Goal: Task Accomplishment & Management: Use online tool/utility

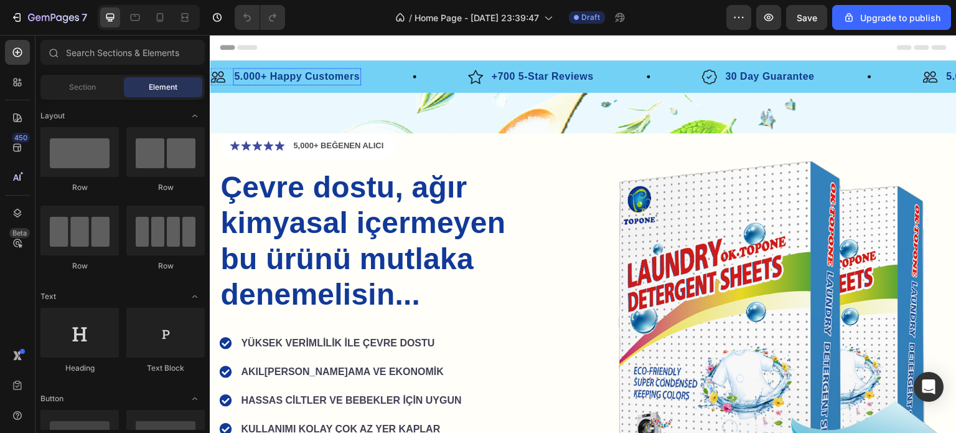
click at [329, 80] on p "5.000+ Happy Customers" at bounding box center [297, 76] width 126 height 15
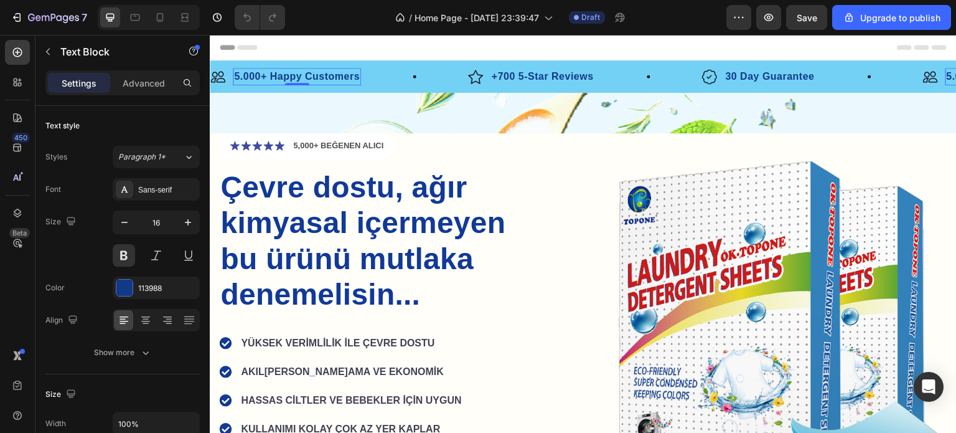
click at [304, 80] on p "5.000+ Happy Customers" at bounding box center [297, 76] width 126 height 15
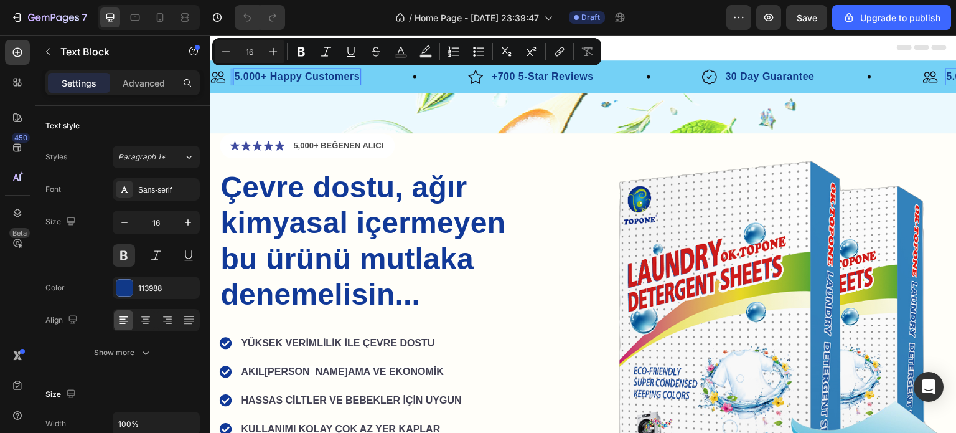
click at [295, 78] on p "5.000+ Happy Customers" at bounding box center [297, 76] width 126 height 15
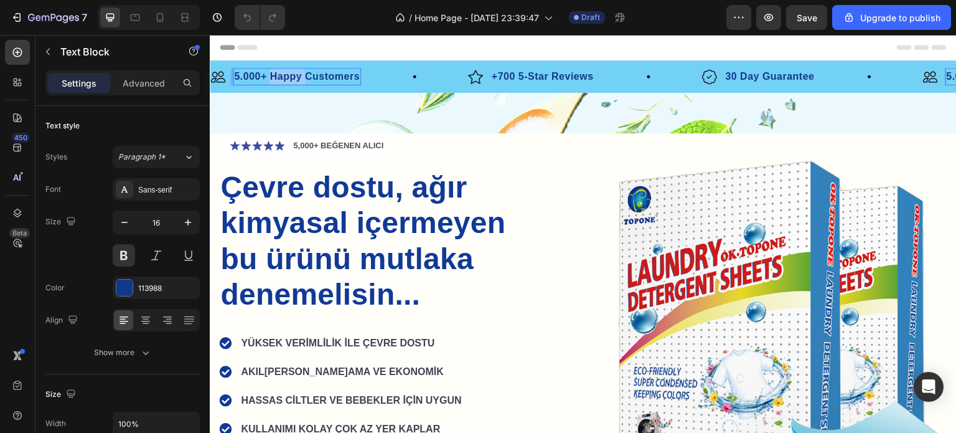
click at [295, 78] on p "5.000+ Happy Customers" at bounding box center [297, 76] width 126 height 15
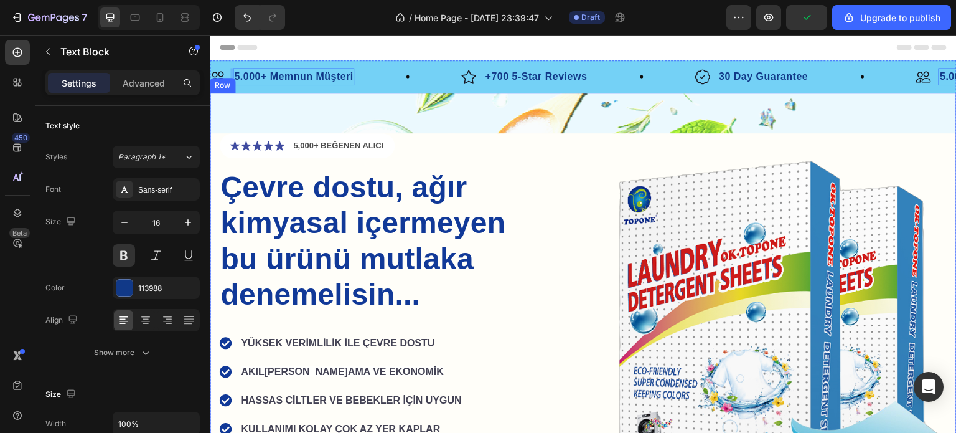
click at [469, 118] on div "Icon Icon Icon Icon Icon Icon List 5,000+ BEĞENEN ALICI Text Block Row Çevre do…" at bounding box center [583, 324] width 747 height 462
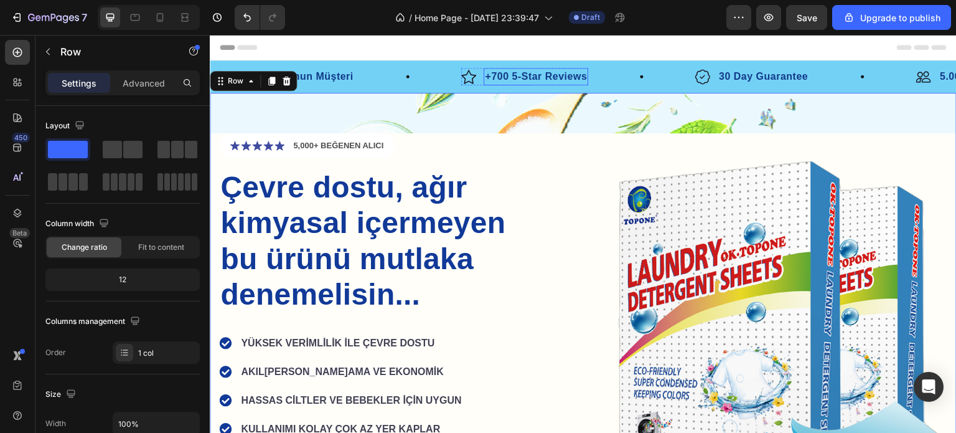
click at [522, 77] on p "+700 5-Star Reviews" at bounding box center [536, 76] width 102 height 15
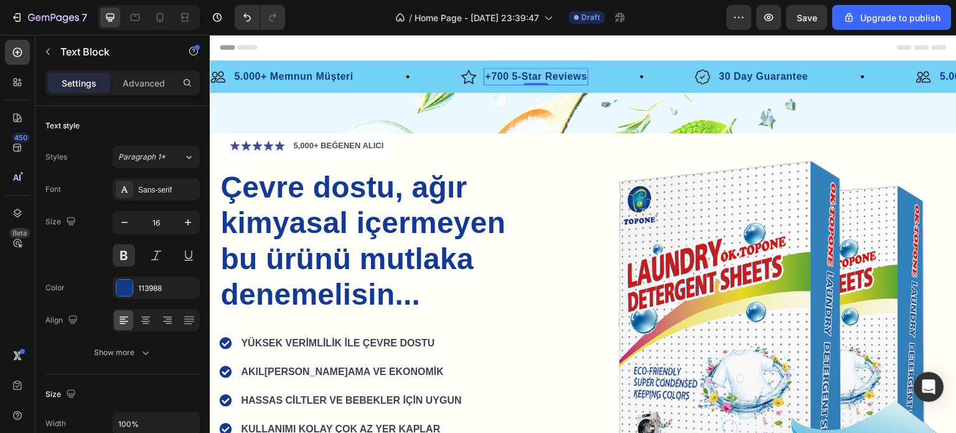
click at [506, 78] on p "+700 5-Star Reviews" at bounding box center [536, 76] width 102 height 15
click at [501, 77] on p "+700 5-Star Reviews" at bounding box center [536, 76] width 102 height 15
click at [499, 77] on p "+700 5-Star Reviews" at bounding box center [536, 76] width 102 height 15
click at [522, 75] on p "+100 5-Star Reviews" at bounding box center [536, 76] width 102 height 15
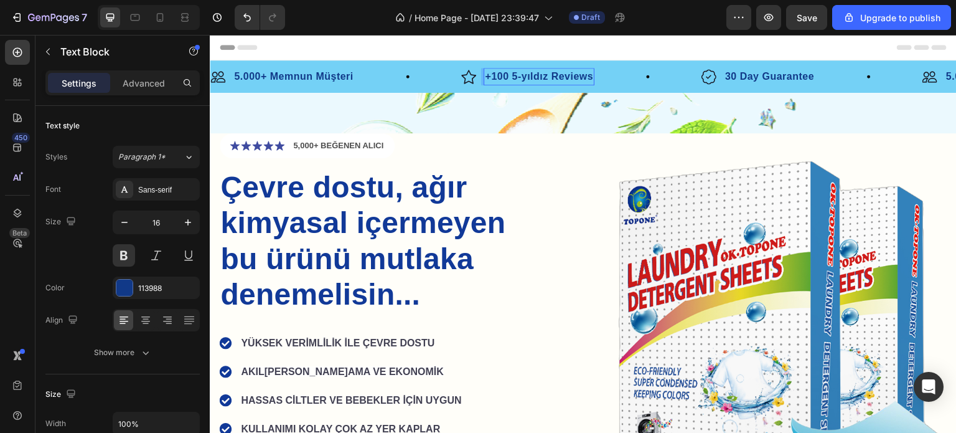
click at [525, 80] on p "+100 5-yıldız Reviews" at bounding box center [539, 76] width 108 height 15
click at [564, 75] on p "+100 5-Yıldız Reviews" at bounding box center [539, 76] width 109 height 15
click at [716, 73] on p "30 Day Guarantee" at bounding box center [754, 76] width 89 height 15
click at [731, 77] on p "30 Day Guarantee" at bounding box center [754, 76] width 89 height 15
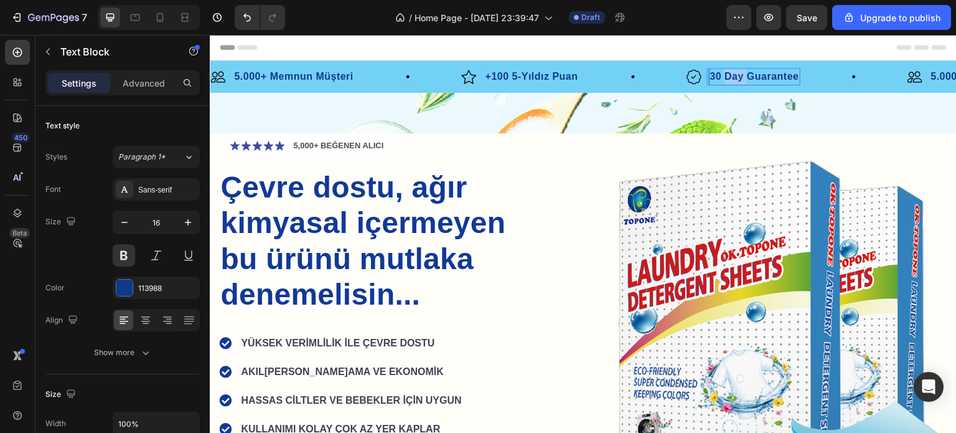
click at [731, 77] on p "30 Day Guarantee" at bounding box center [754, 76] width 89 height 15
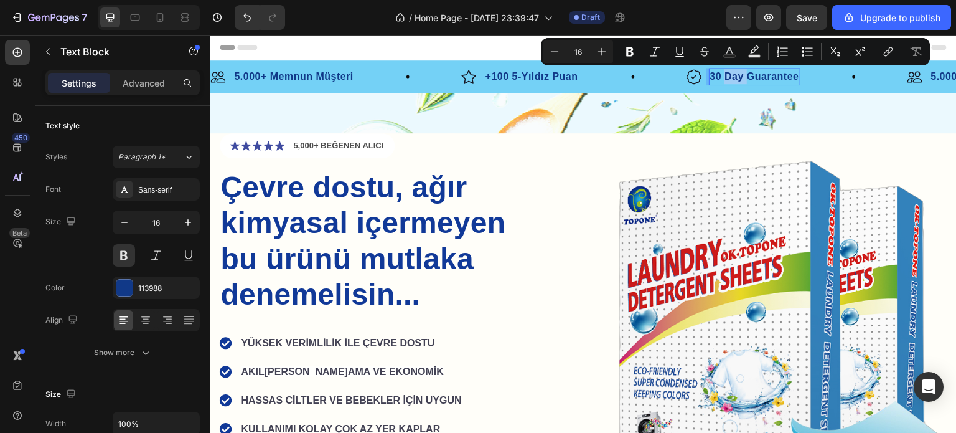
click at [733, 77] on p "30 Day Guarantee" at bounding box center [754, 76] width 89 height 15
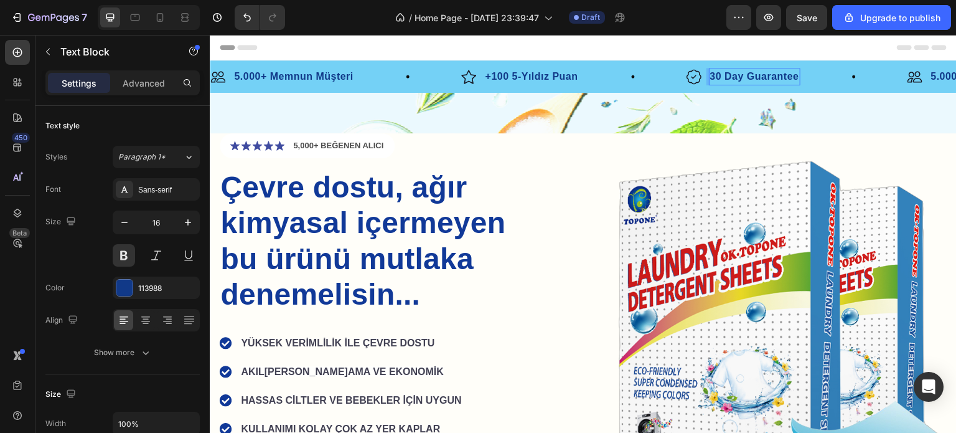
click at [734, 78] on p "30 Day Guarantee" at bounding box center [754, 76] width 89 height 15
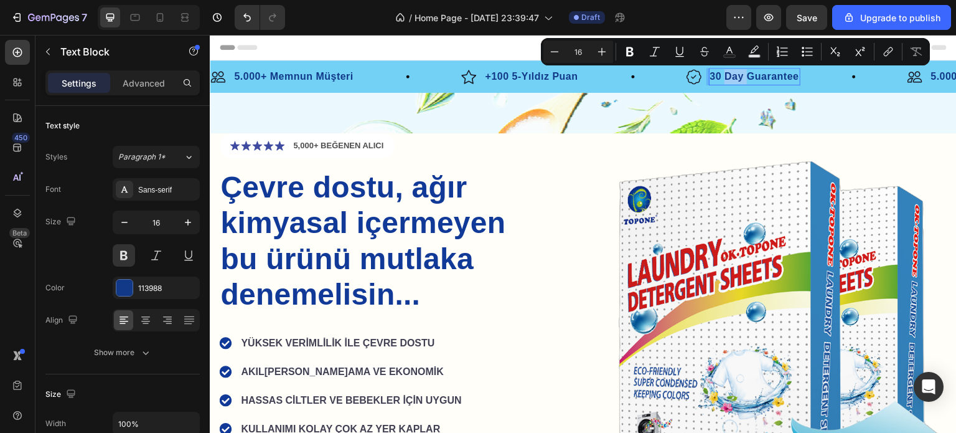
click at [746, 78] on p "30 Day Guarantee" at bounding box center [754, 76] width 89 height 15
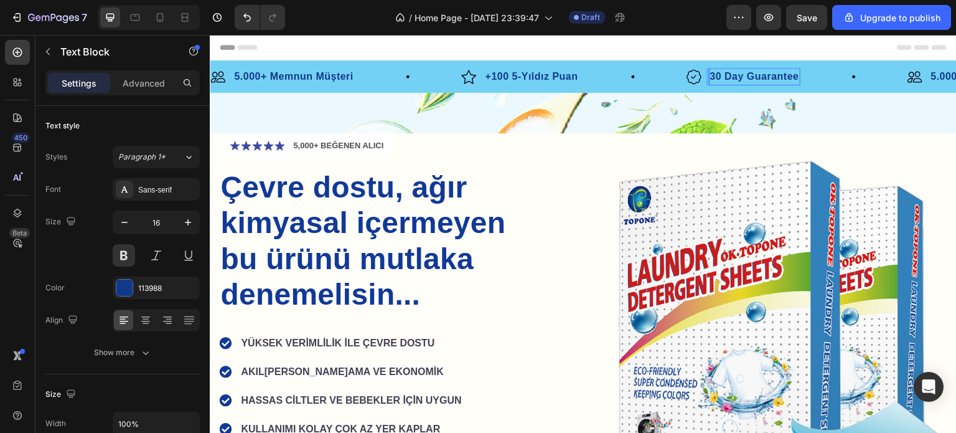
click at [733, 78] on p "30 Day Guarantee" at bounding box center [754, 76] width 89 height 15
click at [762, 77] on p "30 Gün Guarantee" at bounding box center [755, 76] width 91 height 15
click at [826, 77] on div "Image 30 Gün İade Garantisi Text Block 0 Row" at bounding box center [806, 76] width 241 height 17
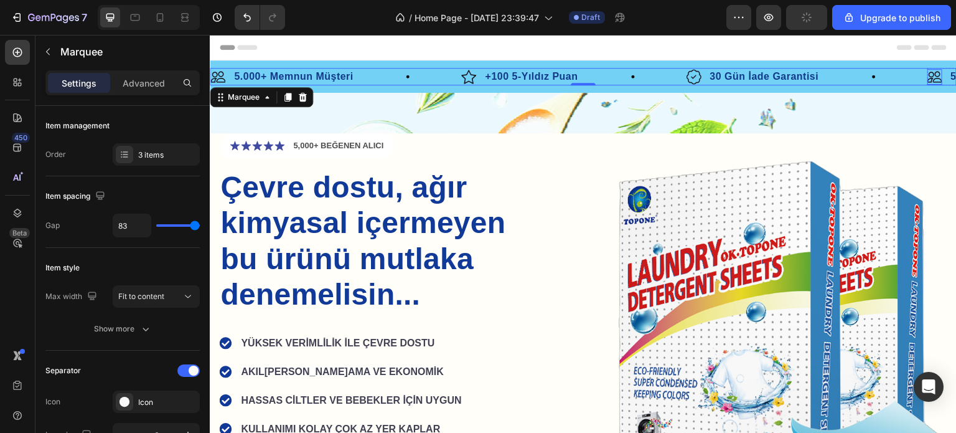
click at [935, 73] on img at bounding box center [934, 77] width 15 height 16
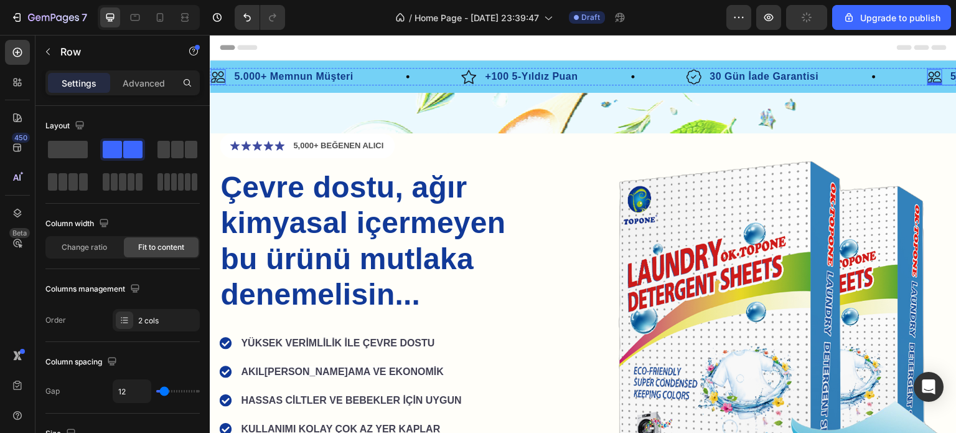
click at [256, 49] on span "Header" at bounding box center [246, 47] width 27 height 12
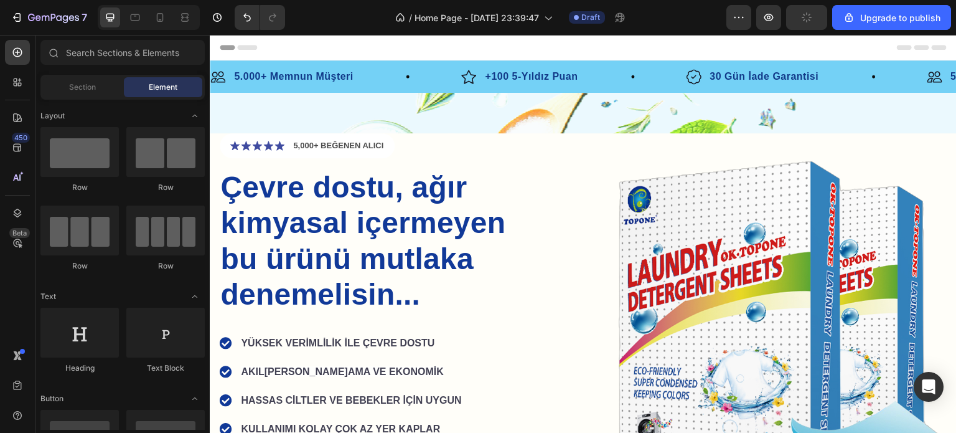
click at [309, 48] on div "Header" at bounding box center [583, 47] width 727 height 25
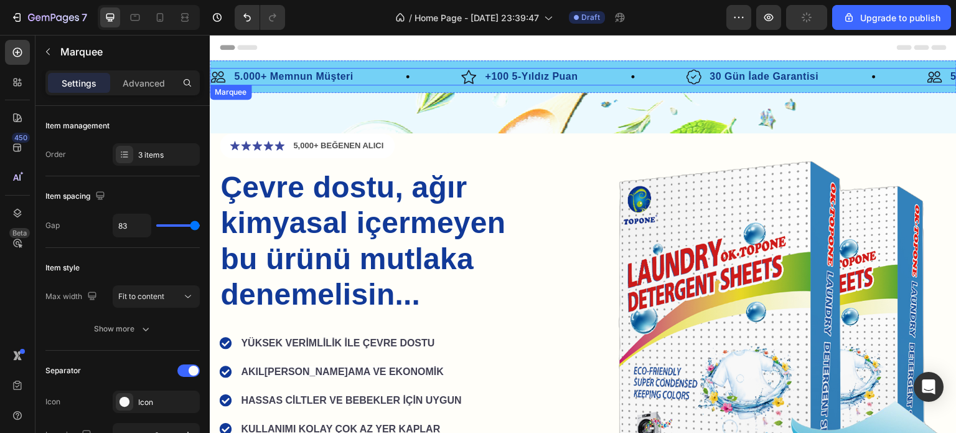
click at [901, 77] on div "Image 30 Gün İade Garantisi Text Block Row" at bounding box center [806, 76] width 241 height 17
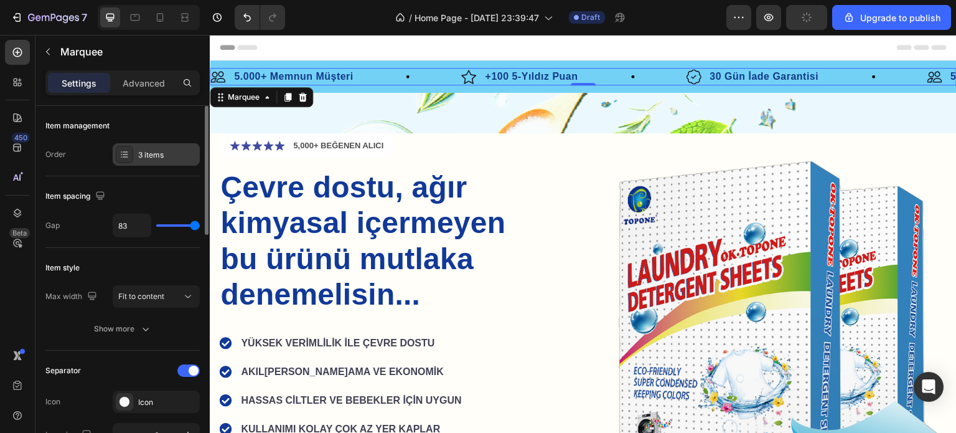
click at [165, 156] on div "3 items" at bounding box center [167, 154] width 59 height 11
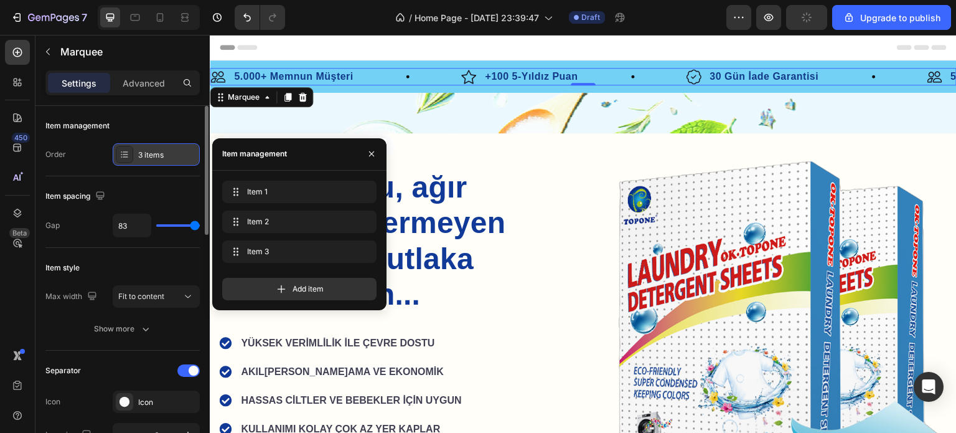
click at [165, 156] on div "3 items" at bounding box center [167, 154] width 59 height 11
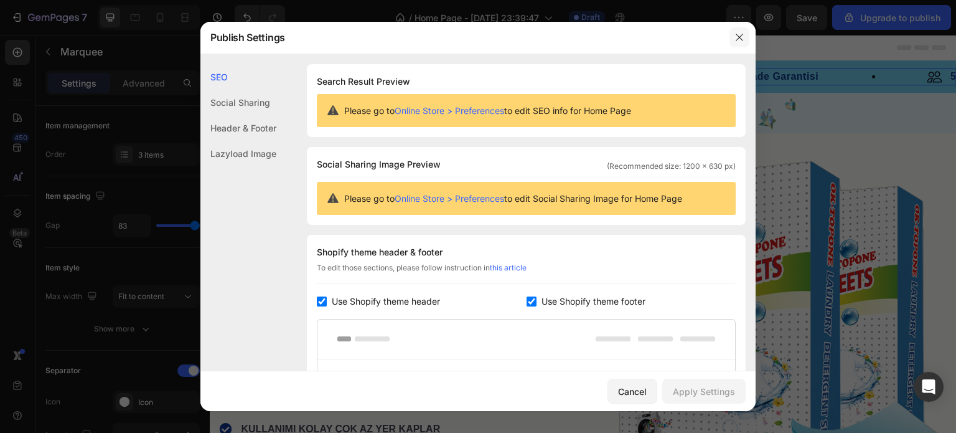
click at [737, 38] on icon "button" at bounding box center [739, 37] width 10 height 10
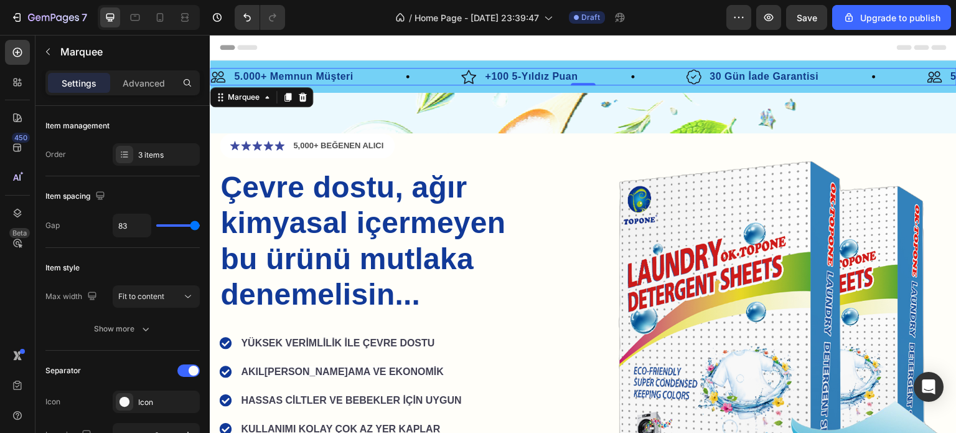
click at [309, 47] on div "Header" at bounding box center [583, 47] width 727 height 25
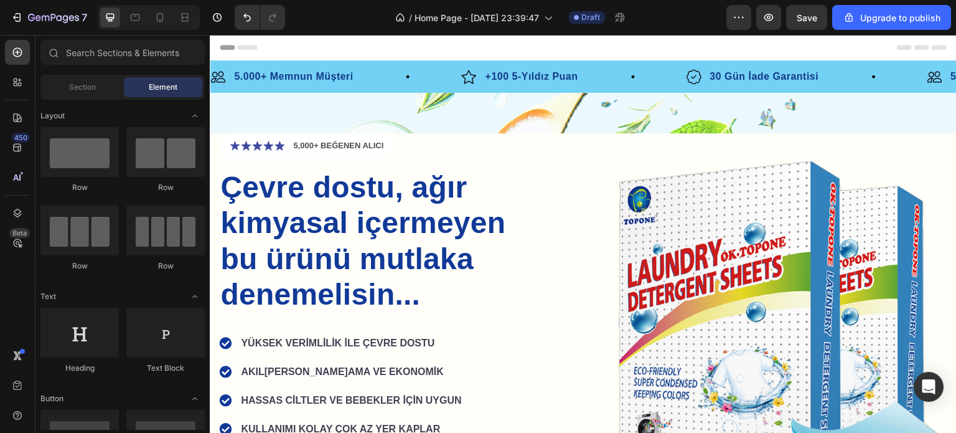
click at [246, 46] on span "Header" at bounding box center [246, 47] width 27 height 12
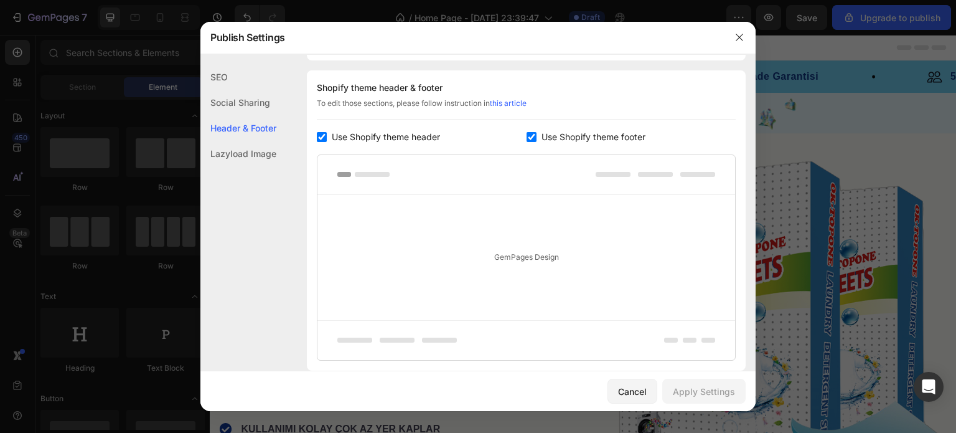
scroll to position [168, 0]
click at [737, 39] on icon "button" at bounding box center [739, 37] width 10 height 10
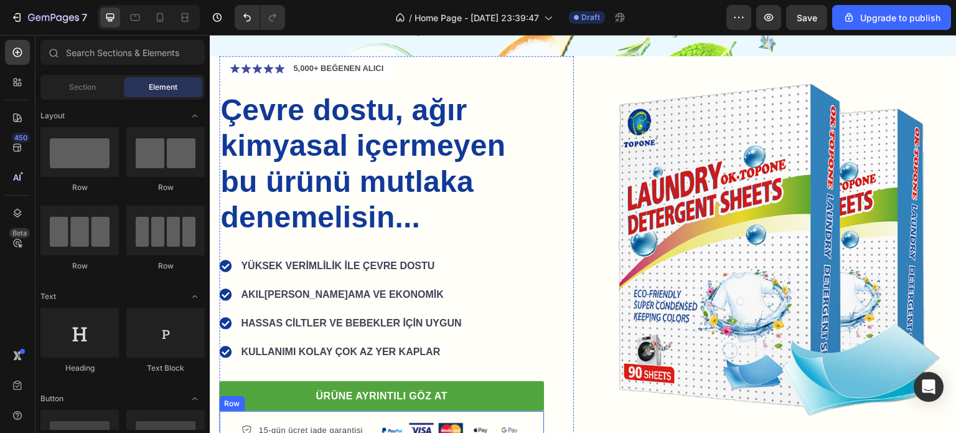
scroll to position [249, 0]
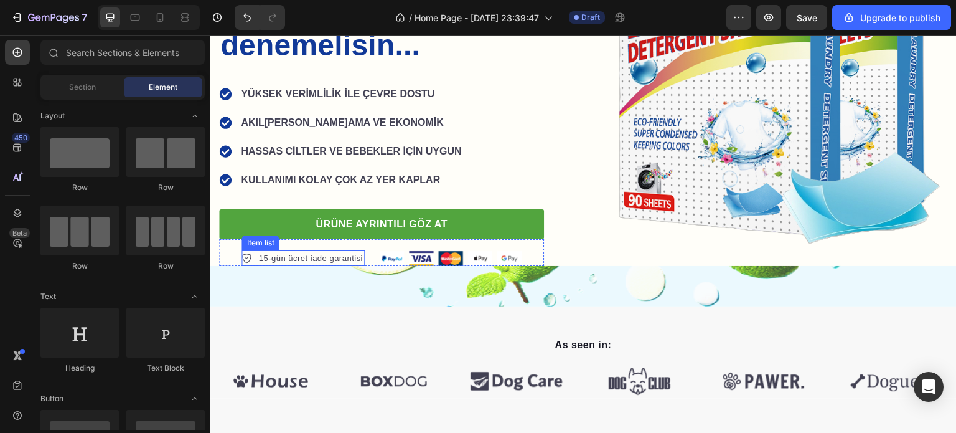
click at [339, 254] on p "15-gün ücret iade garantisi" at bounding box center [310, 258] width 104 height 12
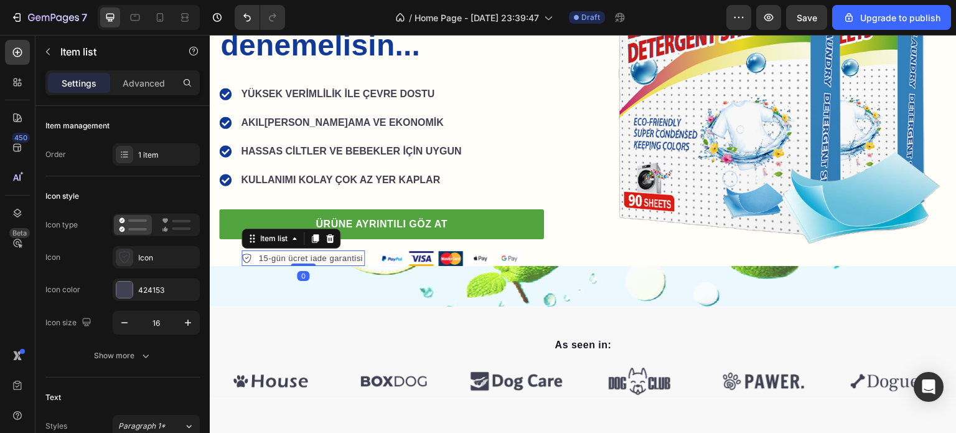
click at [330, 254] on p "15-gün ücret iade garantisi" at bounding box center [310, 258] width 104 height 12
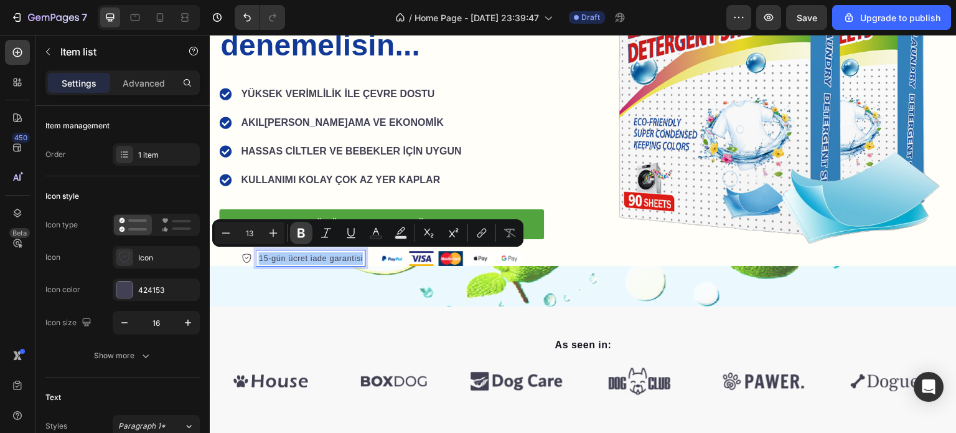
click at [306, 238] on icon "Editor contextual toolbar" at bounding box center [301, 233] width 12 height 12
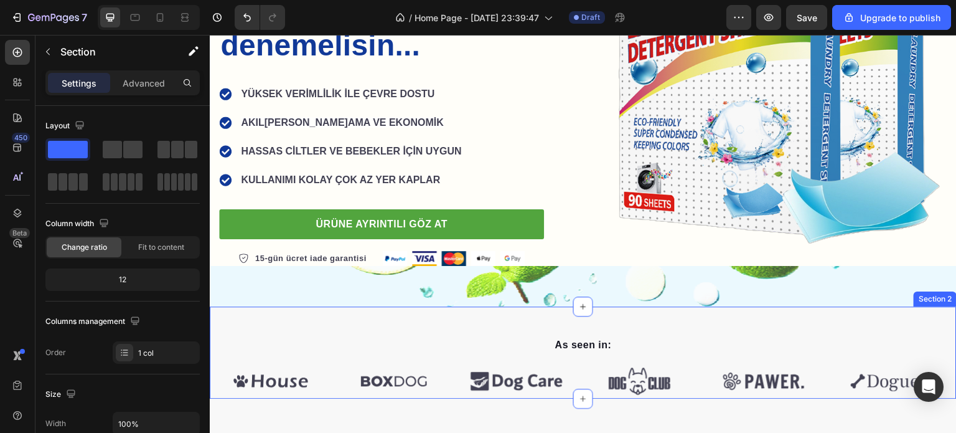
click at [335, 310] on div "As seen in: Text block Image Image Image Image Image Image Carousel Row Section…" at bounding box center [583, 351] width 747 height 91
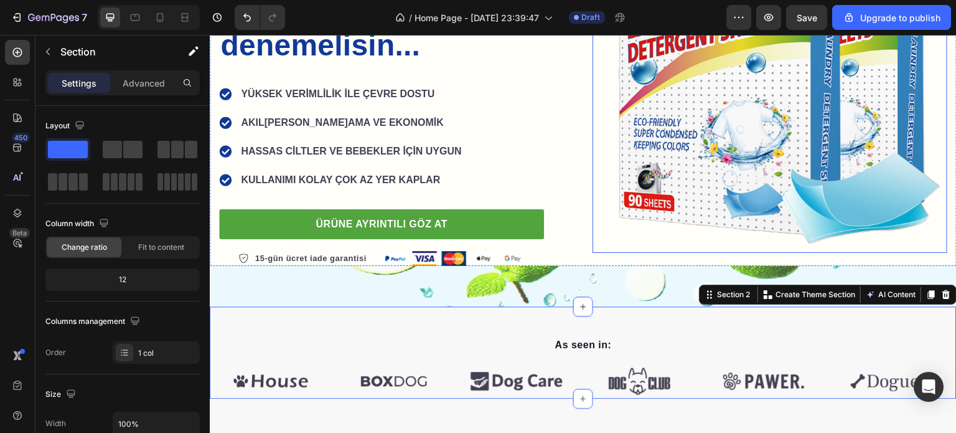
click at [652, 241] on img at bounding box center [769, 75] width 355 height 355
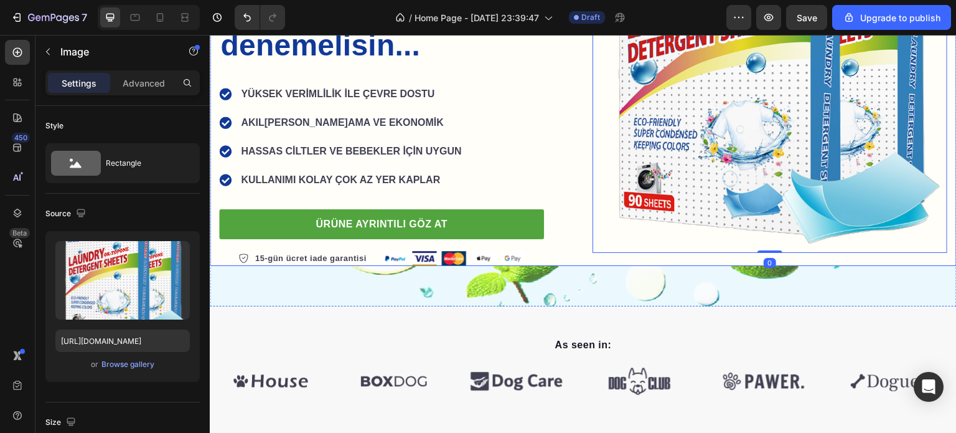
click at [576, 227] on div "Icon Icon Icon Icon Icon Icon List 5,000+ BEĞENEN ALICI Text Block Row Çevre do…" at bounding box center [583, 75] width 747 height 382
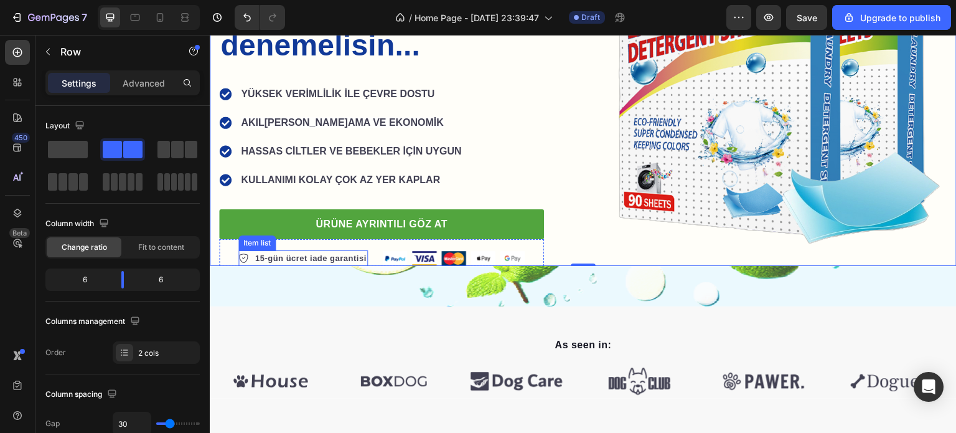
click at [272, 258] on strong "15-gün ücret iade garantisi" at bounding box center [310, 257] width 111 height 9
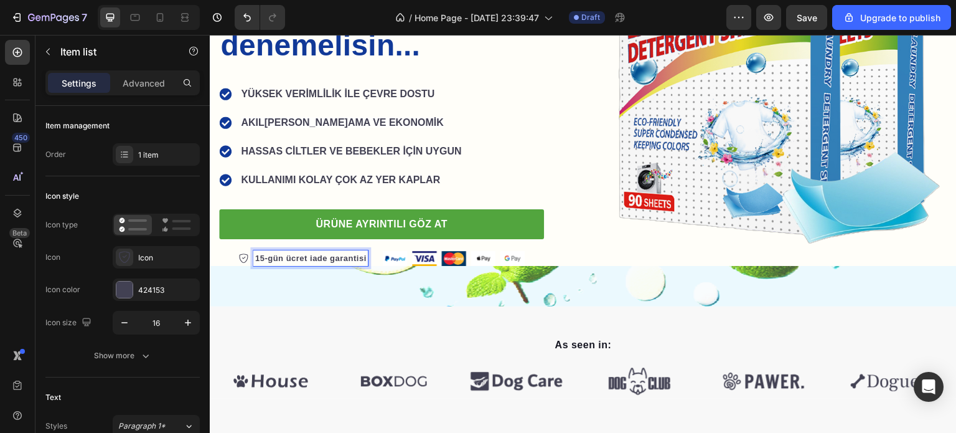
click at [263, 256] on strong "15-gün ücret iade garantisi" at bounding box center [310, 257] width 111 height 9
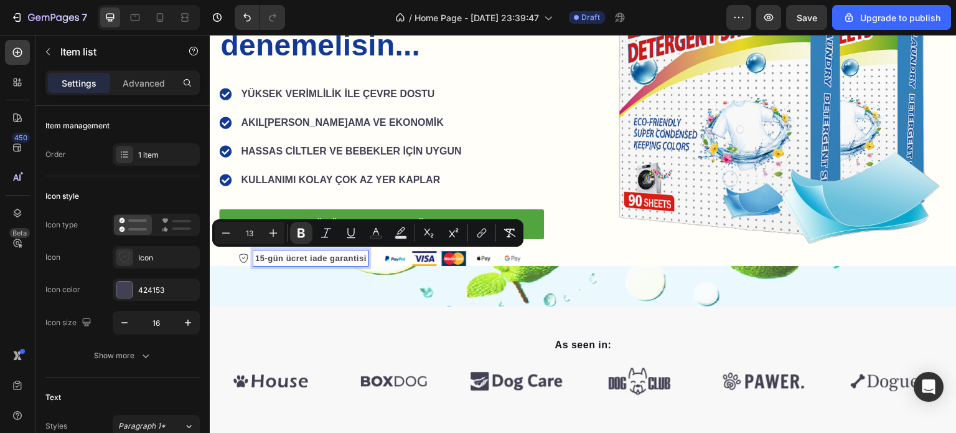
click at [263, 255] on strong "15-gün ücret iade garantisi" at bounding box center [310, 257] width 111 height 9
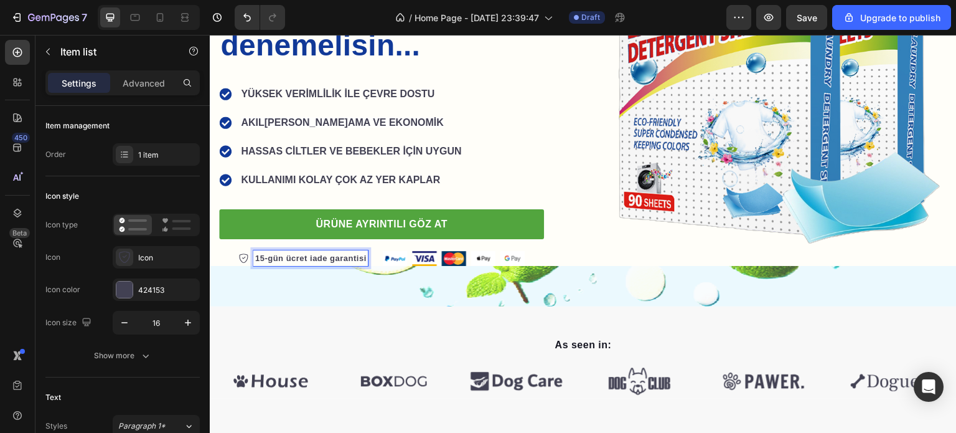
click at [261, 256] on strong "15-gün ücret iade garantisi" at bounding box center [310, 257] width 111 height 9
click at [265, 259] on strong "30-gün ücret iade garantisi" at bounding box center [310, 257] width 111 height 9
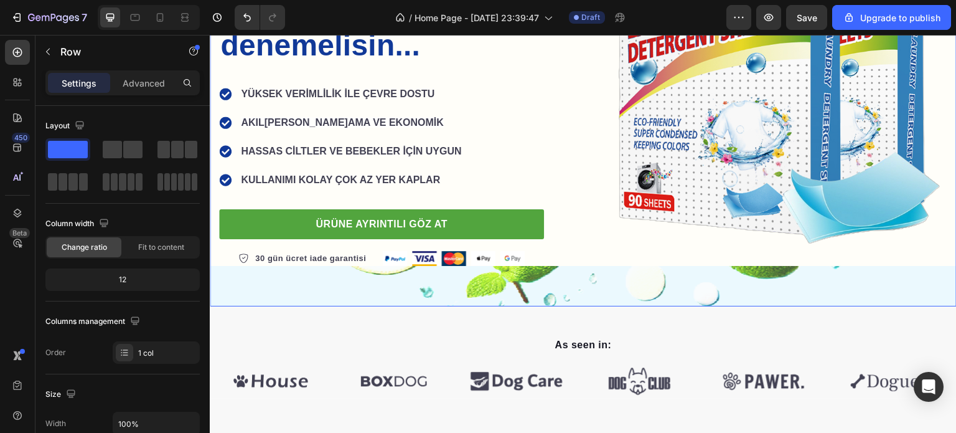
click at [630, 292] on div "Icon Icon Icon Icon Icon Icon List 5,000+ BEĞENEN ALICI Text Block Row Çevre do…" at bounding box center [583, 75] width 747 height 462
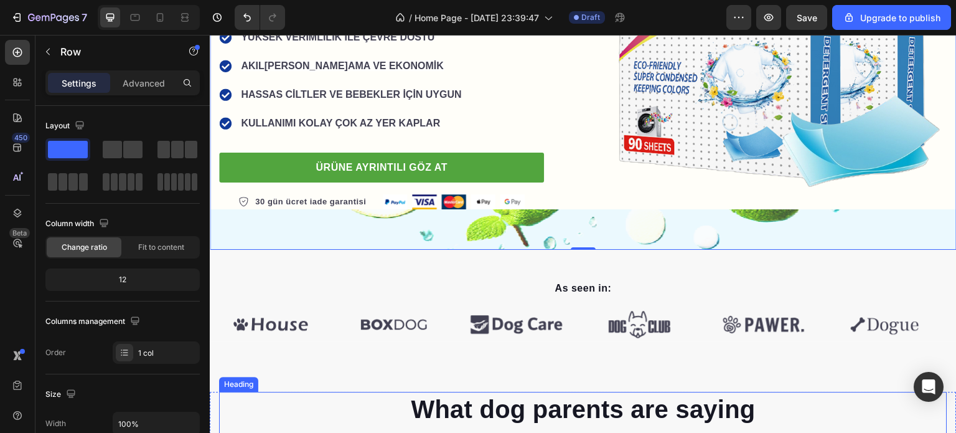
scroll to position [373, 0]
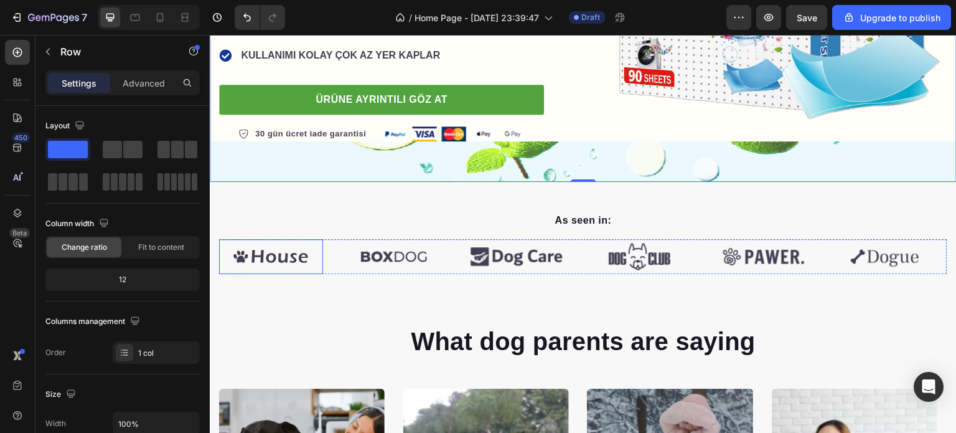
click at [306, 256] on img at bounding box center [271, 256] width 104 height 34
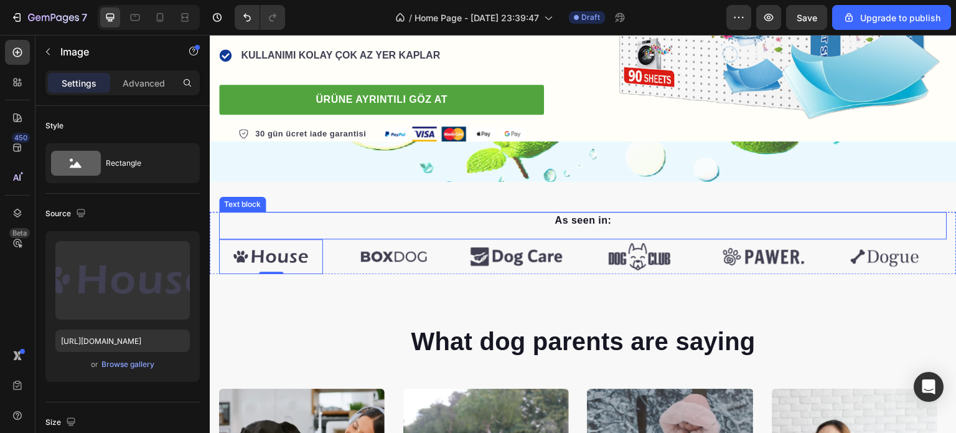
click at [581, 219] on p "As seen in:" at bounding box center [583, 220] width 726 height 15
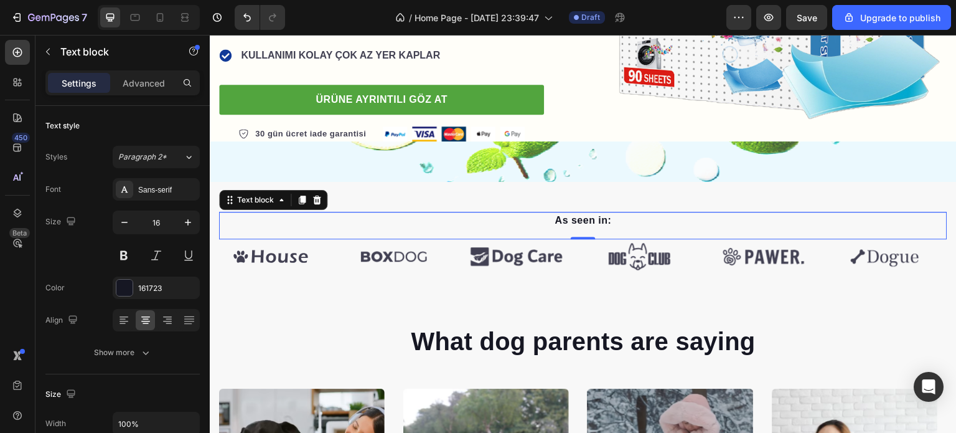
click at [569, 222] on p "As seen in:" at bounding box center [583, 220] width 726 height 15
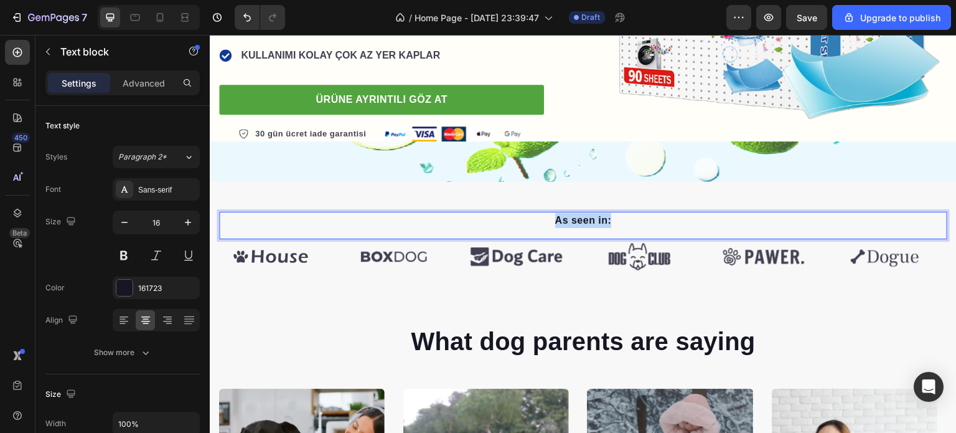
click at [569, 222] on p "As seen in:" at bounding box center [583, 220] width 726 height 15
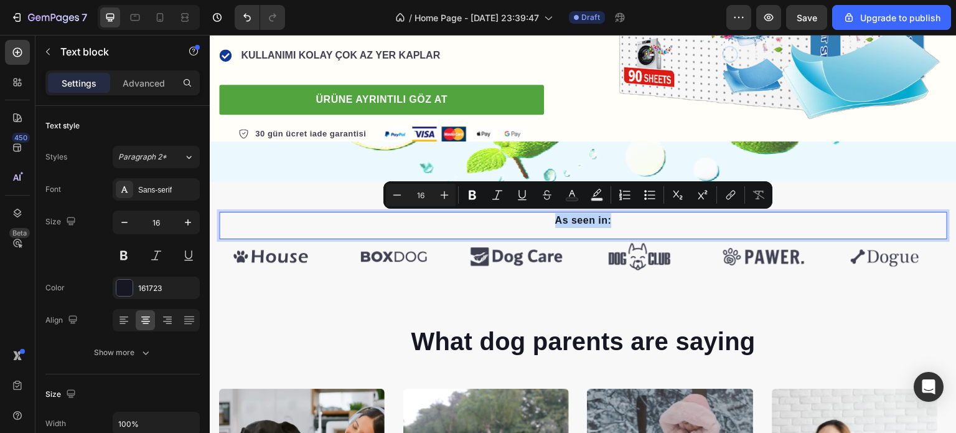
copy p "As seen in:"
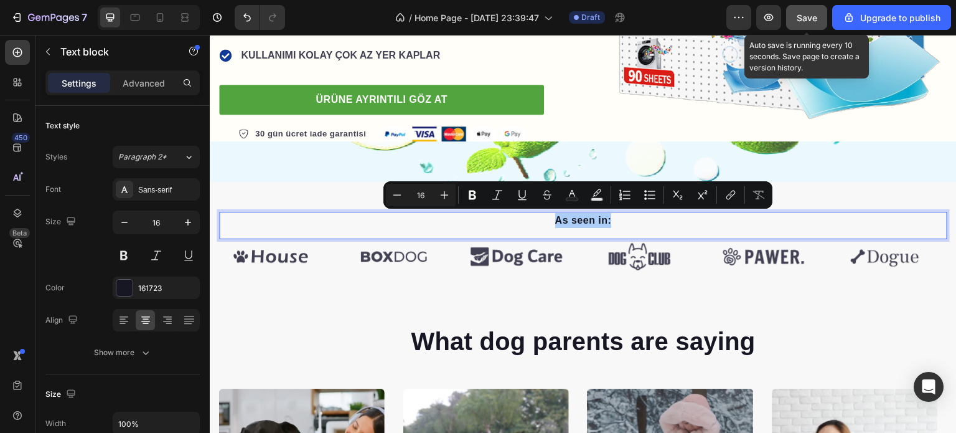
click at [817, 14] on span "Save" at bounding box center [807, 17] width 21 height 11
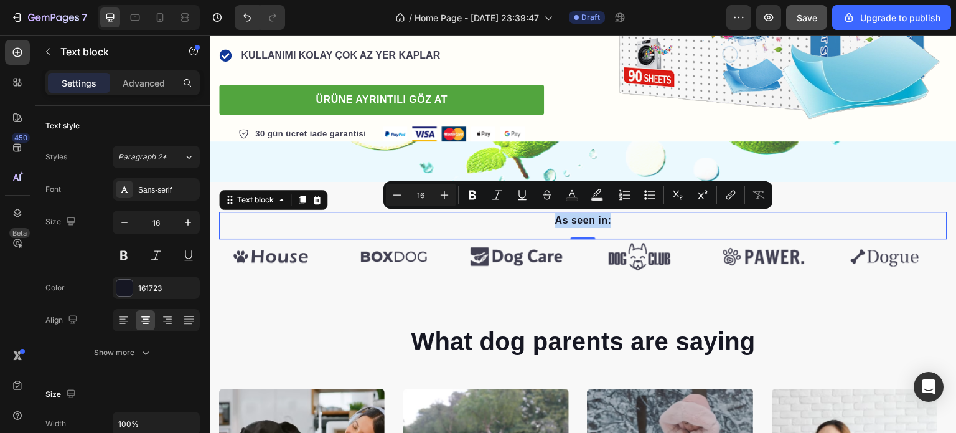
click at [576, 220] on p "As seen in:" at bounding box center [583, 220] width 726 height 15
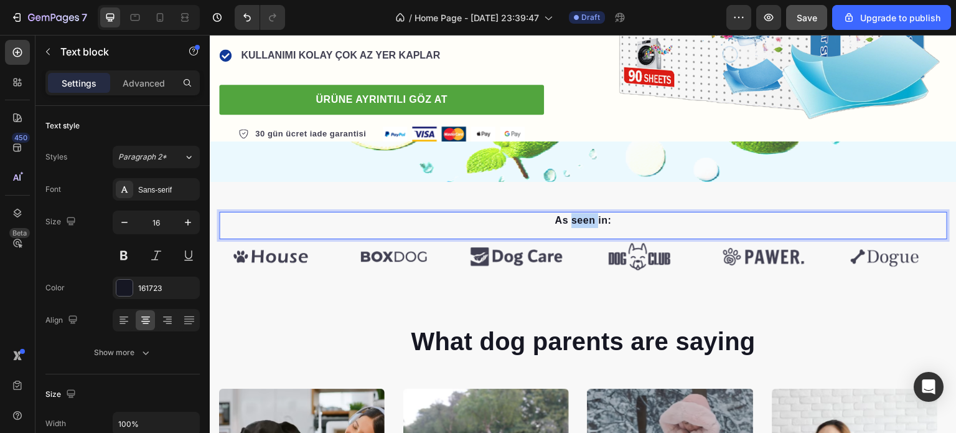
click at [576, 220] on p "As seen in:" at bounding box center [583, 220] width 726 height 15
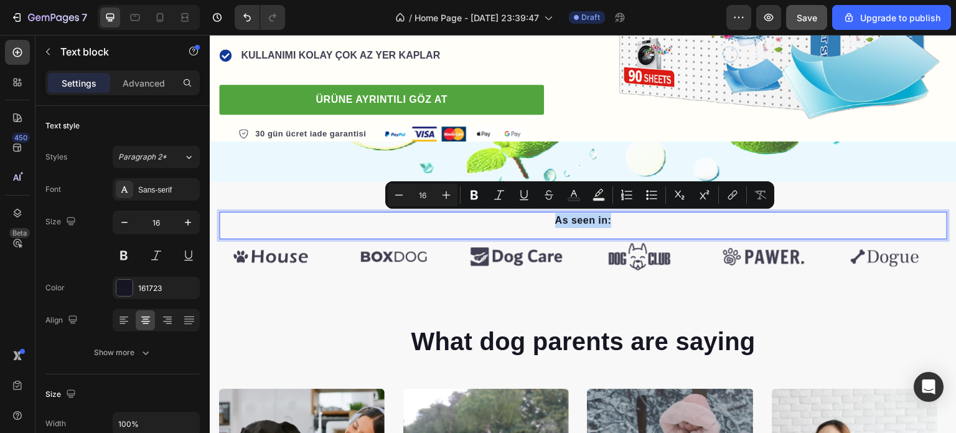
click at [576, 220] on p "As seen in:" at bounding box center [583, 220] width 726 height 15
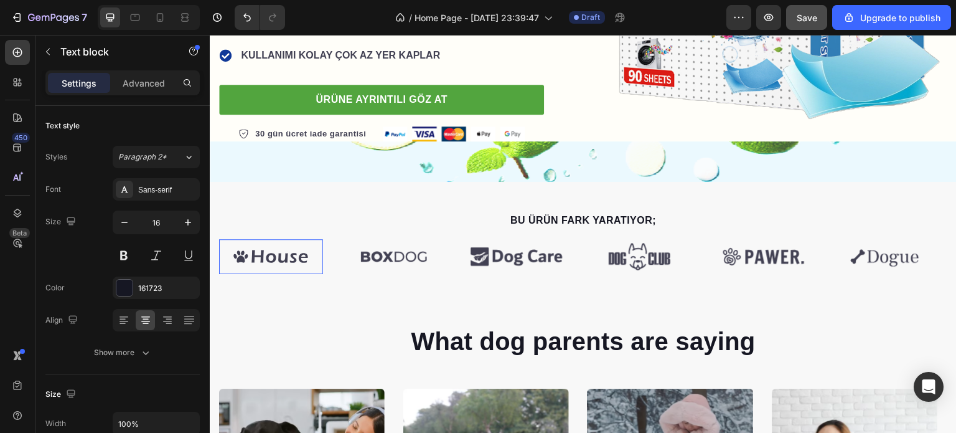
click at [286, 259] on img at bounding box center [271, 256] width 104 height 34
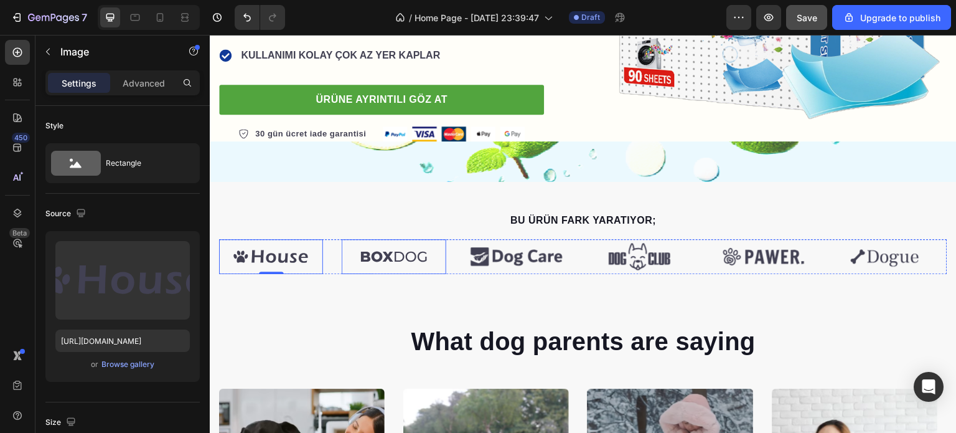
click at [384, 254] on img at bounding box center [394, 256] width 104 height 34
click at [289, 259] on img at bounding box center [271, 256] width 104 height 34
click at [364, 259] on img at bounding box center [394, 256] width 104 height 34
click at [274, 258] on img at bounding box center [271, 256] width 104 height 34
click at [276, 256] on img at bounding box center [271, 256] width 104 height 34
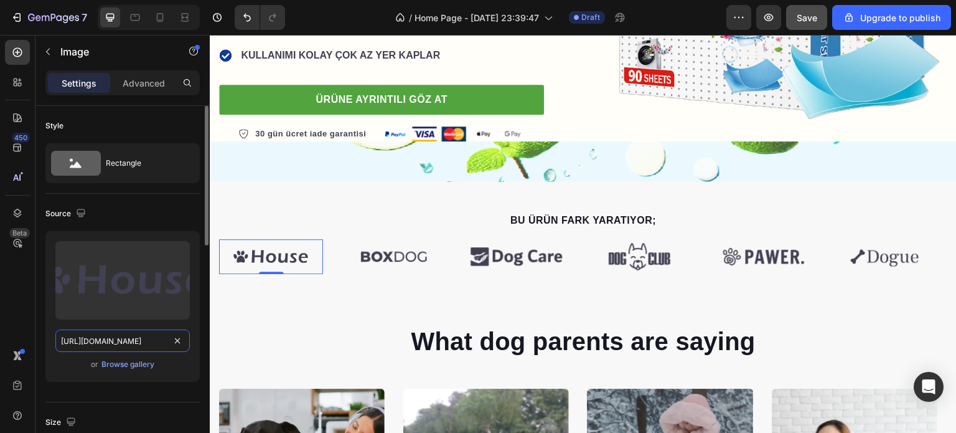
click at [149, 339] on input "https://gempages-demo.myshopify.com/cdn/shop/t/1/assets/495611768014373769-981e…" at bounding box center [122, 340] width 134 height 22
click at [130, 363] on div "Browse gallery" at bounding box center [127, 363] width 53 height 11
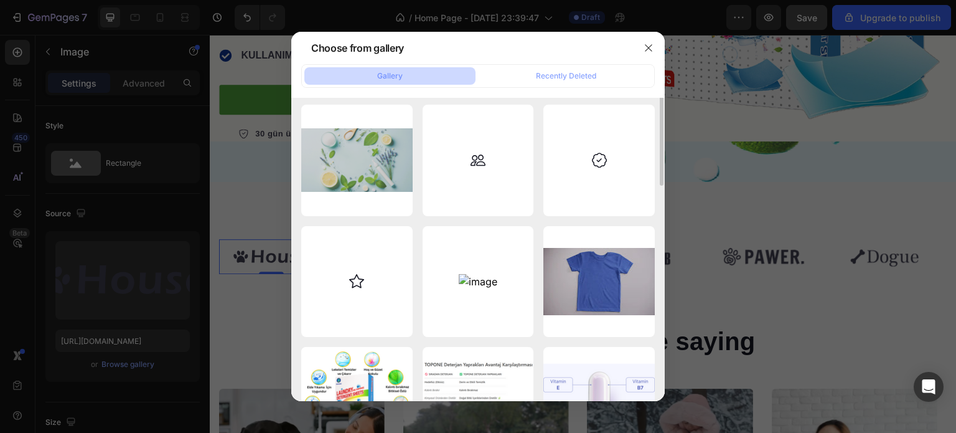
scroll to position [0, 0]
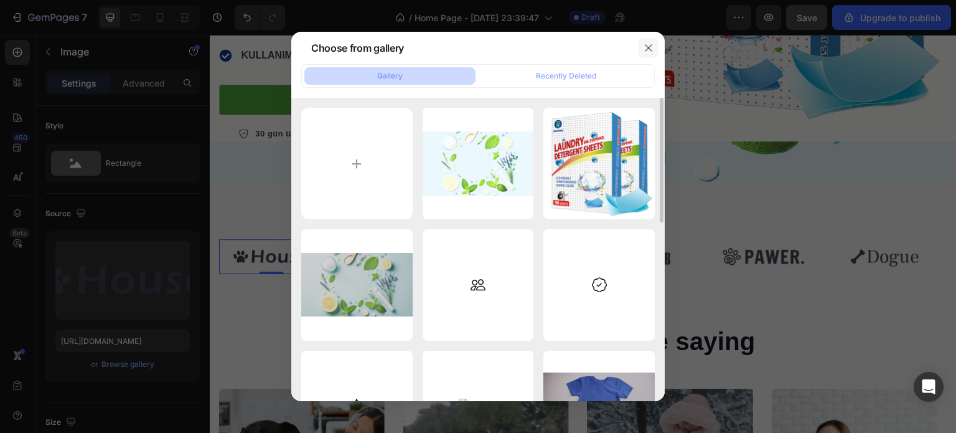
click at [648, 51] on icon "button" at bounding box center [649, 48] width 10 height 10
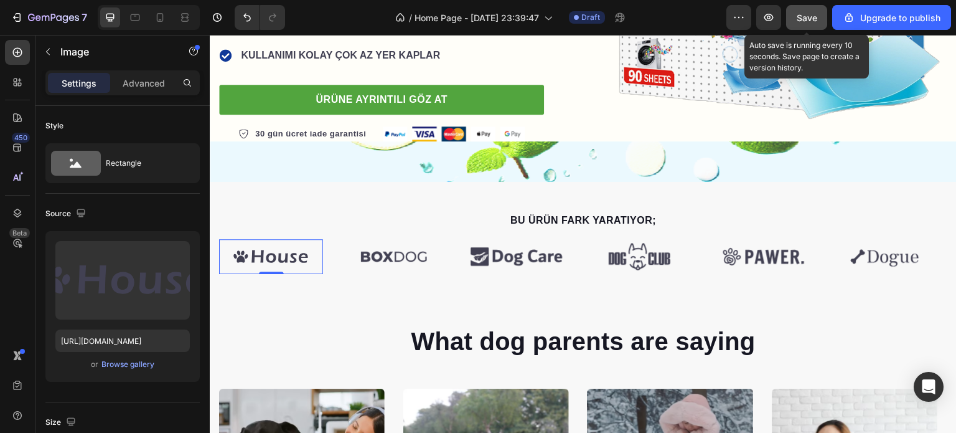
click at [810, 13] on span "Save" at bounding box center [807, 17] width 21 height 11
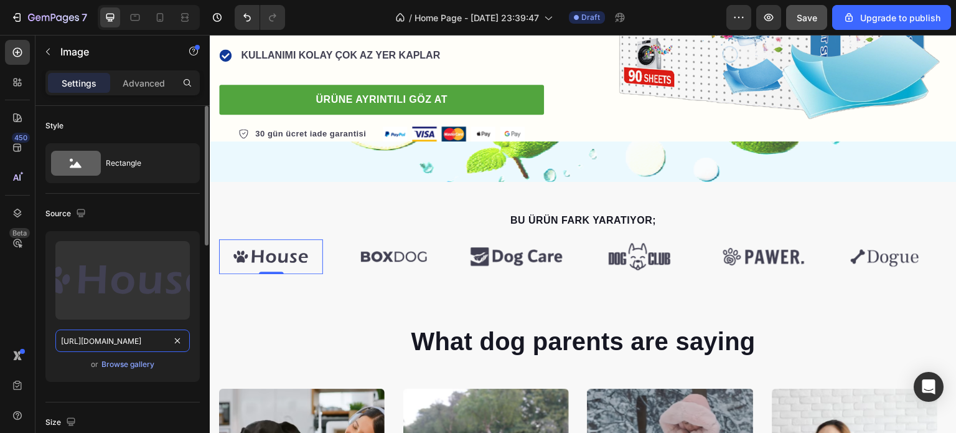
click at [130, 342] on input "https://gempages-demo.myshopify.com/cdn/shop/t/1/assets/495611768014373769-981e…" at bounding box center [122, 340] width 134 height 22
click at [276, 248] on img at bounding box center [271, 256] width 104 height 34
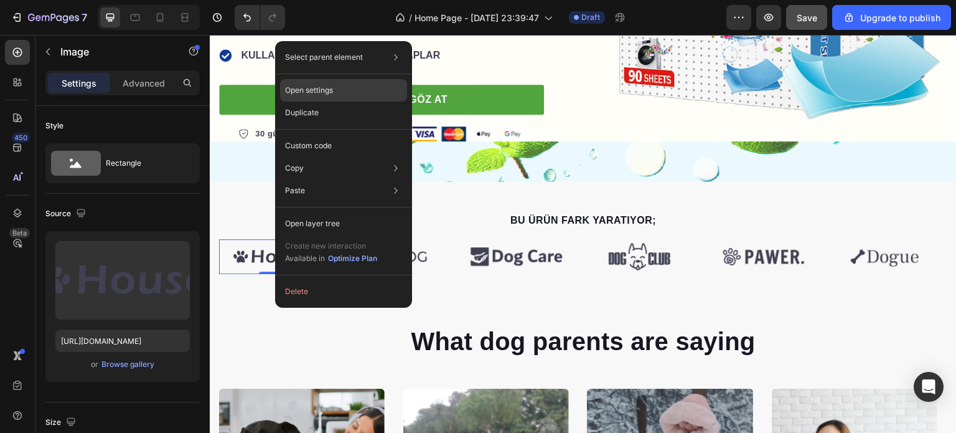
click at [338, 89] on div "Open settings" at bounding box center [343, 90] width 127 height 22
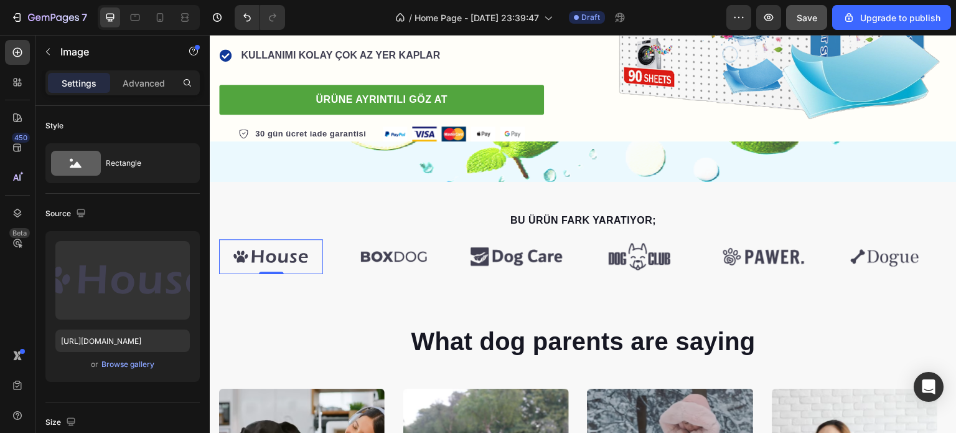
click at [264, 250] on img at bounding box center [271, 256] width 104 height 34
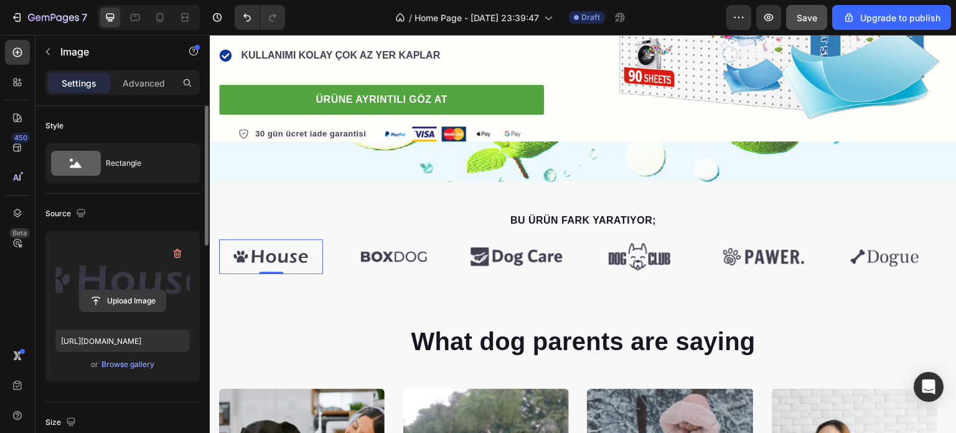
click at [126, 295] on input "file" at bounding box center [123, 300] width 86 height 21
click at [75, 263] on label at bounding box center [122, 280] width 134 height 78
click at [80, 290] on input "file" at bounding box center [123, 300] width 86 height 21
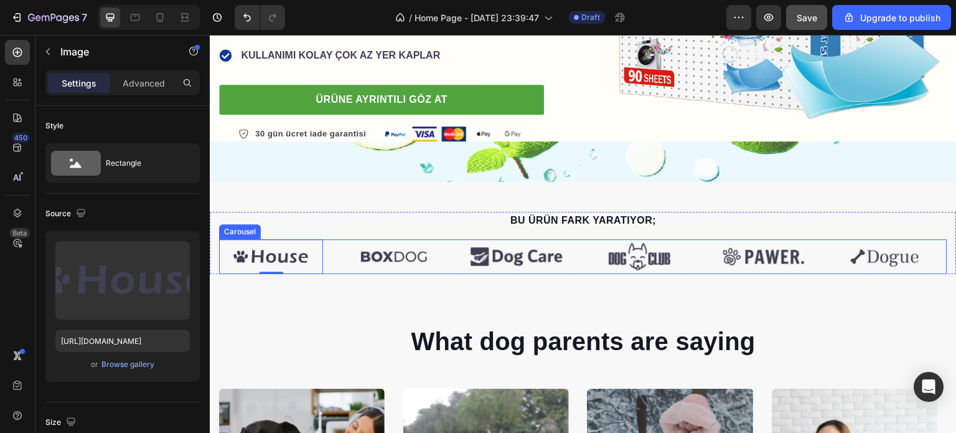
click at [456, 257] on div "Image 0 Image Image Image Image Image" at bounding box center [583, 256] width 728 height 34
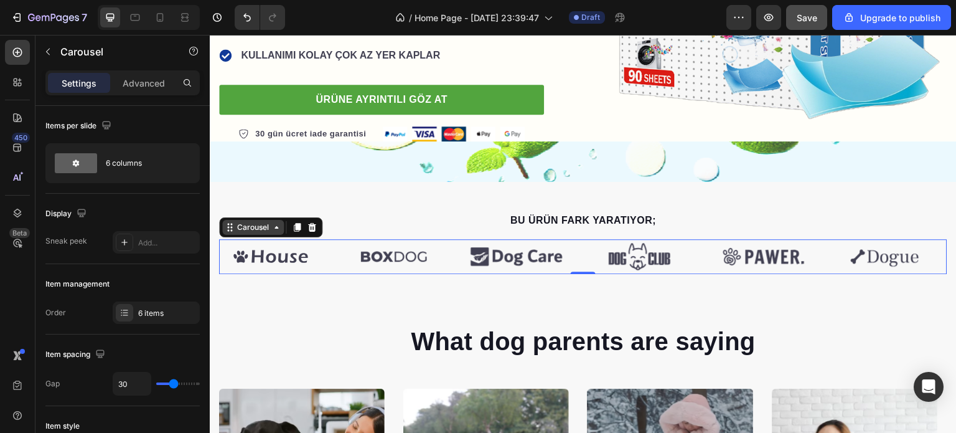
click at [275, 228] on icon at bounding box center [276, 227] width 10 height 10
click at [280, 262] on img at bounding box center [271, 256] width 104 height 34
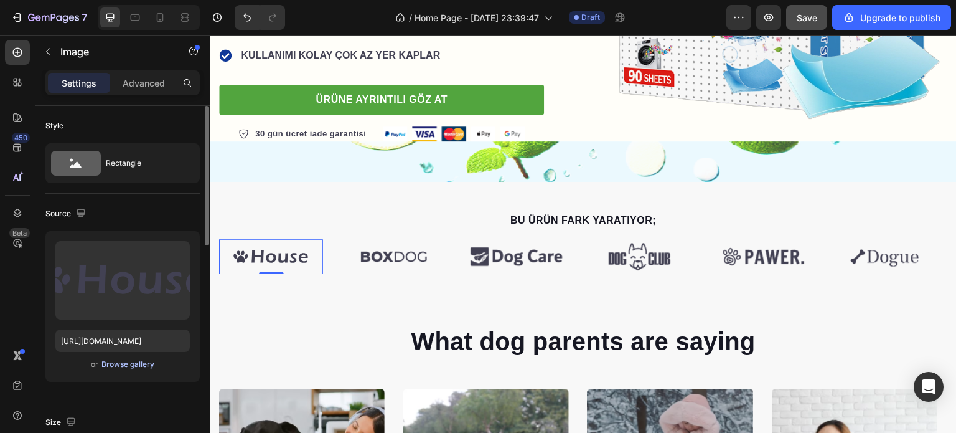
click at [132, 364] on div "Browse gallery" at bounding box center [127, 363] width 53 height 11
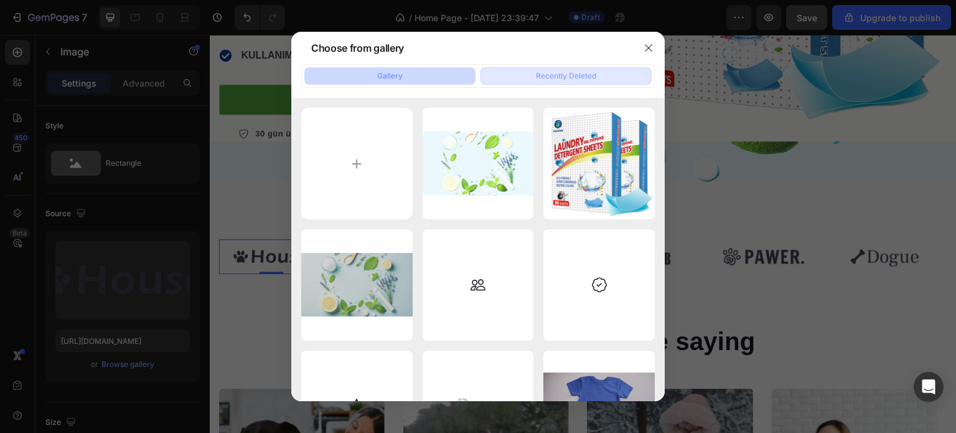
click at [571, 77] on div "Recently Deleted" at bounding box center [566, 75] width 60 height 11
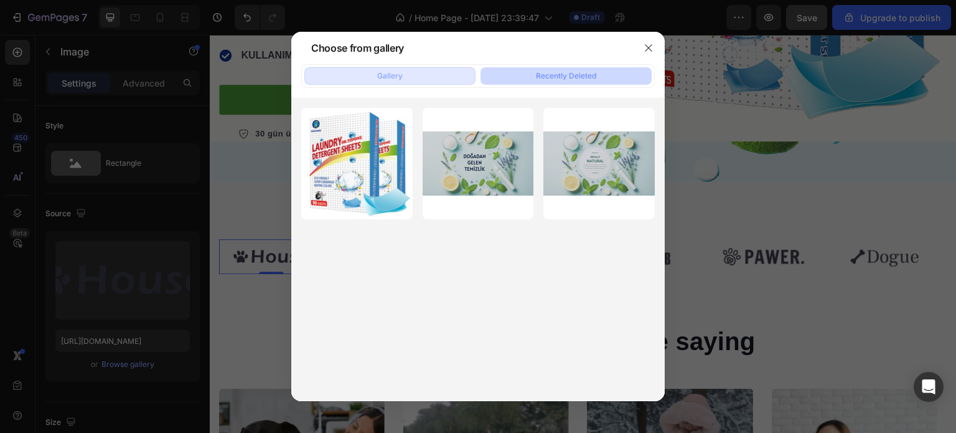
click at [409, 79] on button "Gallery" at bounding box center [389, 75] width 171 height 17
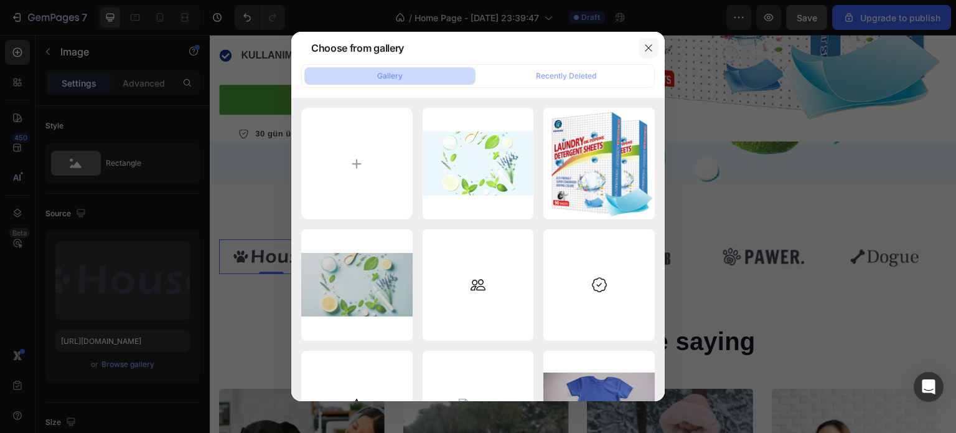
click at [650, 50] on icon "button" at bounding box center [648, 48] width 7 height 7
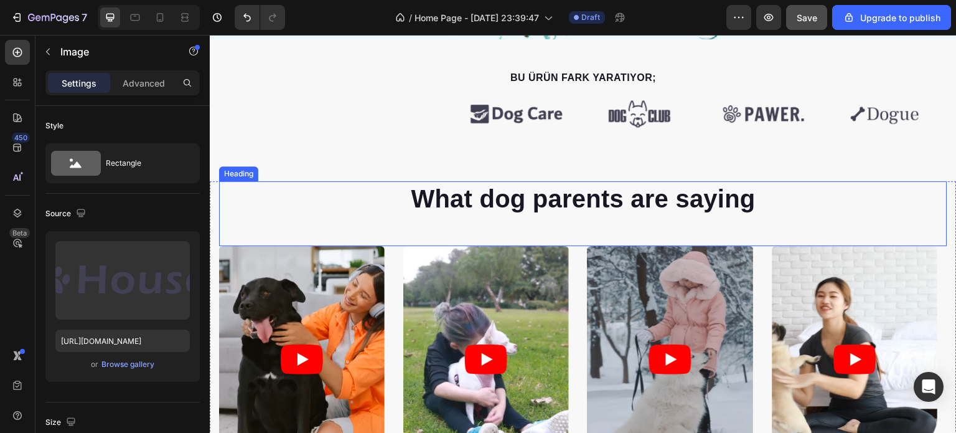
scroll to position [498, 0]
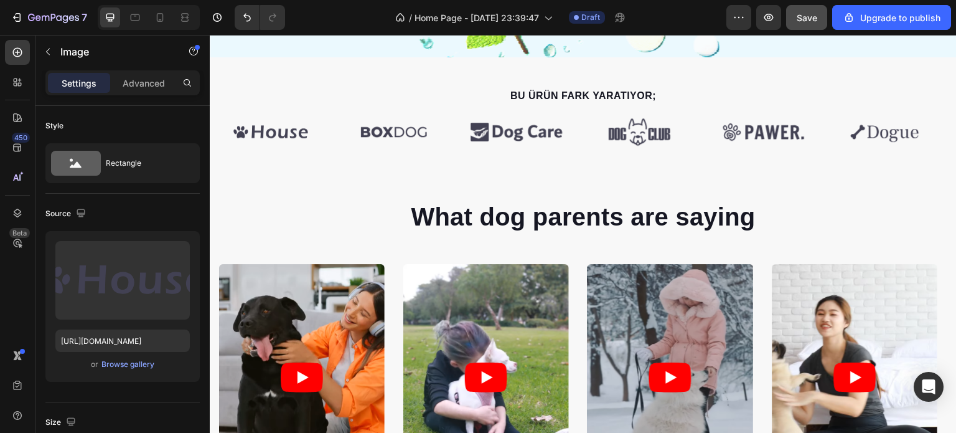
click at [316, 128] on img at bounding box center [271, 132] width 104 height 34
click at [302, 128] on img at bounding box center [271, 132] width 104 height 34
click at [269, 130] on img at bounding box center [271, 132] width 104 height 34
click at [269, 133] on img at bounding box center [271, 132] width 104 height 34
click at [371, 126] on img at bounding box center [394, 132] width 104 height 34
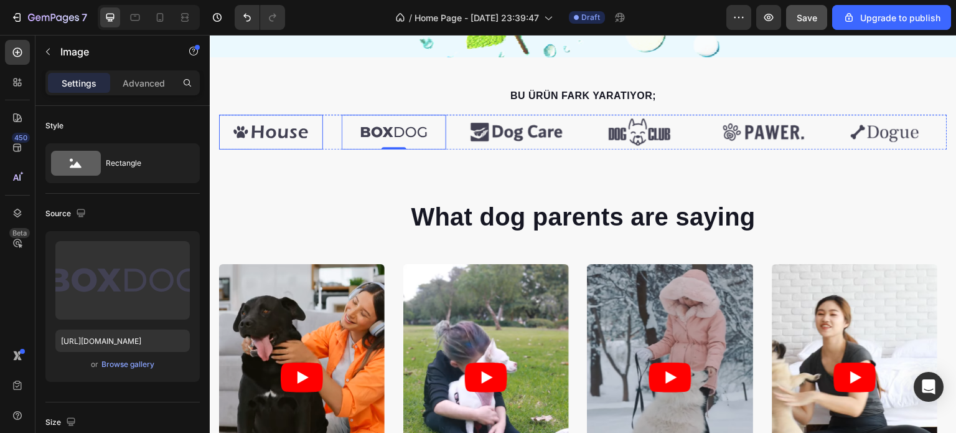
click at [295, 131] on img at bounding box center [271, 132] width 104 height 34
click at [134, 83] on p "Advanced" at bounding box center [144, 83] width 42 height 13
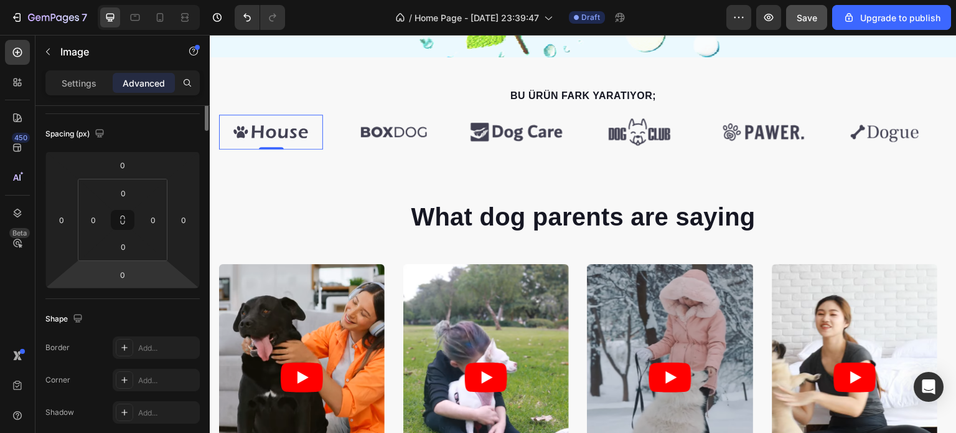
scroll to position [0, 0]
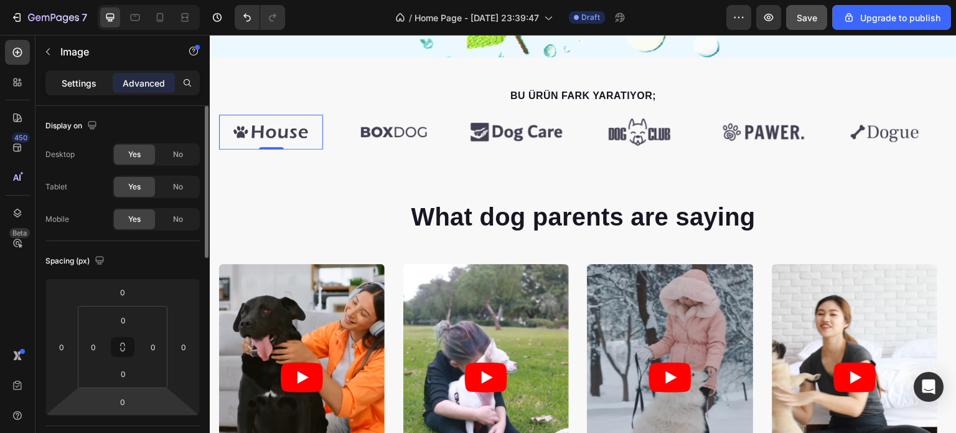
click at [89, 79] on p "Settings" at bounding box center [79, 83] width 35 height 13
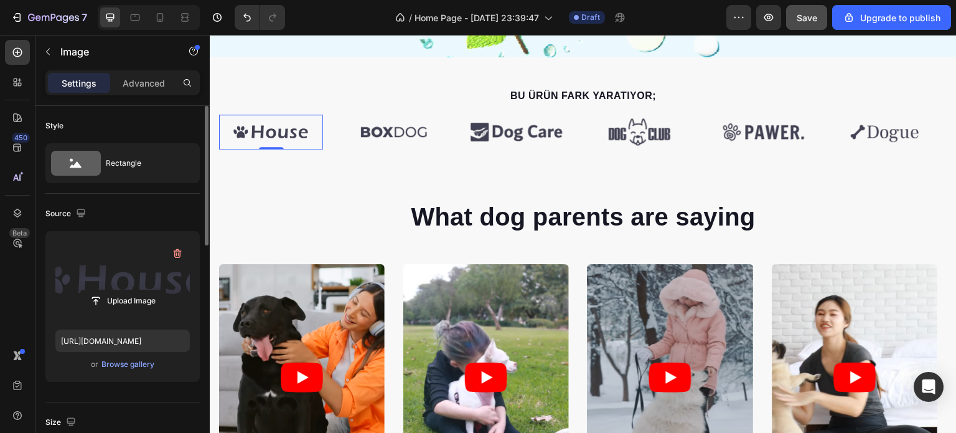
click at [118, 273] on label at bounding box center [122, 280] width 134 height 78
click at [118, 290] on input "file" at bounding box center [123, 300] width 86 height 21
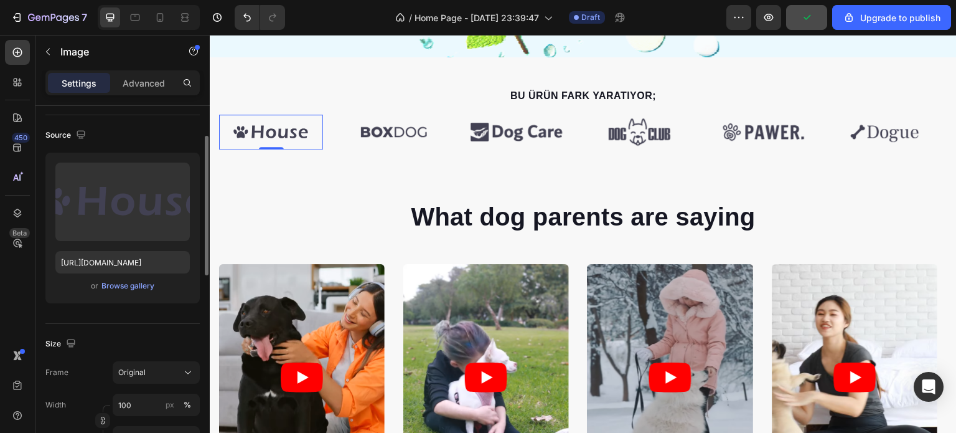
scroll to position [16, 0]
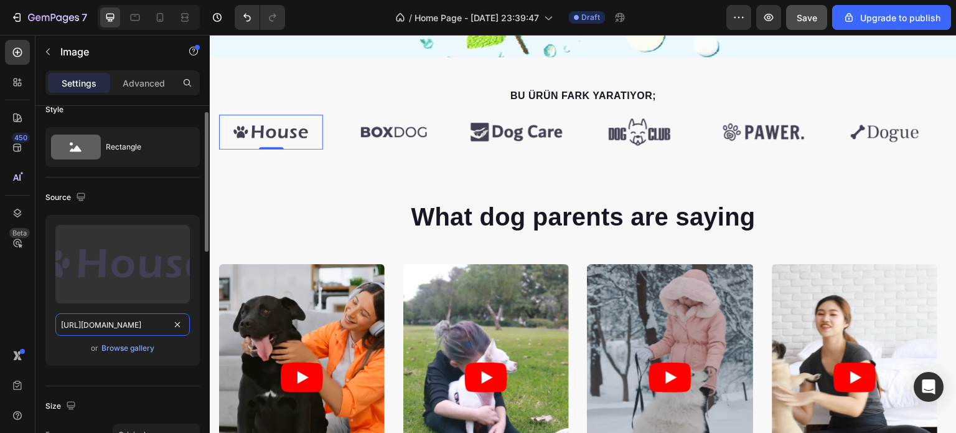
click at [112, 323] on input "https://gempages-demo.myshopify.com/cdn/shop/t/1/assets/495611768014373769-981e…" at bounding box center [122, 324] width 134 height 22
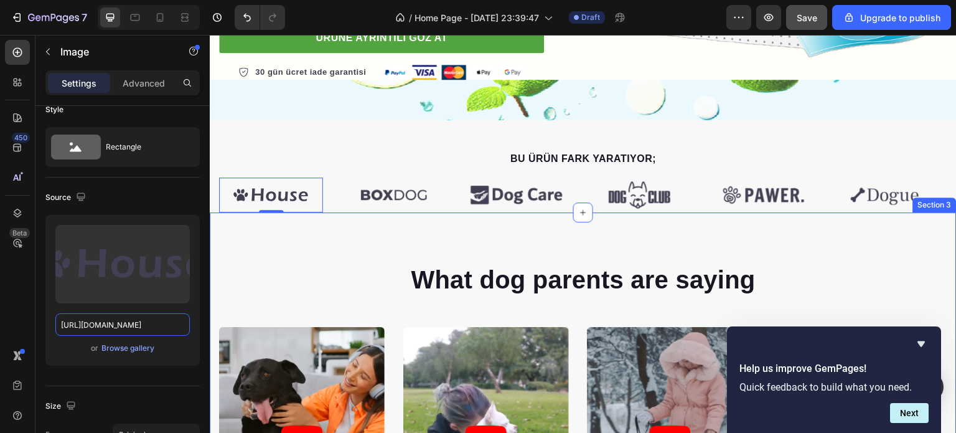
scroll to position [436, 0]
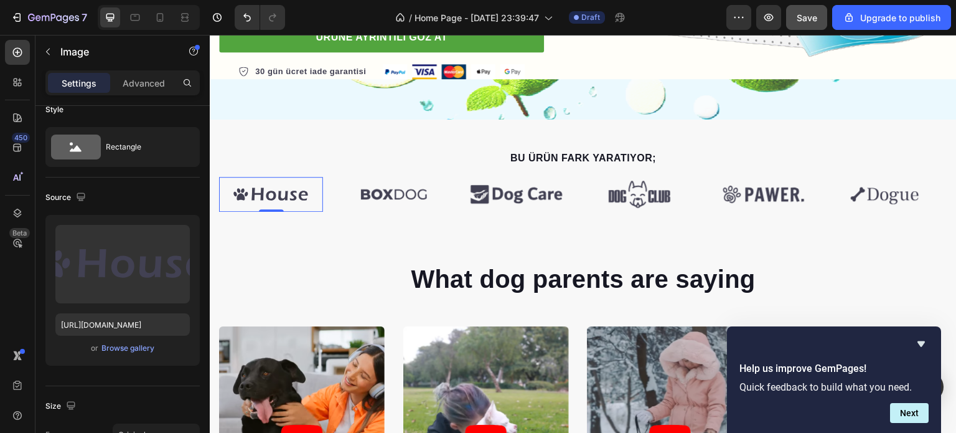
click at [271, 199] on img at bounding box center [271, 194] width 104 height 34
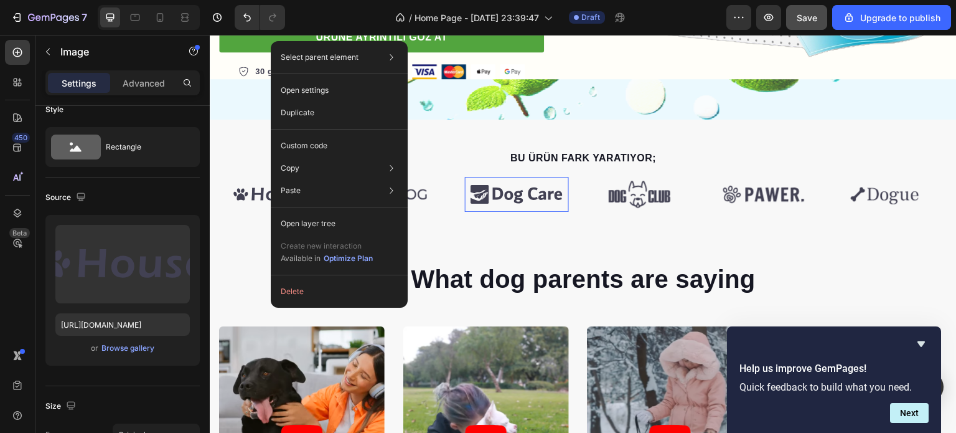
click at [523, 192] on img at bounding box center [517, 194] width 104 height 34
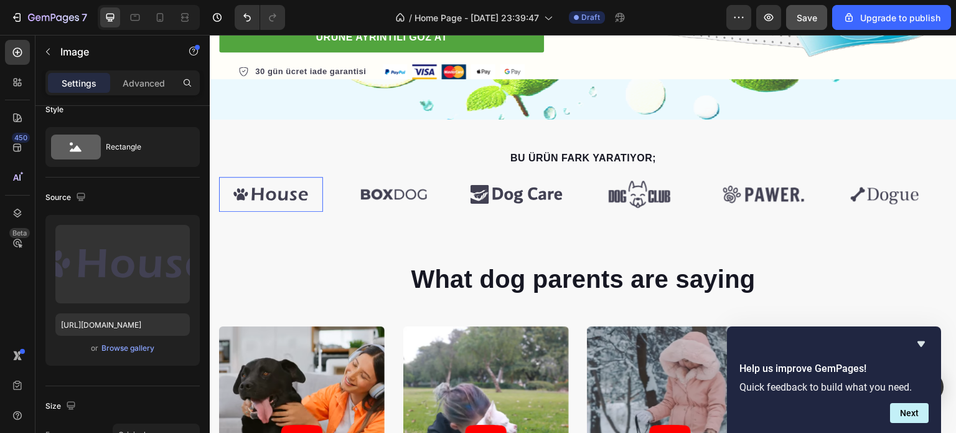
click at [280, 192] on img at bounding box center [271, 194] width 104 height 34
click at [289, 199] on img at bounding box center [271, 194] width 104 height 34
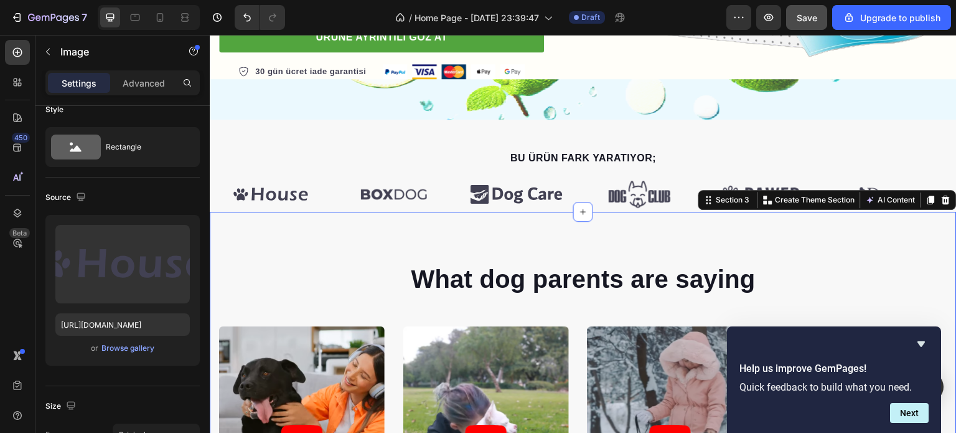
click at [317, 241] on div "What dog parents are saying Heading Video Video Video Video Video Carousel Row …" at bounding box center [583, 421] width 747 height 419
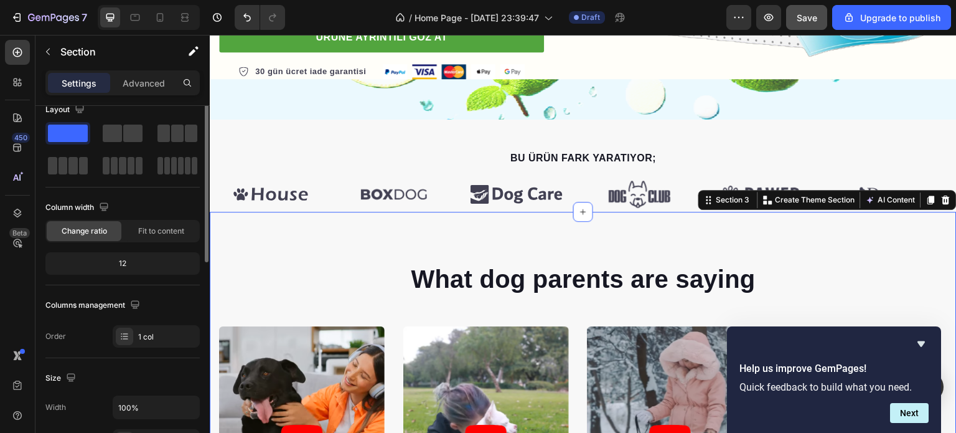
scroll to position [0, 0]
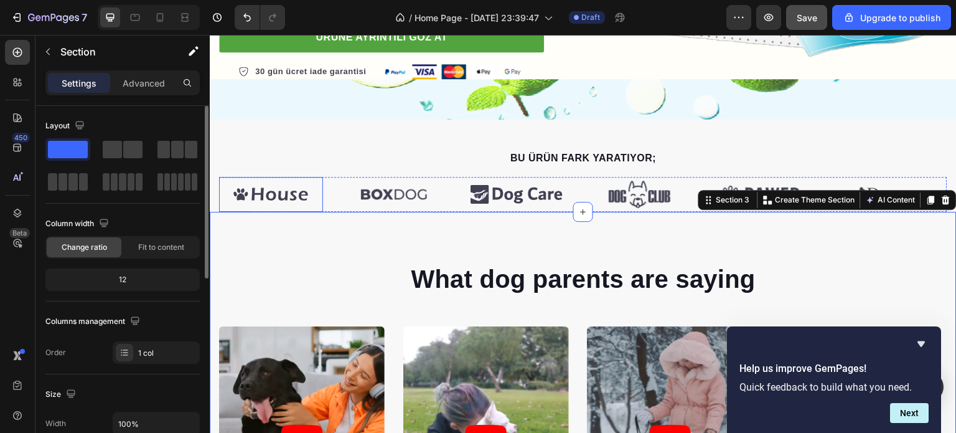
click at [288, 194] on img at bounding box center [271, 194] width 104 height 34
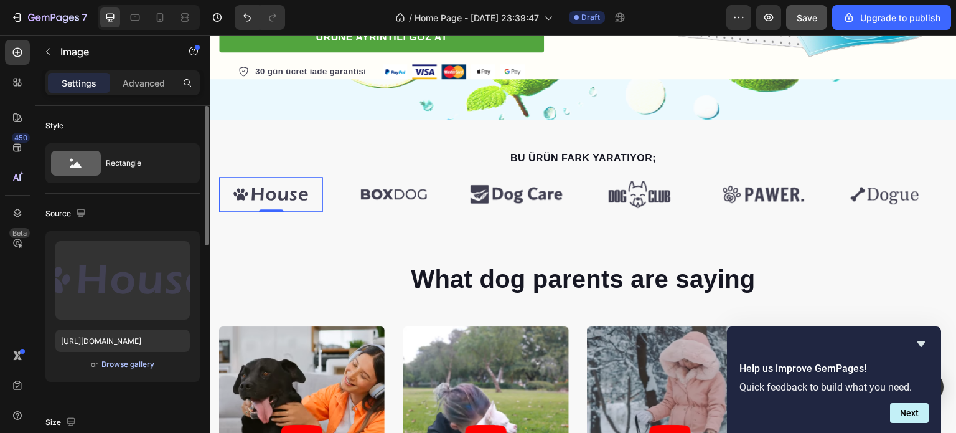
click at [132, 363] on div "Browse gallery" at bounding box center [127, 363] width 53 height 11
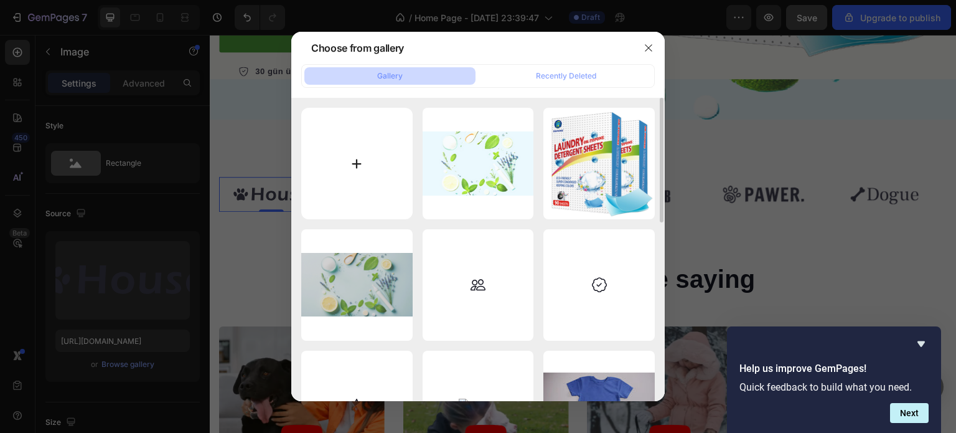
click at [354, 179] on input "file" at bounding box center [356, 163] width 111 height 111
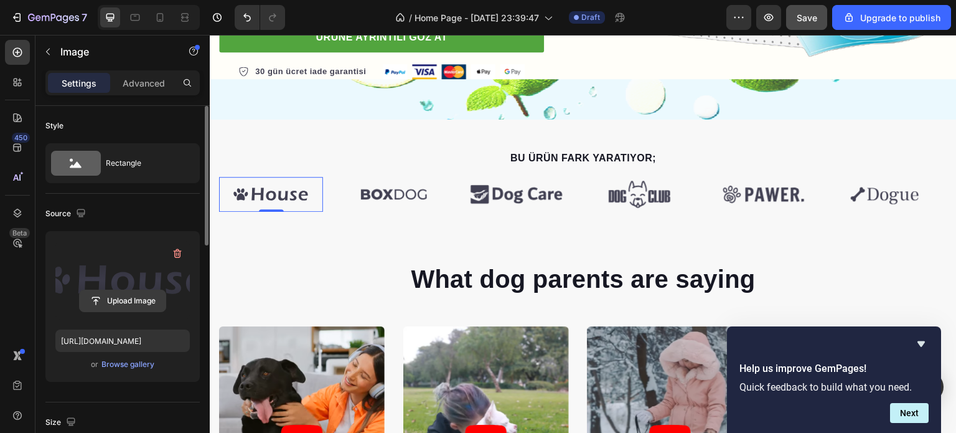
click at [135, 296] on input "file" at bounding box center [123, 300] width 86 height 21
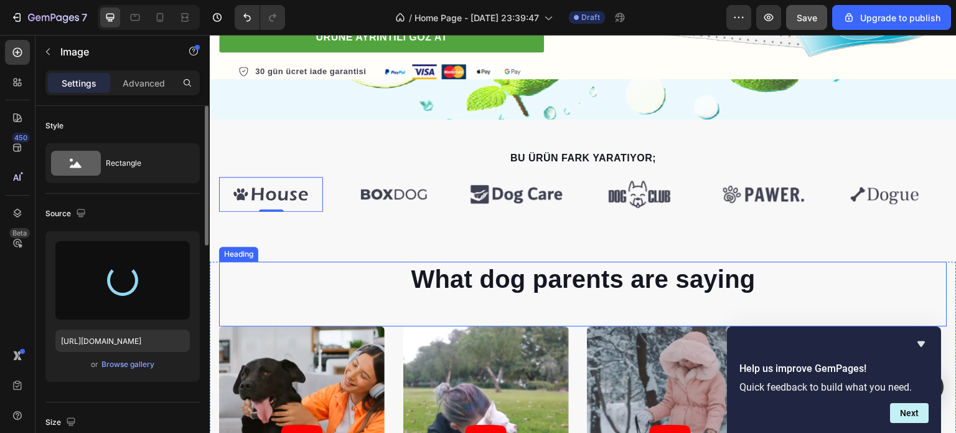
type input "[URL][DOMAIN_NAME]"
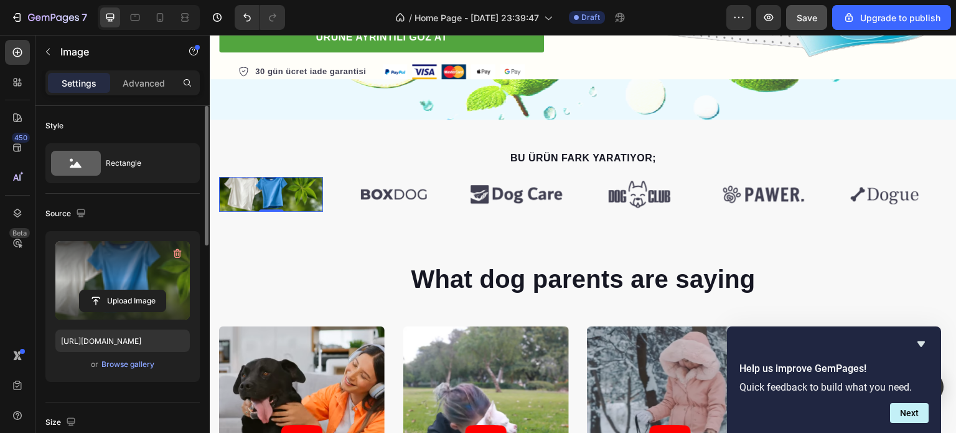
click at [291, 189] on img at bounding box center [271, 194] width 104 height 34
click at [293, 197] on img at bounding box center [271, 194] width 104 height 34
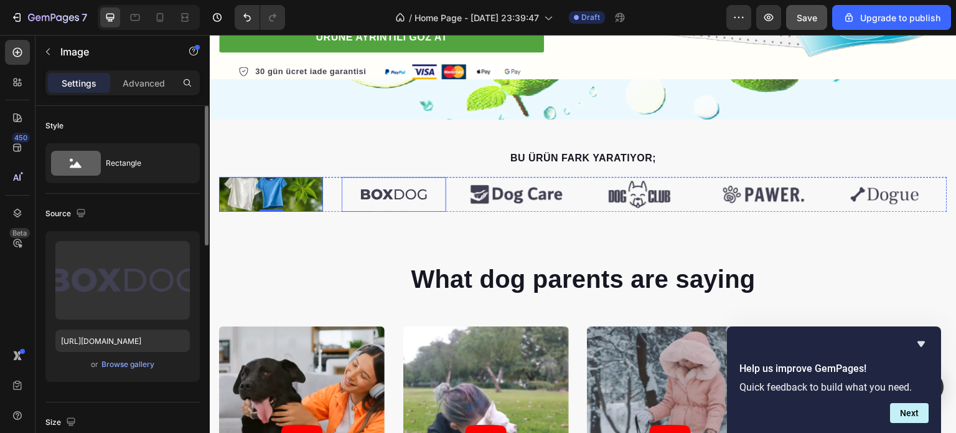
click at [414, 186] on img at bounding box center [394, 194] width 104 height 34
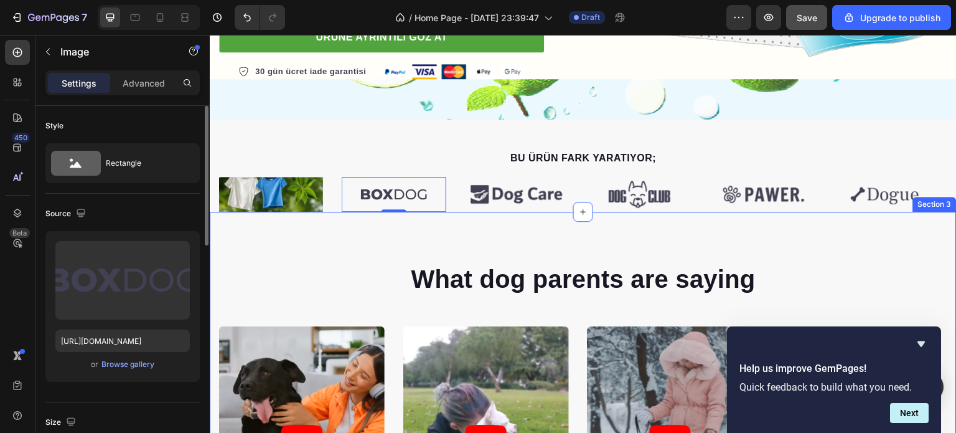
click at [276, 194] on img at bounding box center [271, 194] width 104 height 34
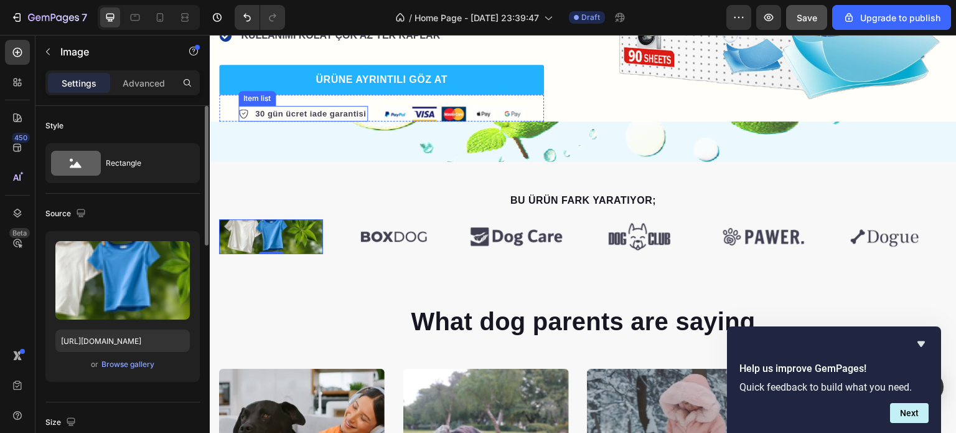
scroll to position [311, 0]
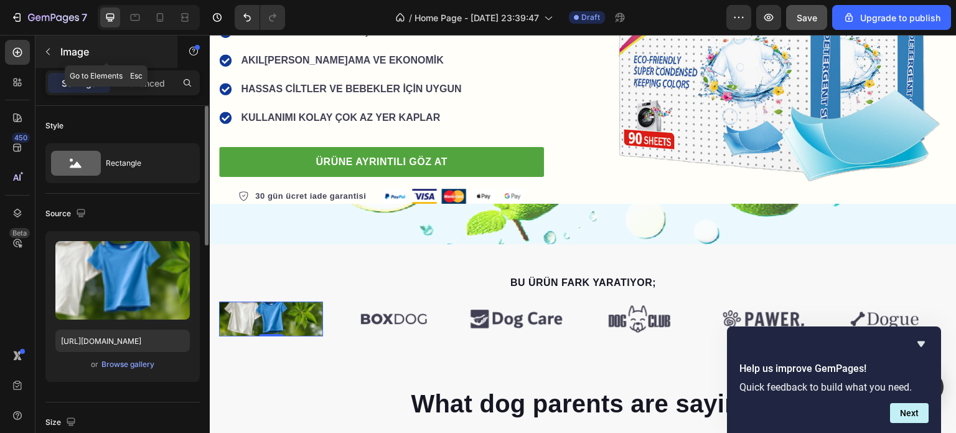
click at [46, 51] on icon "button" at bounding box center [48, 52] width 4 height 7
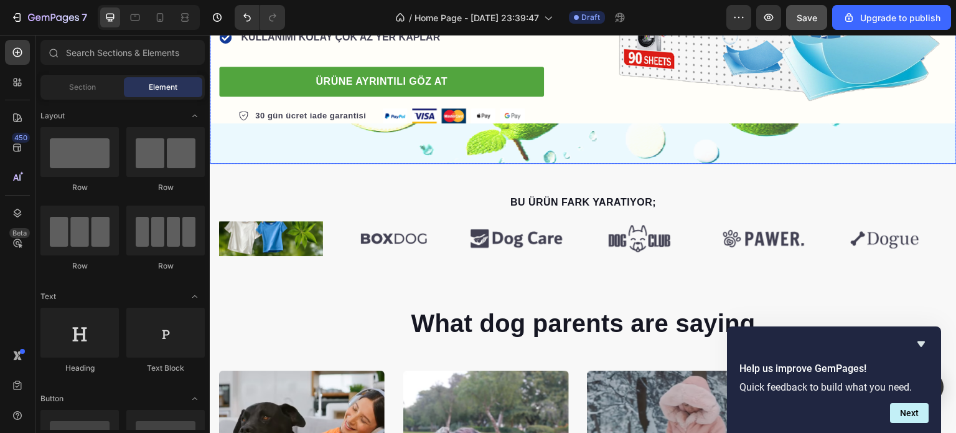
scroll to position [436, 0]
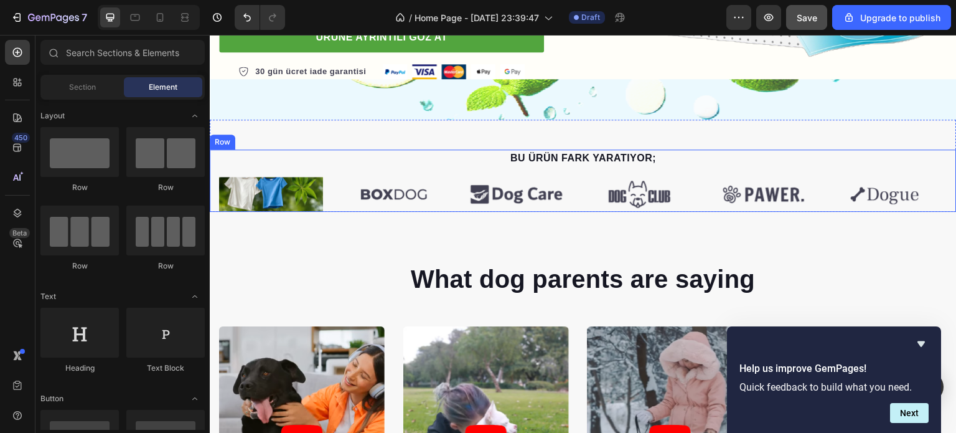
click at [217, 190] on div "BU ÜRÜN FARK YARATIYOR; Text block Image Image Image Image Image Image Carousel…" at bounding box center [583, 180] width 747 height 62
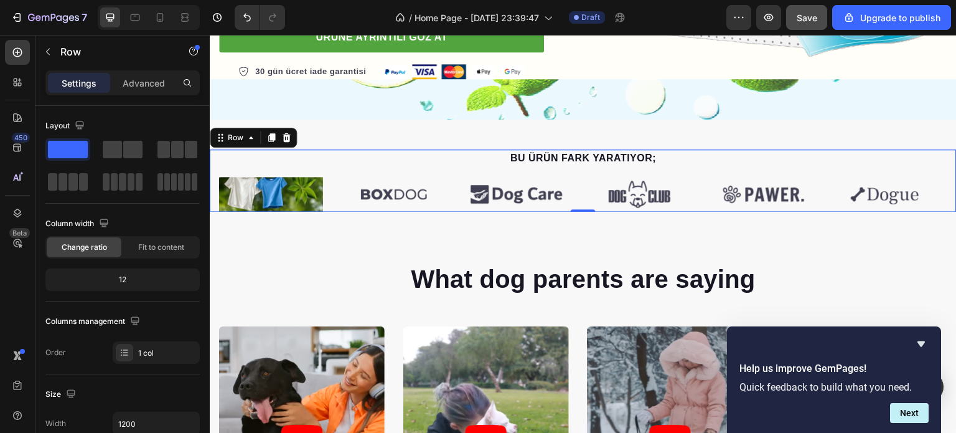
click at [217, 192] on div "BU ÜRÜN FARK YARATIYOR; Text block Image Image Image Image Image Image Carousel…" at bounding box center [583, 180] width 747 height 62
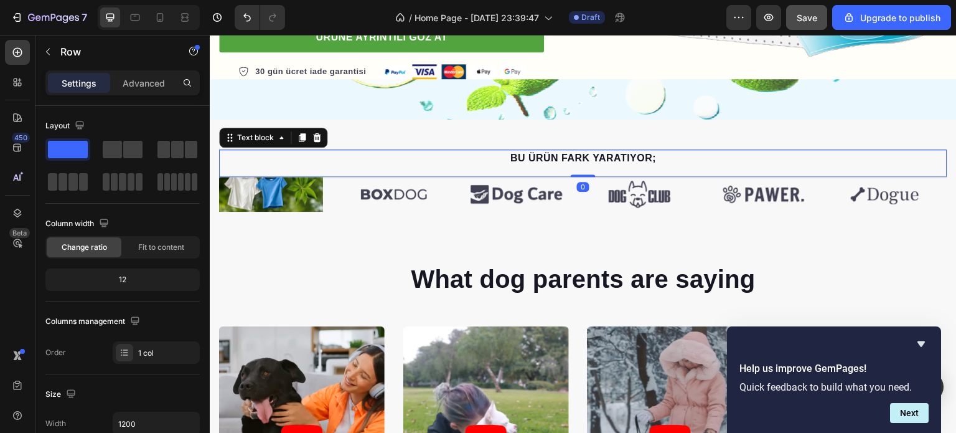
click at [262, 167] on div "BU ÜRÜN FARK YARATIYOR; Text block 0" at bounding box center [583, 162] width 728 height 27
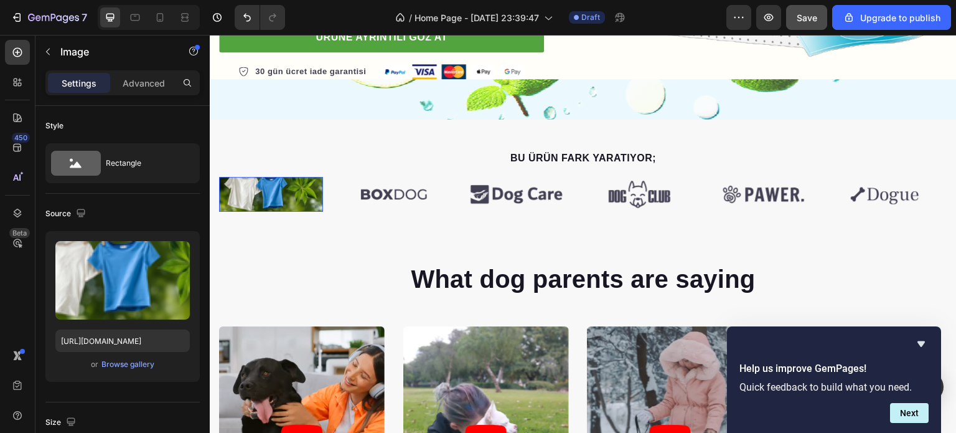
click at [222, 189] on img at bounding box center [271, 194] width 104 height 34
click at [217, 189] on div "BU ÜRÜN FARK YARATIYOR; Text block Image 0 Image Image Image Image Image Carous…" at bounding box center [583, 180] width 747 height 62
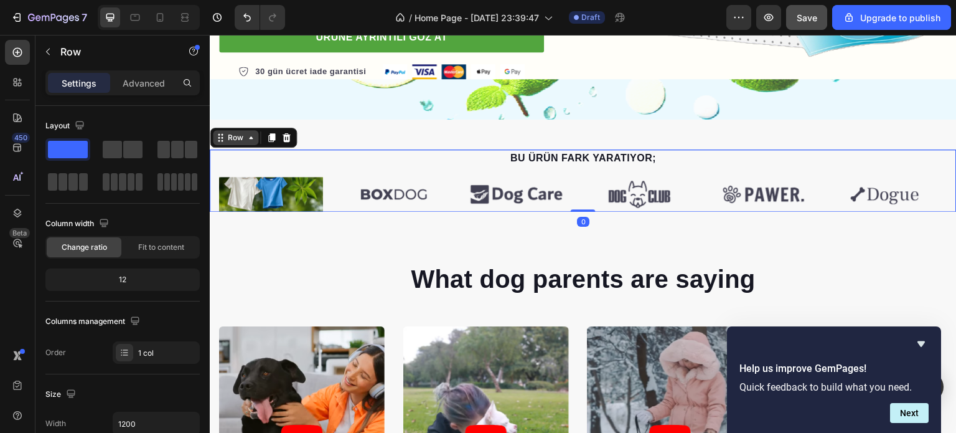
click at [244, 141] on div "Row" at bounding box center [235, 137] width 21 height 11
click at [248, 141] on icon at bounding box center [251, 138] width 10 height 10
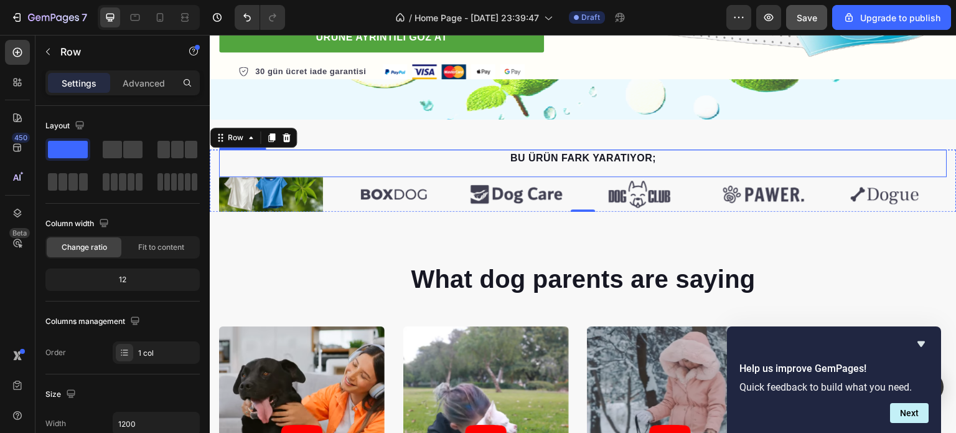
click at [254, 159] on p "BU ÜRÜN FARK YARATIYOR;" at bounding box center [583, 158] width 726 height 15
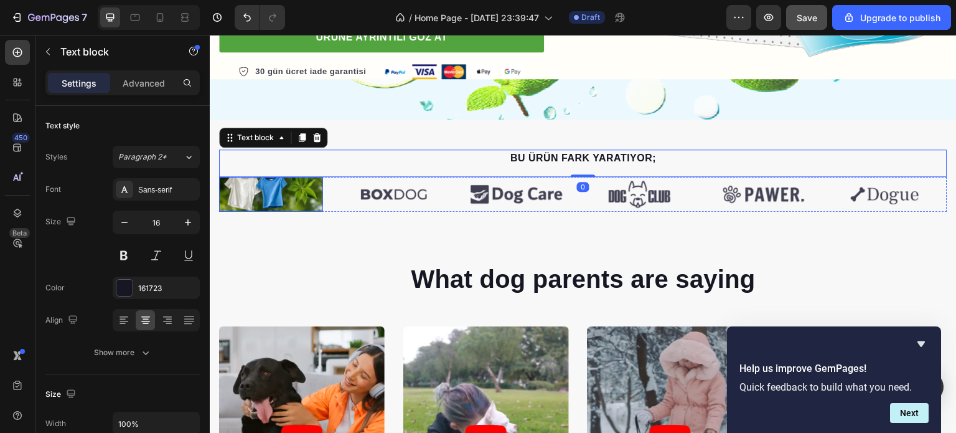
click at [246, 195] on img at bounding box center [271, 194] width 104 height 34
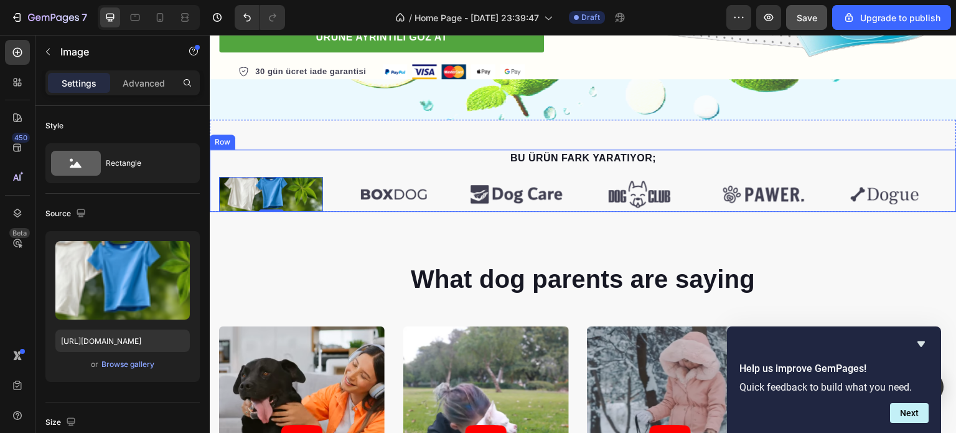
click at [213, 192] on div "BU ÜRÜN FARK YARATIYOR; Text block Image 0 Image Image Image Image Image Carous…" at bounding box center [583, 180] width 747 height 62
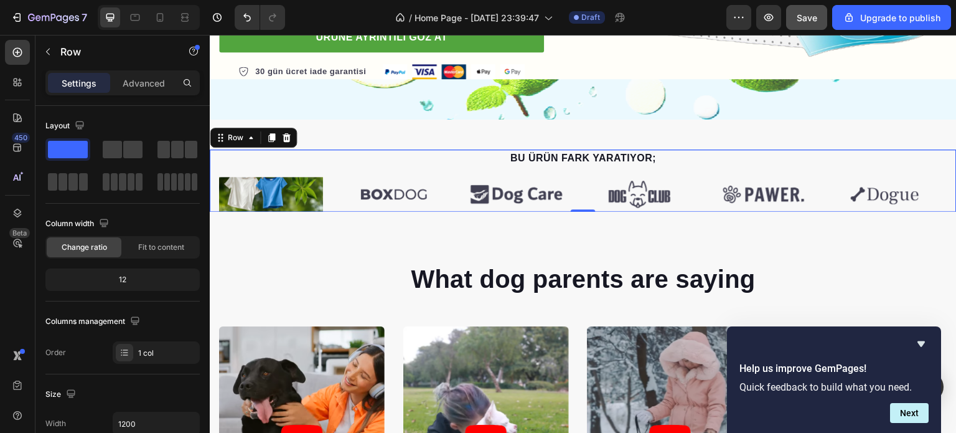
click at [213, 163] on div "BU ÜRÜN FARK YARATIYOR; Text block Image Image Image Image Image Image Carousel…" at bounding box center [583, 180] width 747 height 62
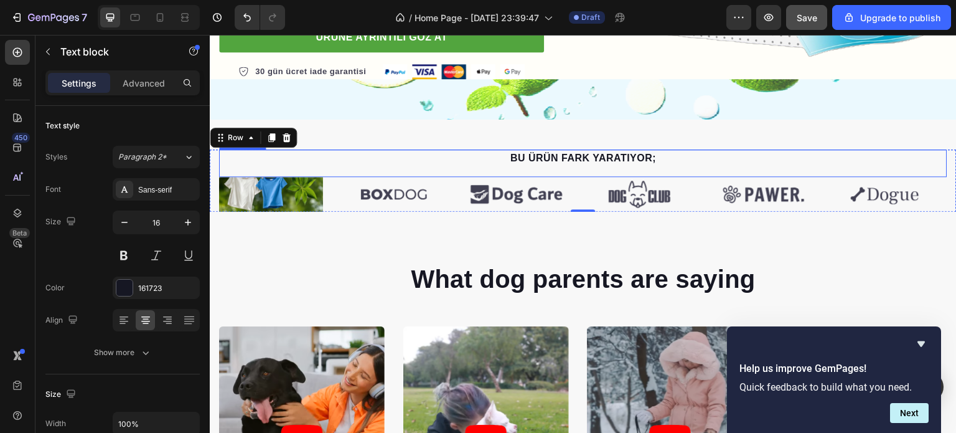
click at [230, 162] on p "BU ÜRÜN FARK YARATIYOR;" at bounding box center [583, 158] width 726 height 15
click at [214, 188] on div "BU ÜRÜN FARK YARATIYOR; Text block 0 Image Image Image Image Image Image Carous…" at bounding box center [583, 180] width 747 height 62
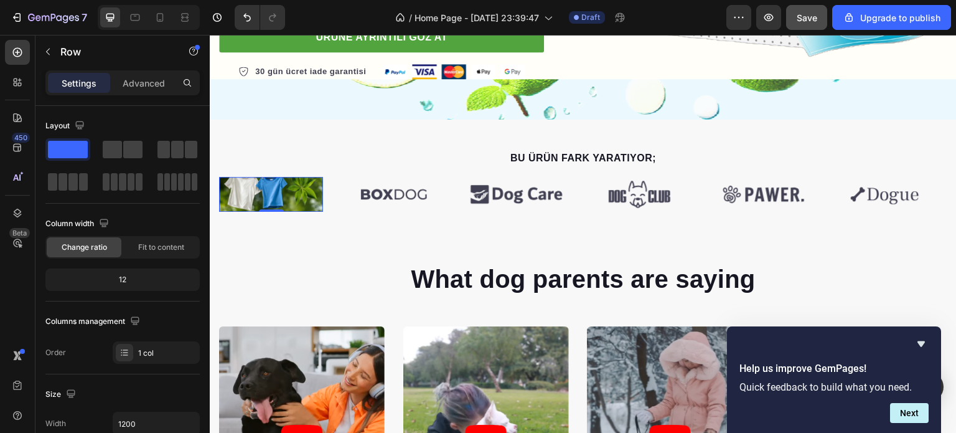
click at [235, 189] on img at bounding box center [271, 194] width 104 height 34
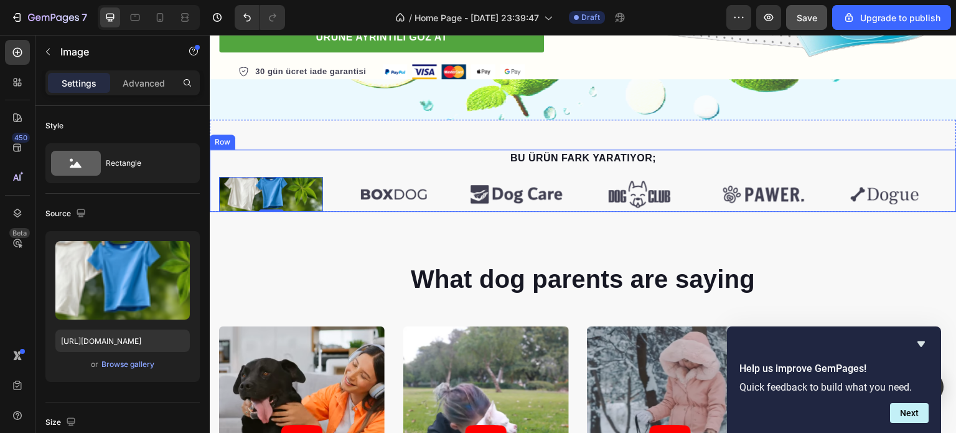
click at [213, 202] on div "BU ÜRÜN FARK YARATIYOR; Text block Image 0 Image Image Image Image Image Carous…" at bounding box center [583, 180] width 747 height 62
click at [223, 200] on img at bounding box center [271, 194] width 104 height 34
click at [210, 196] on div "BU ÜRÜN FARK YARATIYOR; Text block Image 0 Image Image Image Image Image Carous…" at bounding box center [583, 180] width 747 height 62
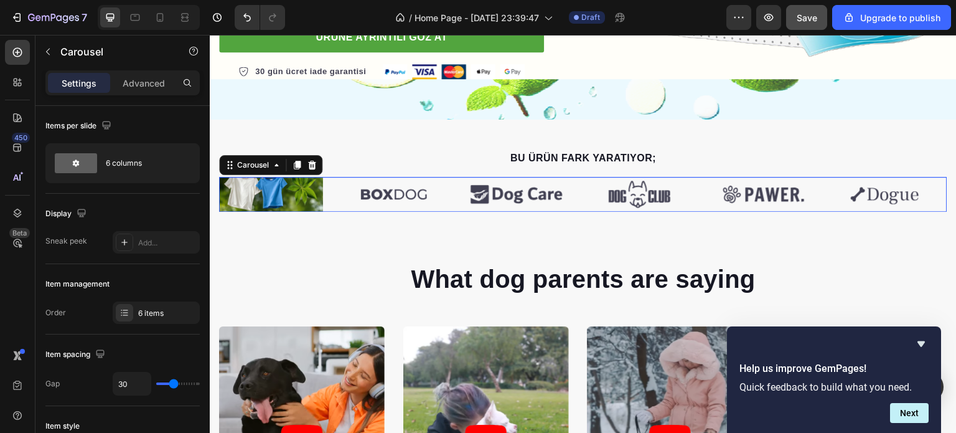
click at [333, 192] on div "Image Image Image Image Image Image" at bounding box center [583, 194] width 728 height 34
click at [299, 164] on icon at bounding box center [297, 165] width 7 height 9
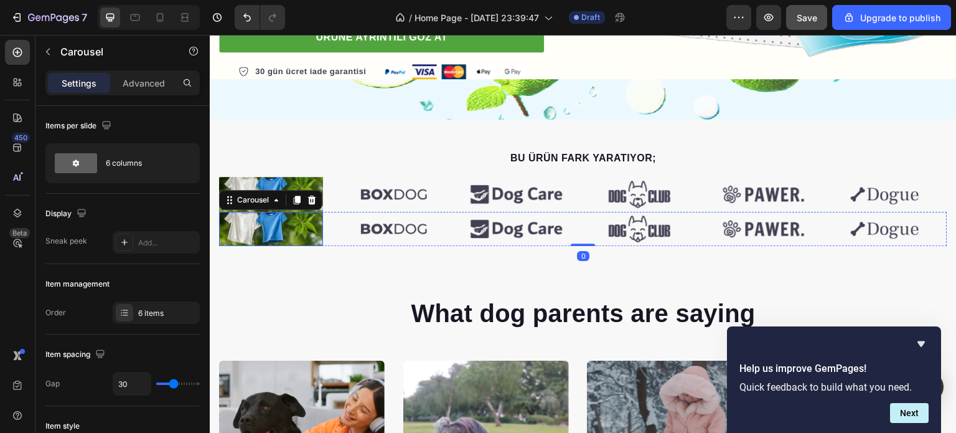
click at [288, 224] on img at bounding box center [271, 229] width 104 height 34
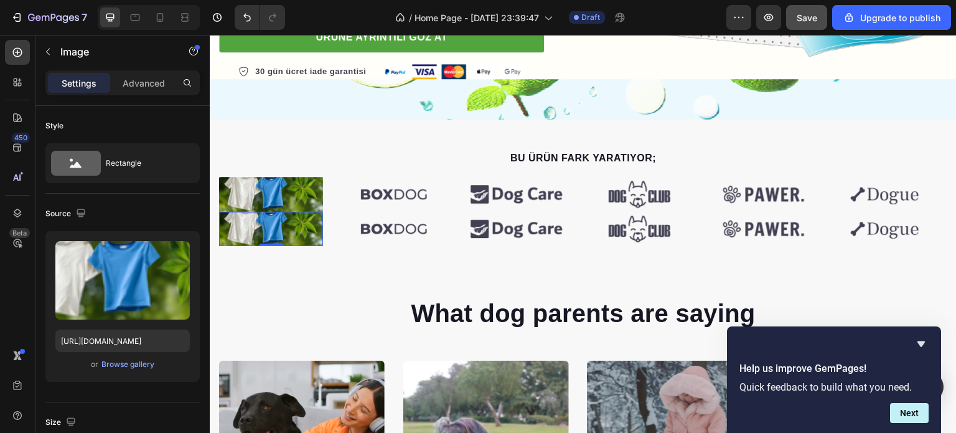
click at [289, 225] on img at bounding box center [271, 229] width 104 height 34
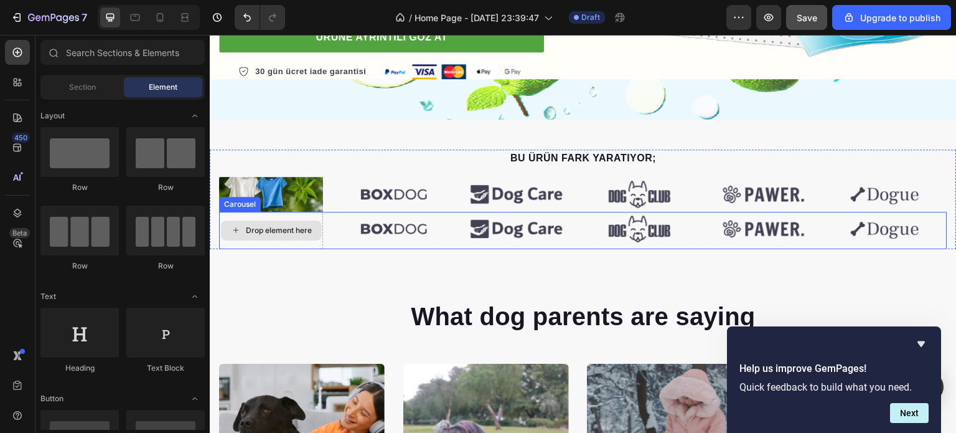
click at [284, 225] on div "Drop element here" at bounding box center [279, 230] width 66 height 10
drag, startPoint x: 346, startPoint y: 372, endPoint x: 233, endPoint y: 222, distance: 188.1
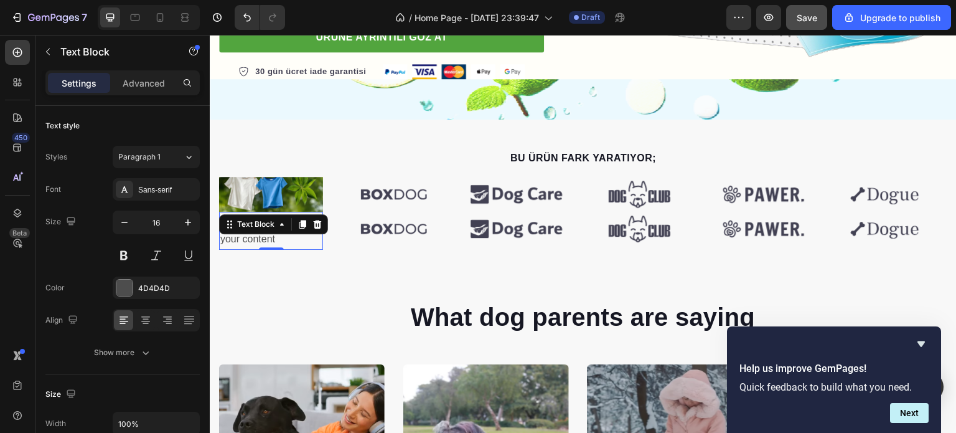
click at [280, 237] on div "Replace this text with your content" at bounding box center [271, 231] width 104 height 39
click at [280, 237] on p "Replace this text with your content" at bounding box center [270, 231] width 101 height 36
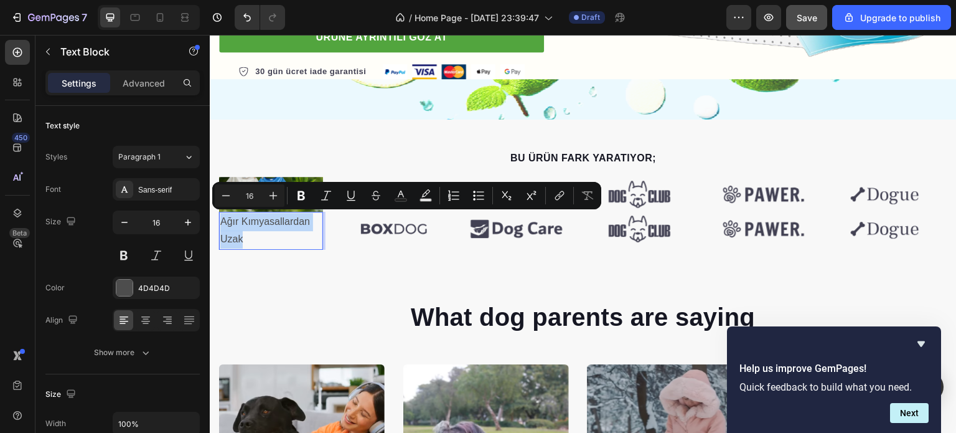
drag, startPoint x: 248, startPoint y: 236, endPoint x: 220, endPoint y: 222, distance: 31.7
click at [220, 222] on p "Ağır Kımyasallardan Uzak" at bounding box center [270, 231] width 101 height 36
click at [229, 196] on icon "Editor contextual toolbar" at bounding box center [226, 195] width 12 height 12
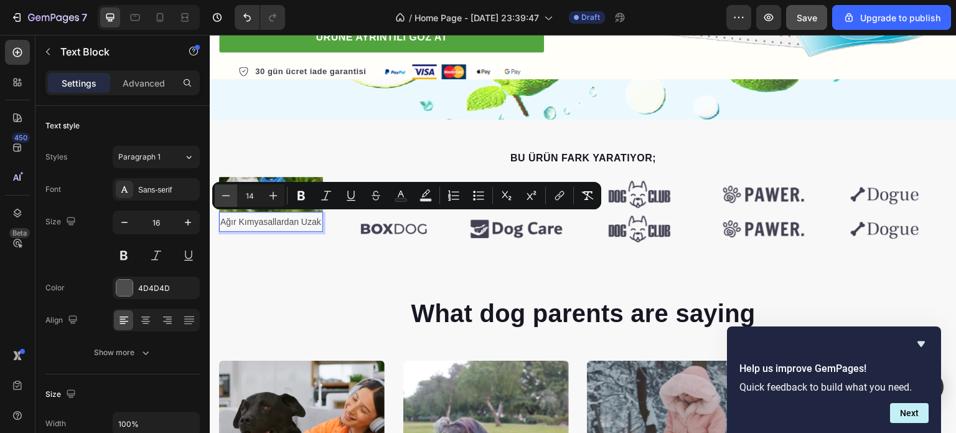
click at [229, 196] on icon "Editor contextual toolbar" at bounding box center [226, 195] width 12 height 12
type input "13"
click at [147, 321] on icon at bounding box center [145, 321] width 9 height 1
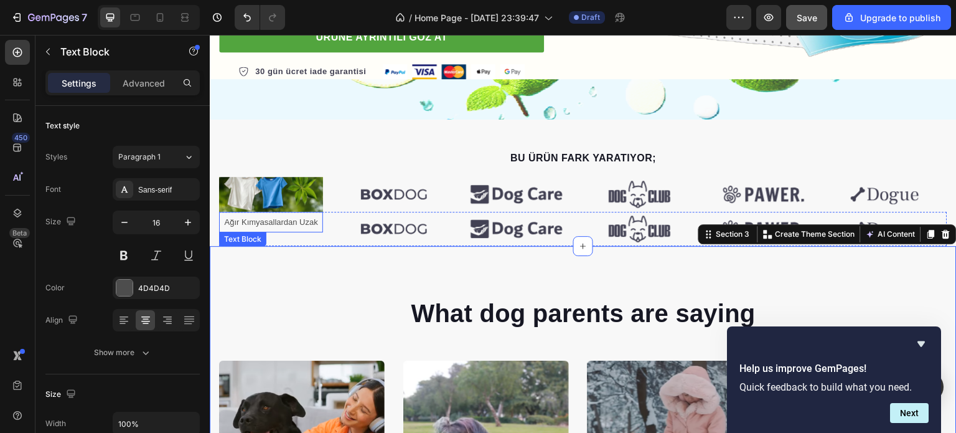
click at [227, 221] on span "Ağır Kımyasallardan Uzak" at bounding box center [271, 221] width 93 height 9
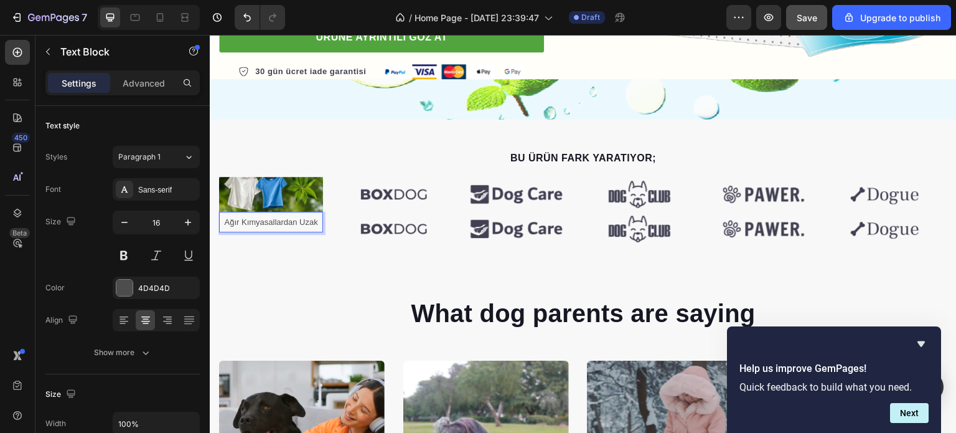
click at [291, 217] on span "Ağır Kımyasallardan Uzak" at bounding box center [271, 221] width 93 height 9
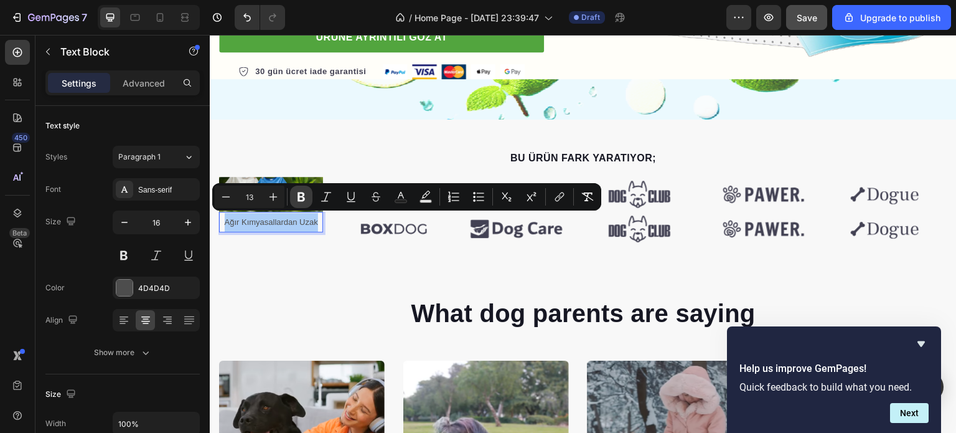
click at [299, 195] on icon "Editor contextual toolbar" at bounding box center [300, 196] width 7 height 9
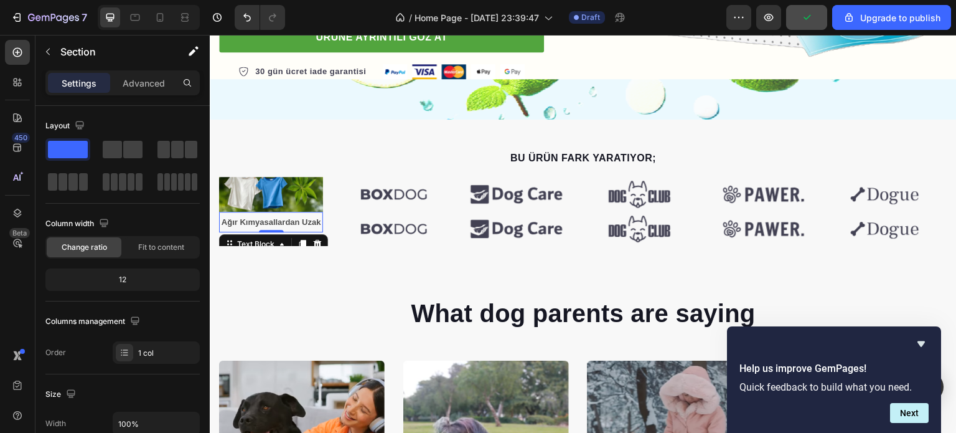
click at [291, 224] on strong "Ağır Kımyasallardan Uzak" at bounding box center [272, 221] width 100 height 9
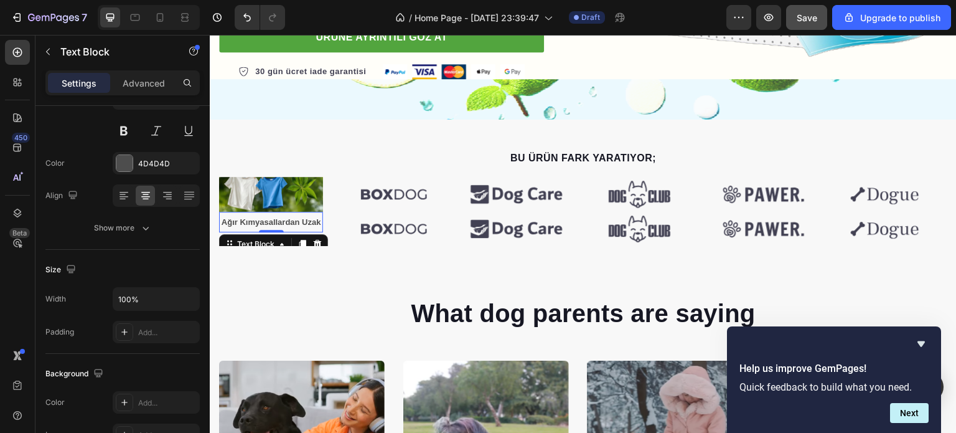
scroll to position [311, 0]
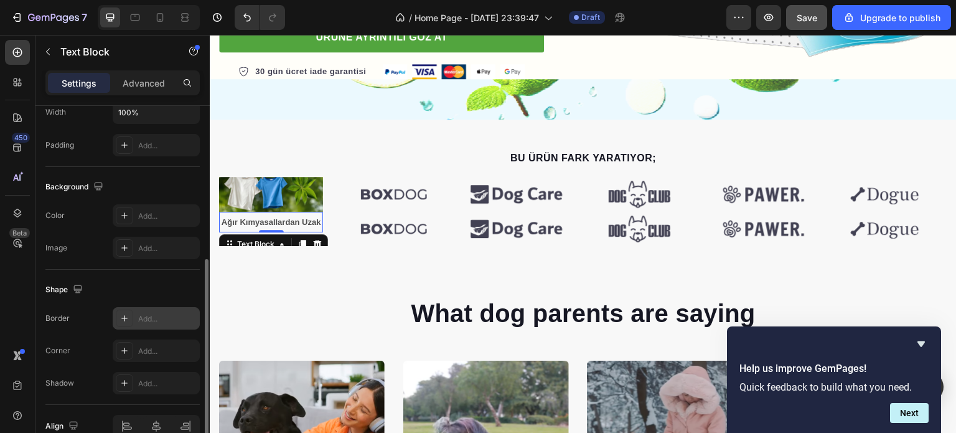
click at [159, 324] on div "Add..." at bounding box center [156, 318] width 87 height 22
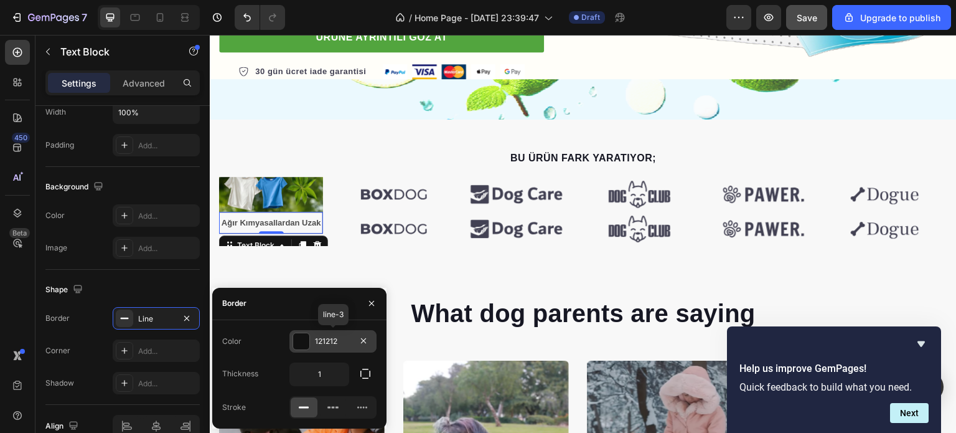
click at [328, 345] on div "121212" at bounding box center [333, 340] width 36 height 11
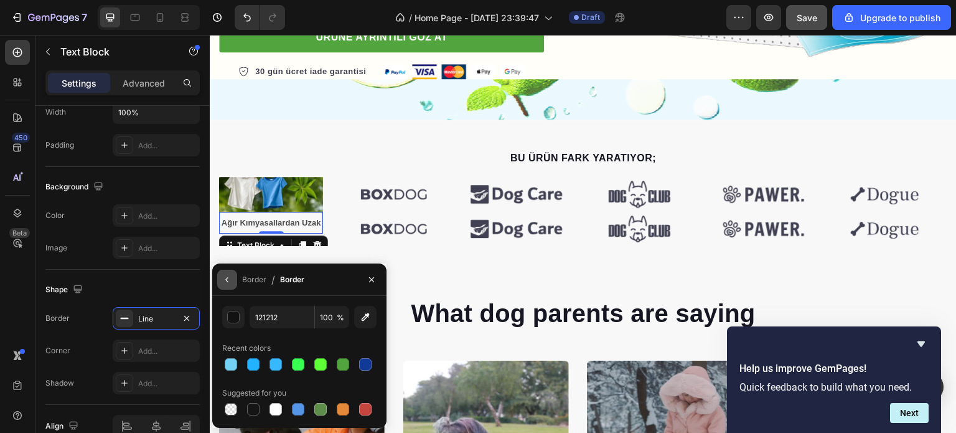
click at [224, 278] on icon "button" at bounding box center [227, 279] width 10 height 10
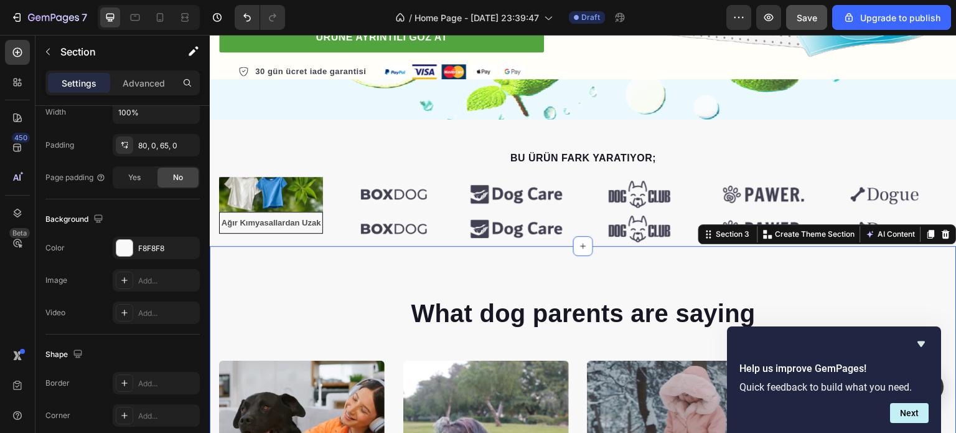
scroll to position [0, 0]
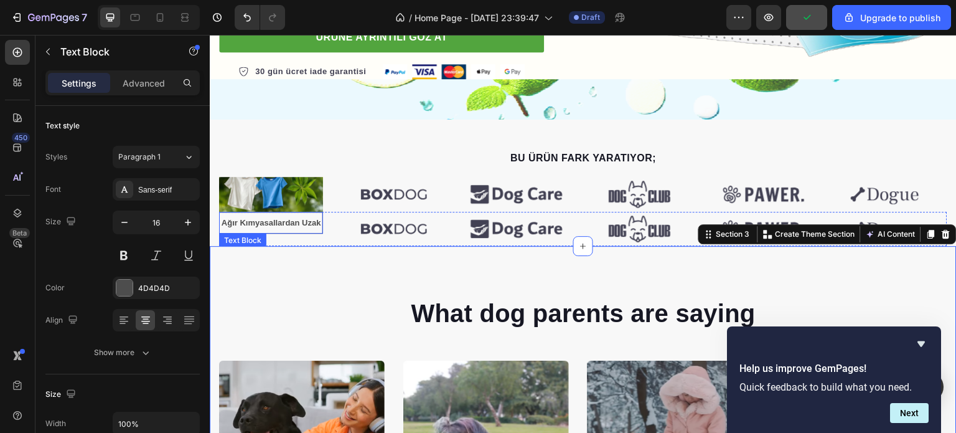
click at [284, 222] on strong "Ağır Kımyasallardan Uzak" at bounding box center [272, 222] width 100 height 9
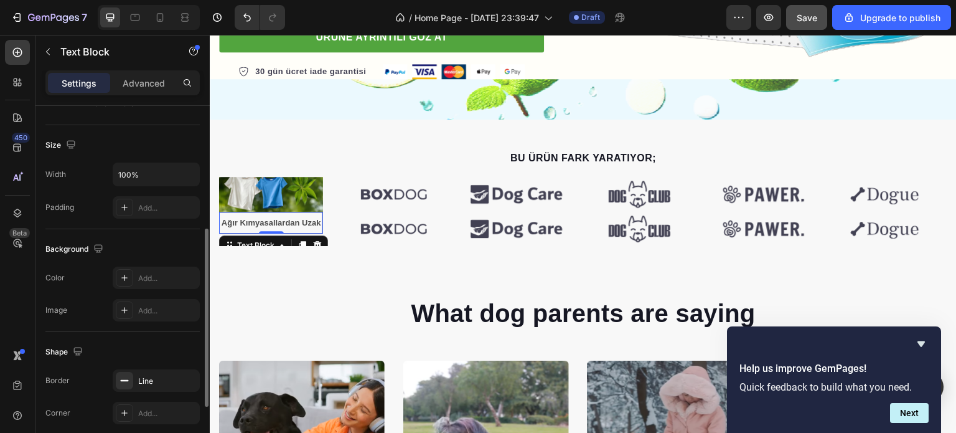
scroll to position [373, 0]
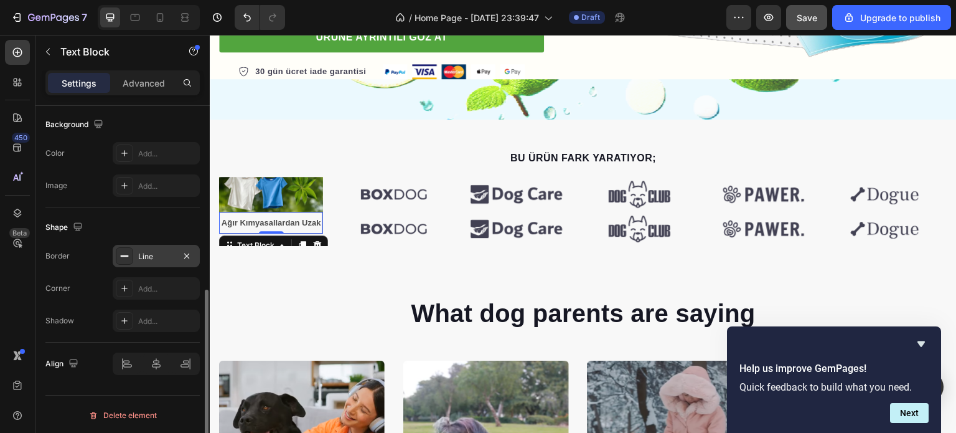
click at [162, 258] on div "Line" at bounding box center [156, 256] width 36 height 11
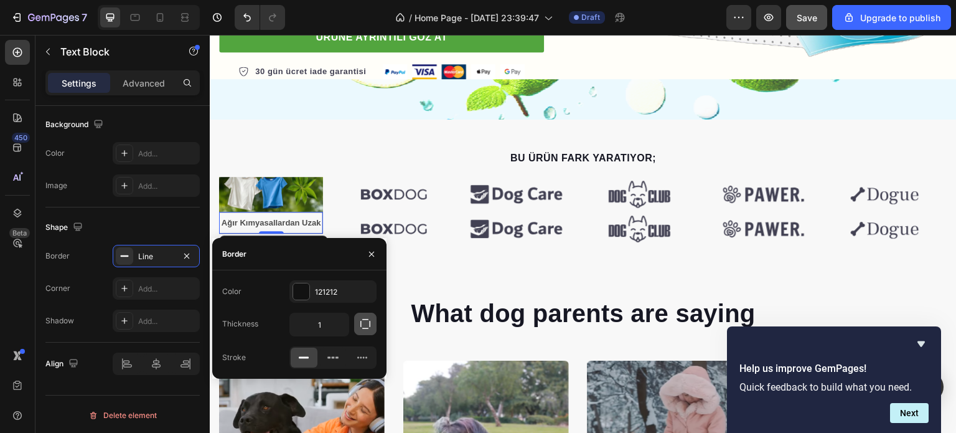
click at [365, 322] on icon "button" at bounding box center [365, 323] width 12 height 12
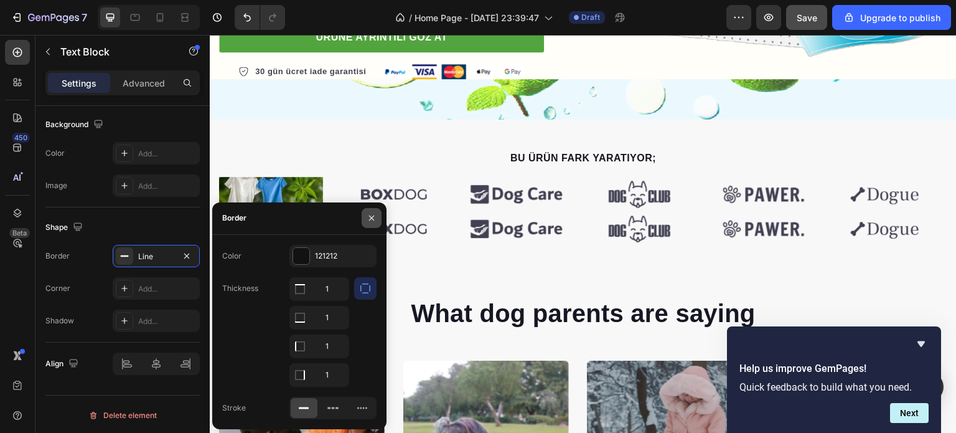
click at [370, 215] on icon "button" at bounding box center [372, 218] width 10 height 10
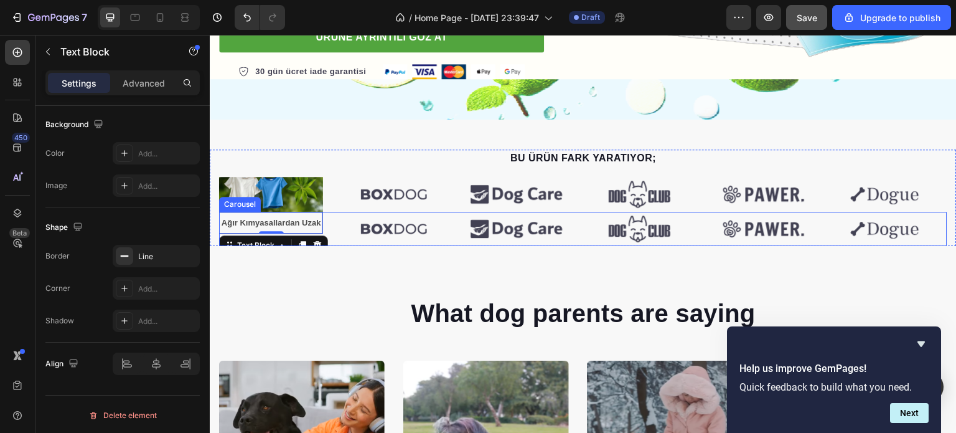
click at [336, 219] on div "Ağır Kımyasallardan Uzak Text Block 0 Image Image Image Image Image" at bounding box center [583, 229] width 728 height 34
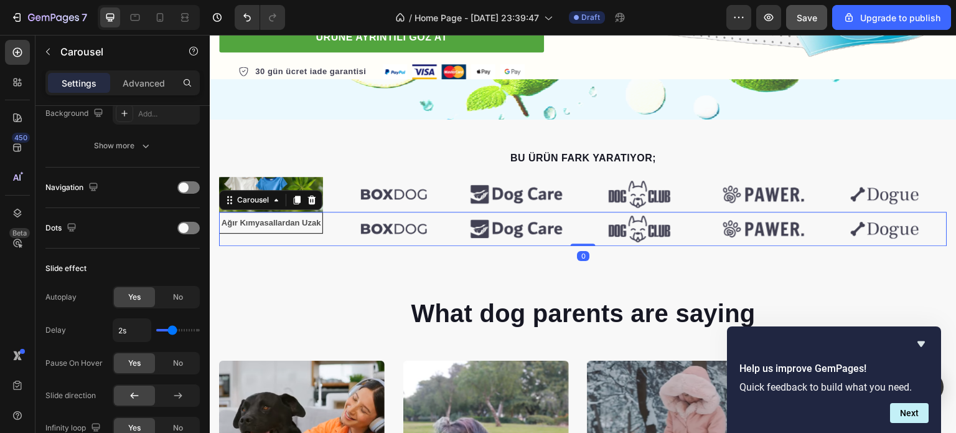
scroll to position [0, 0]
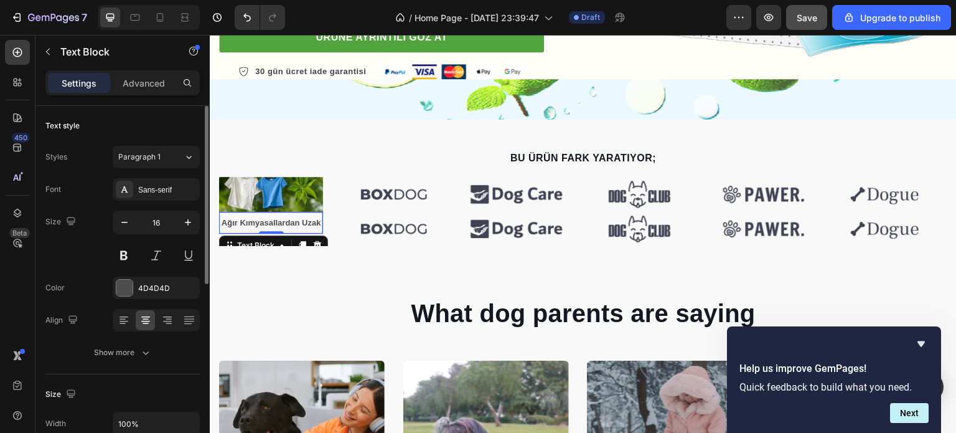
click at [288, 218] on strong "Ağır Kımyasallardan Uzak" at bounding box center [272, 222] width 100 height 9
click at [139, 350] on icon "button" at bounding box center [145, 352] width 12 height 12
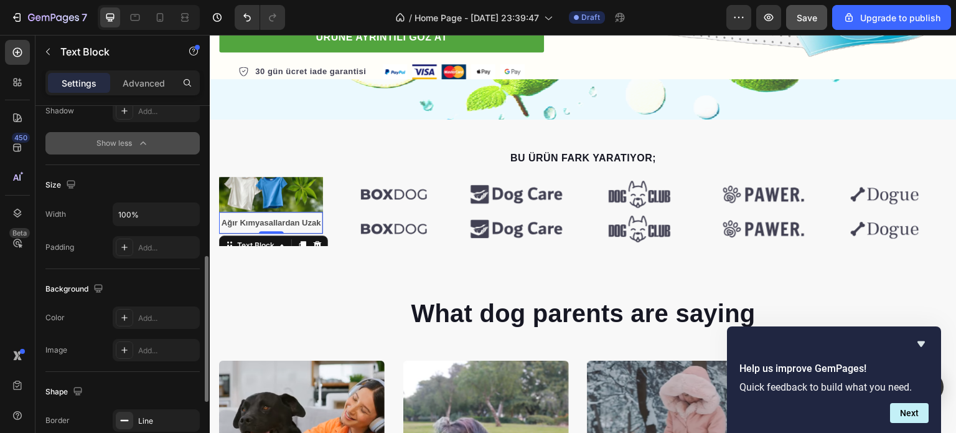
scroll to position [498, 0]
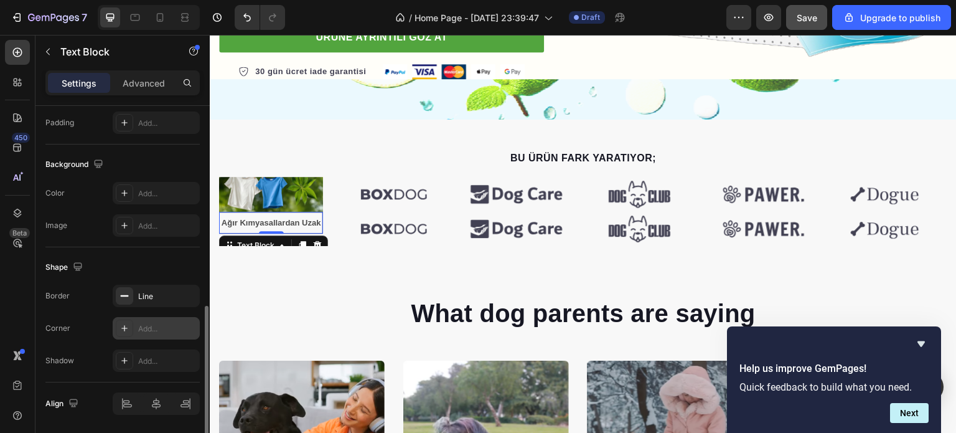
click at [147, 323] on div "Add..." at bounding box center [167, 328] width 59 height 11
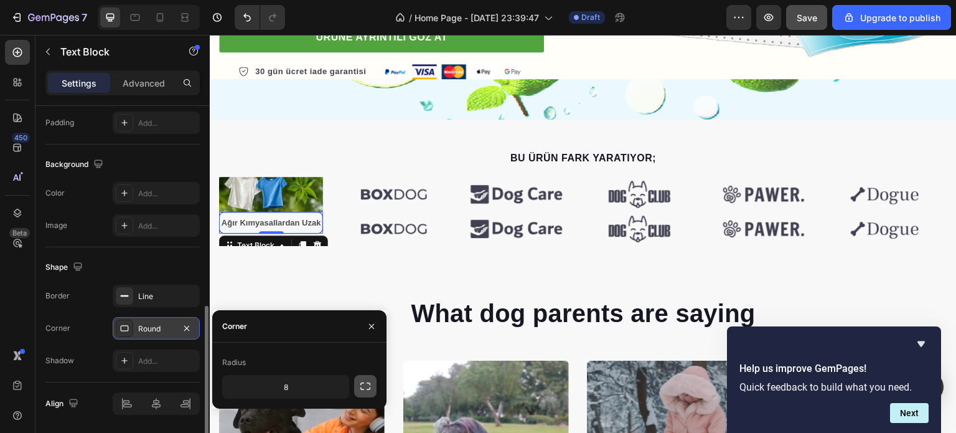
click at [356, 385] on button "button" at bounding box center [365, 386] width 22 height 22
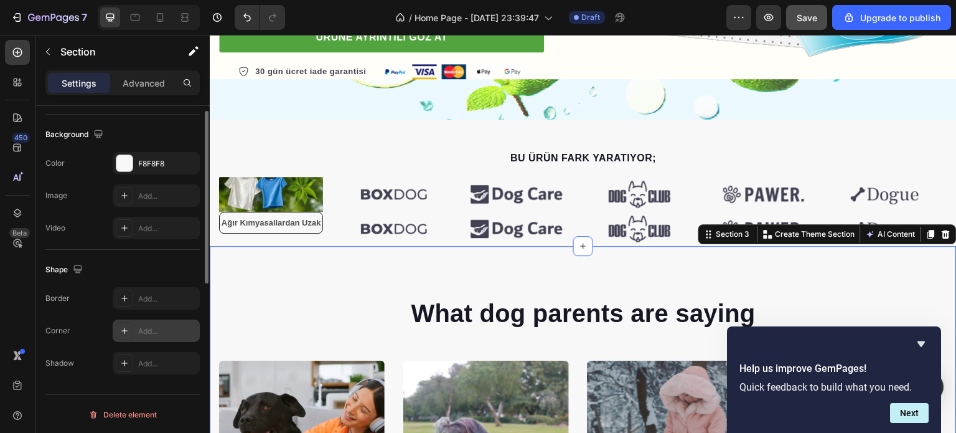
scroll to position [209, 0]
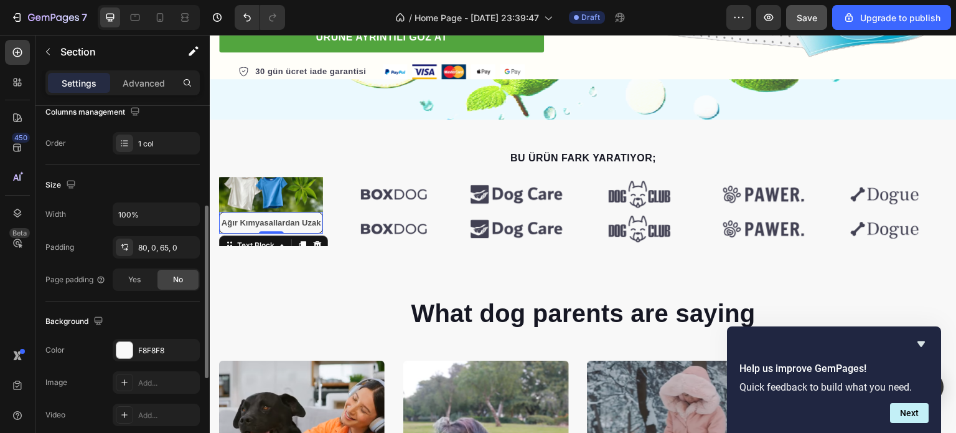
click at [251, 224] on strong "Ağır Kımyasallardan Uzak" at bounding box center [272, 222] width 100 height 9
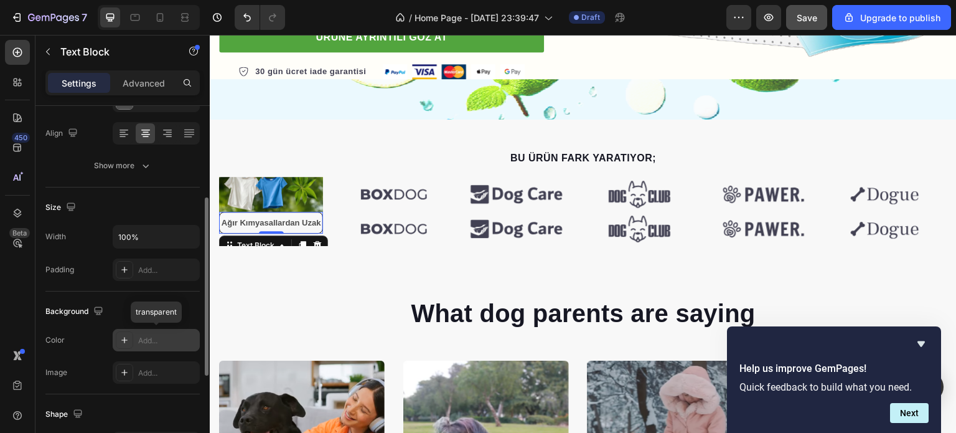
scroll to position [311, 0]
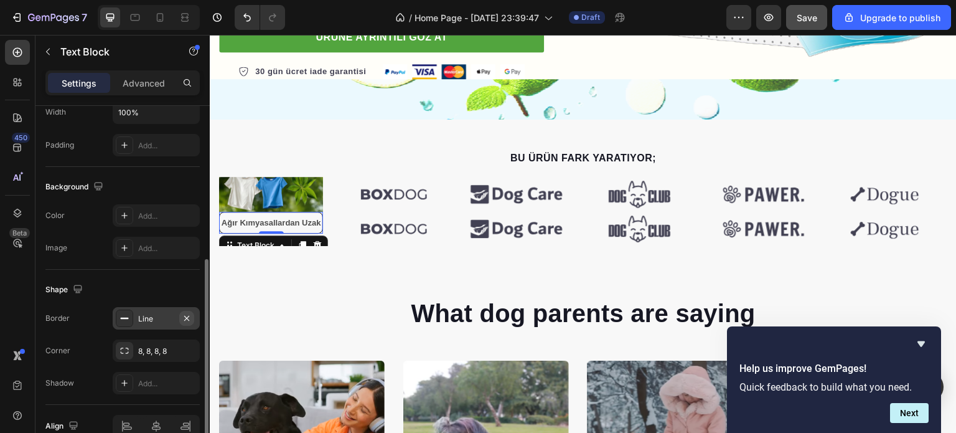
click at [187, 316] on icon "button" at bounding box center [186, 317] width 5 height 5
click at [84, 351] on div "Corner 8, 8, 8, 8" at bounding box center [122, 350] width 154 height 22
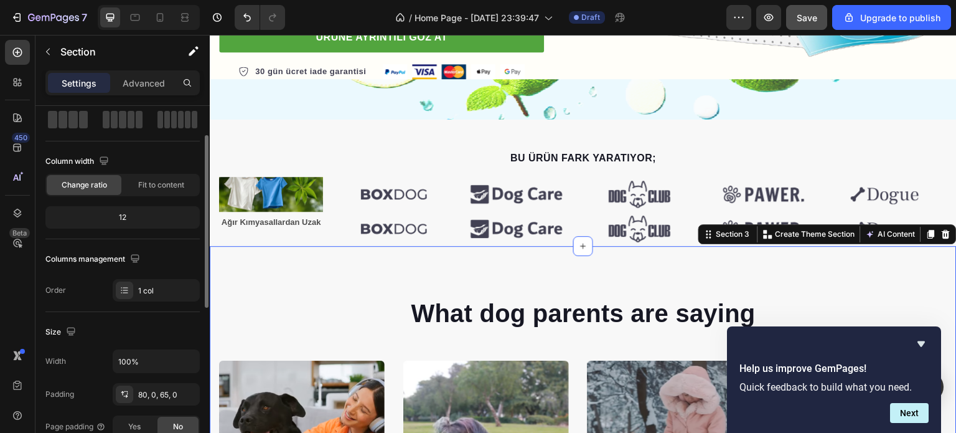
scroll to position [249, 0]
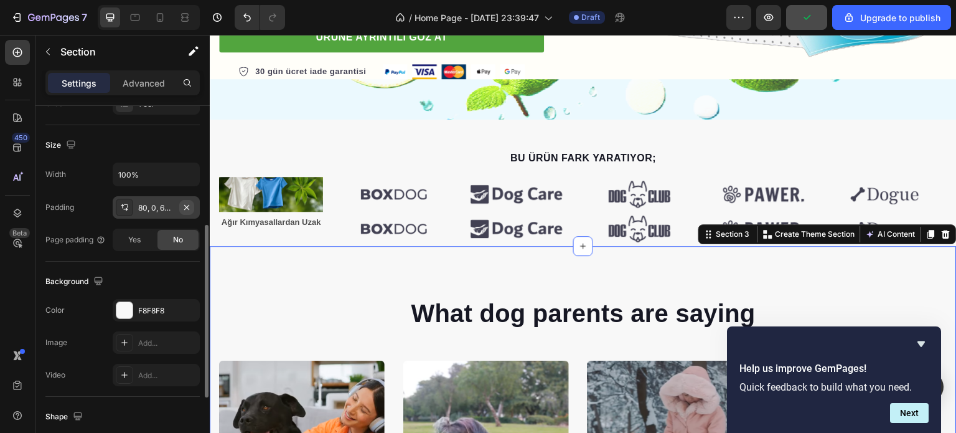
click at [190, 206] on icon "button" at bounding box center [187, 207] width 10 height 10
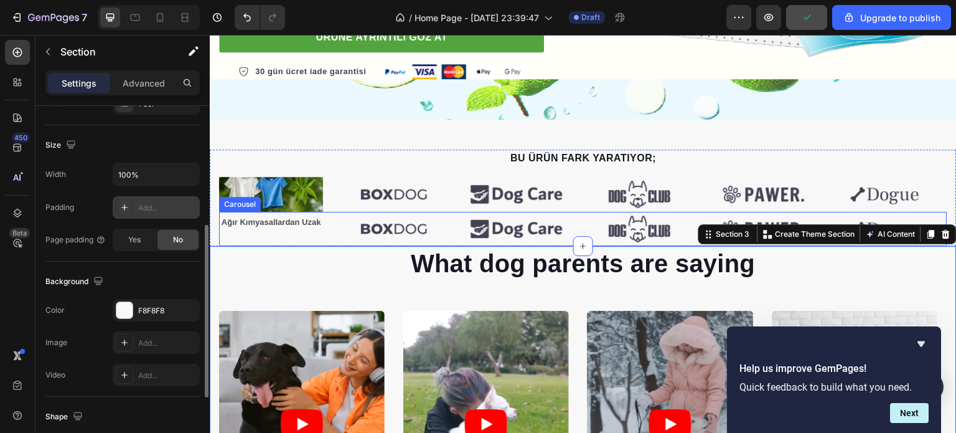
click at [329, 255] on p "What dog parents are saying" at bounding box center [583, 263] width 726 height 32
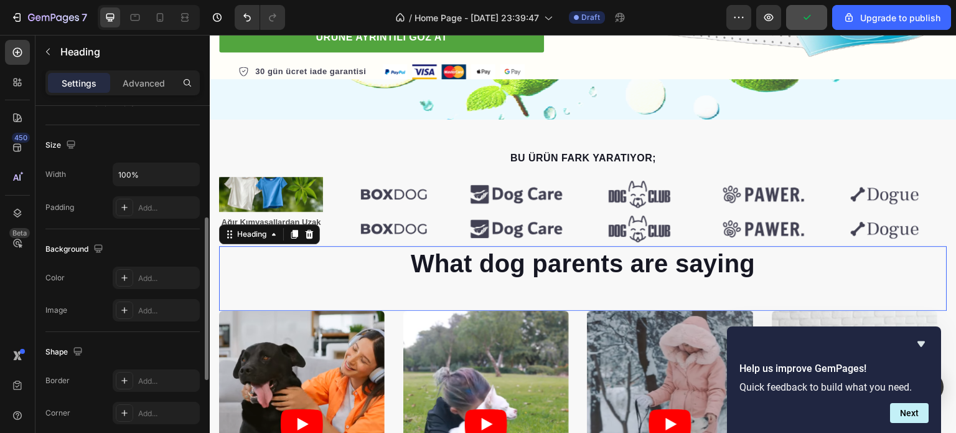
scroll to position [0, 0]
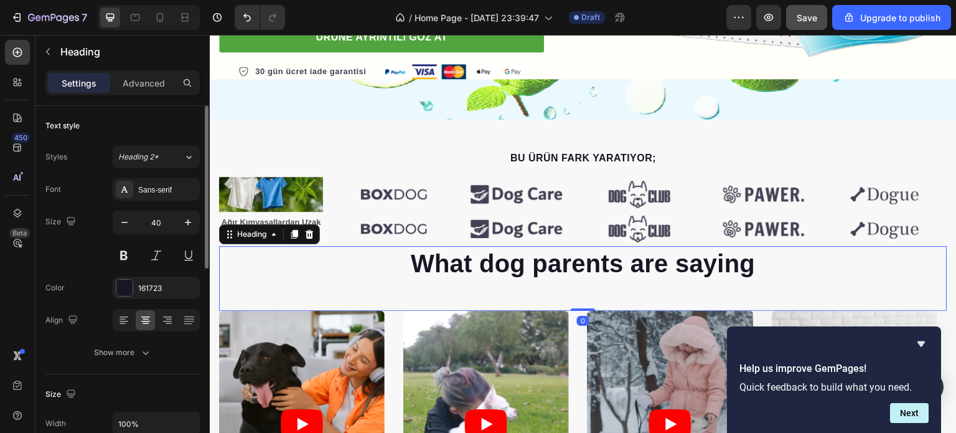
click at [388, 269] on p "What dog parents are saying" at bounding box center [583, 263] width 726 height 32
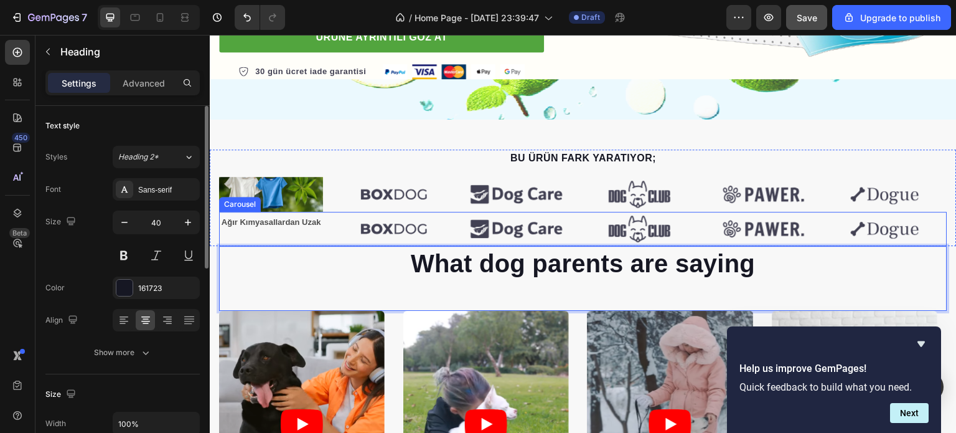
click at [336, 226] on div "Ağır Kımyasallardan Uzak Text Block Image Image Image Image Image" at bounding box center [583, 229] width 728 height 34
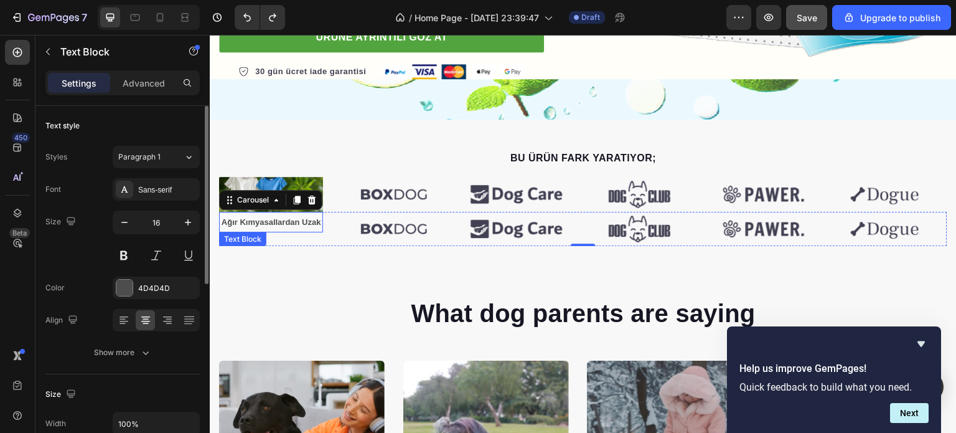
click at [297, 221] on strong "Ağır Kımyasallardan Uzak" at bounding box center [272, 221] width 100 height 9
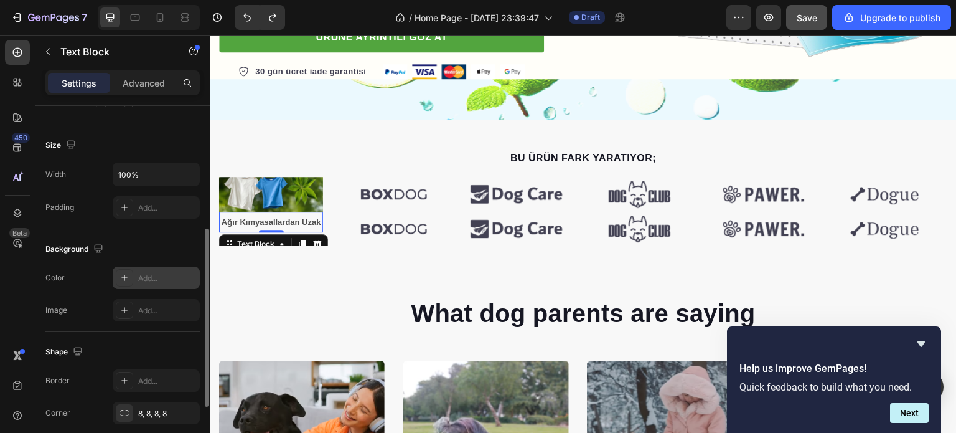
scroll to position [311, 0]
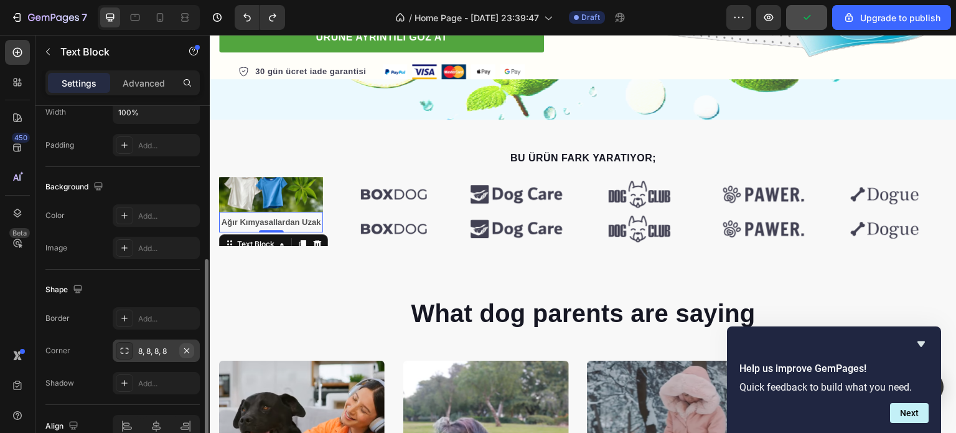
click at [189, 349] on icon "button" at bounding box center [187, 350] width 10 height 10
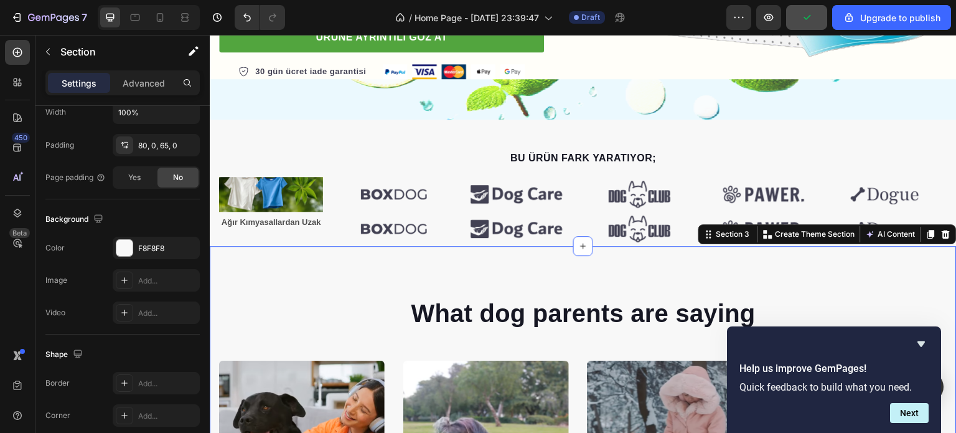
scroll to position [0, 0]
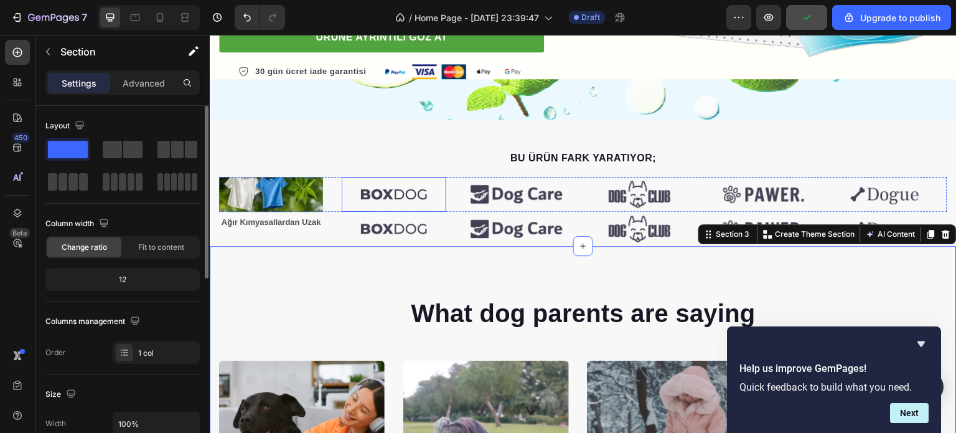
click at [400, 199] on img at bounding box center [394, 194] width 104 height 34
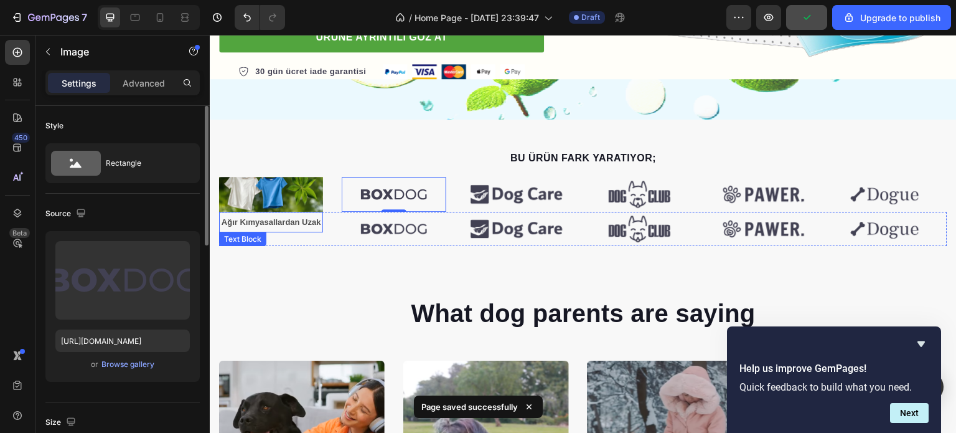
click at [312, 219] on strong "Ağır Kımyasallardan Uzak" at bounding box center [272, 221] width 100 height 9
click at [382, 221] on img at bounding box center [394, 229] width 104 height 34
click at [388, 197] on img at bounding box center [394, 194] width 104 height 34
click at [386, 219] on img at bounding box center [394, 229] width 104 height 34
click at [390, 202] on img at bounding box center [394, 194] width 104 height 34
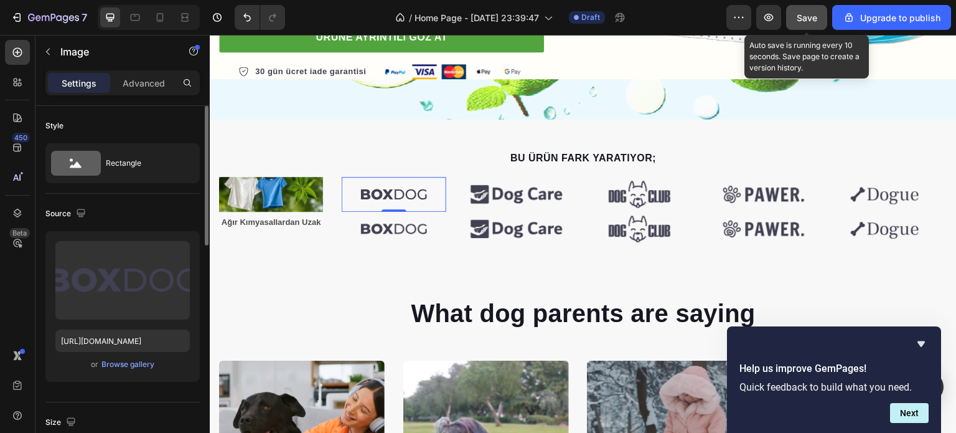
click at [810, 22] on span "Save" at bounding box center [807, 17] width 21 height 11
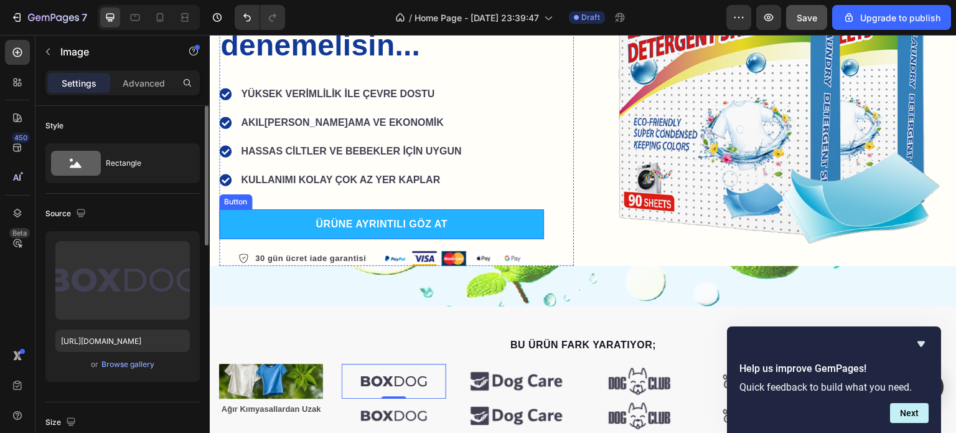
scroll to position [373, 0]
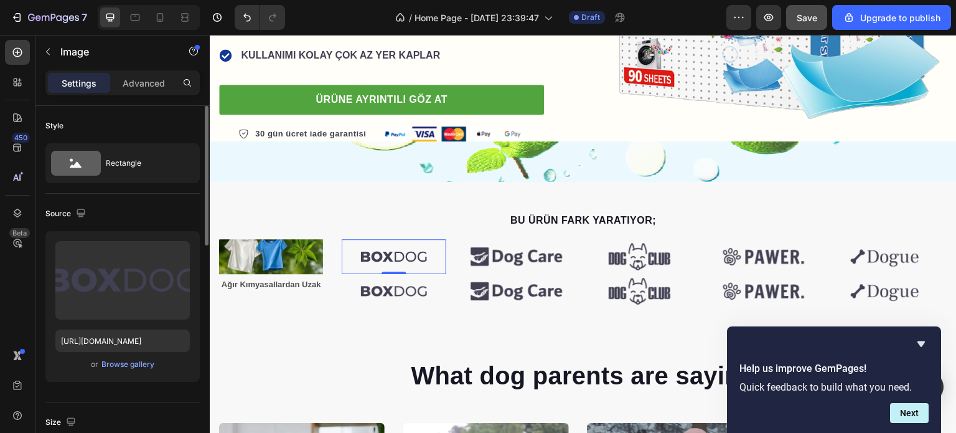
click at [417, 251] on img at bounding box center [394, 256] width 104 height 34
click at [144, 360] on div "Browse gallery" at bounding box center [127, 363] width 53 height 11
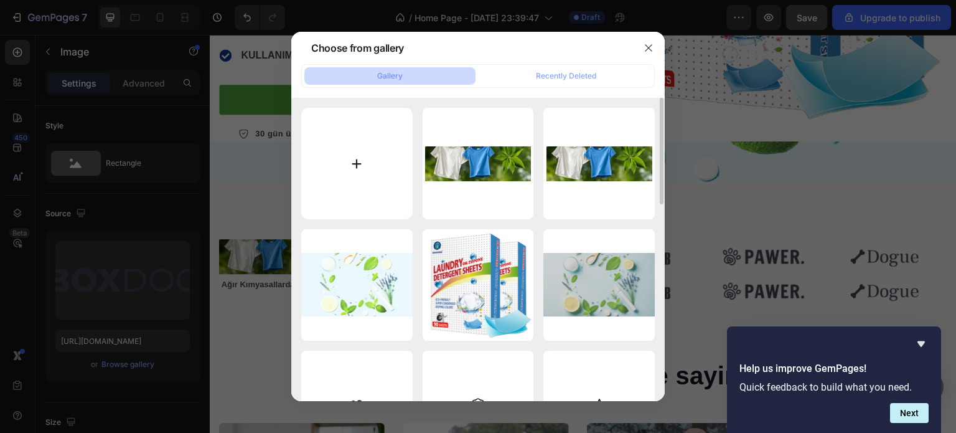
click at [344, 169] on input "file" at bounding box center [356, 163] width 111 height 111
type input "C:\fakepath\Paragraf metniniz (2).png"
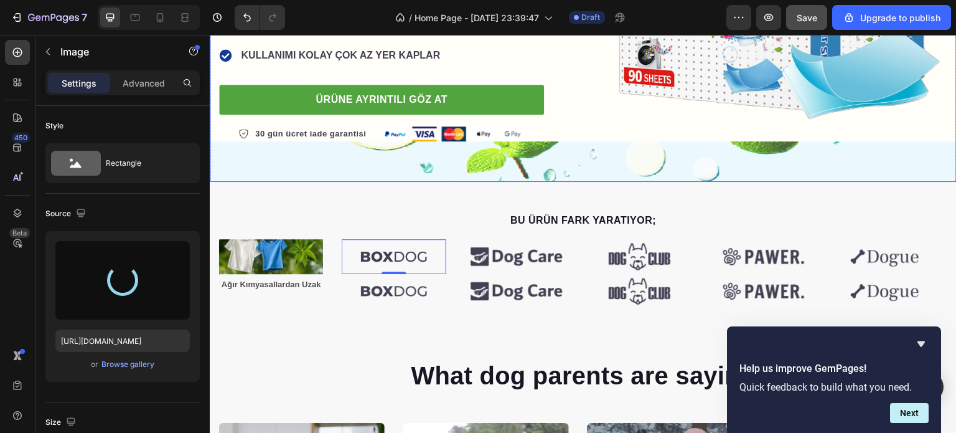
type input "https://cdn.shopify.com/s/files/1/0770/8832/5874/files/gempages_581691116517065…"
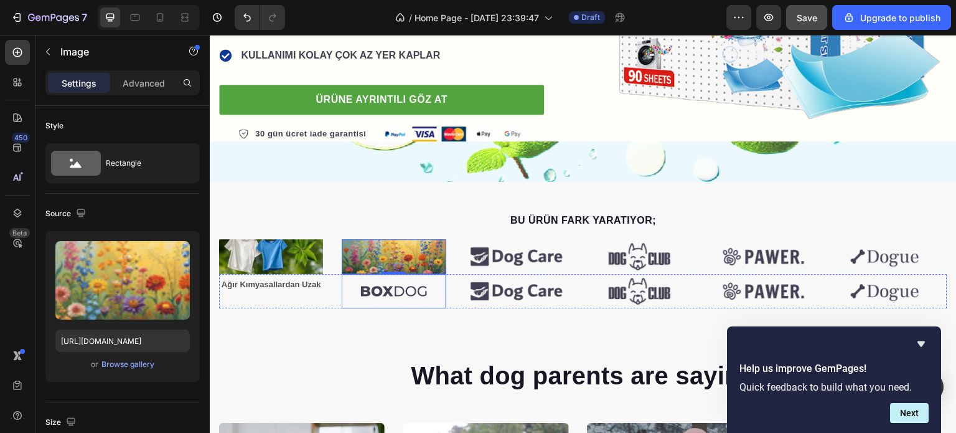
click at [411, 287] on img at bounding box center [394, 291] width 104 height 34
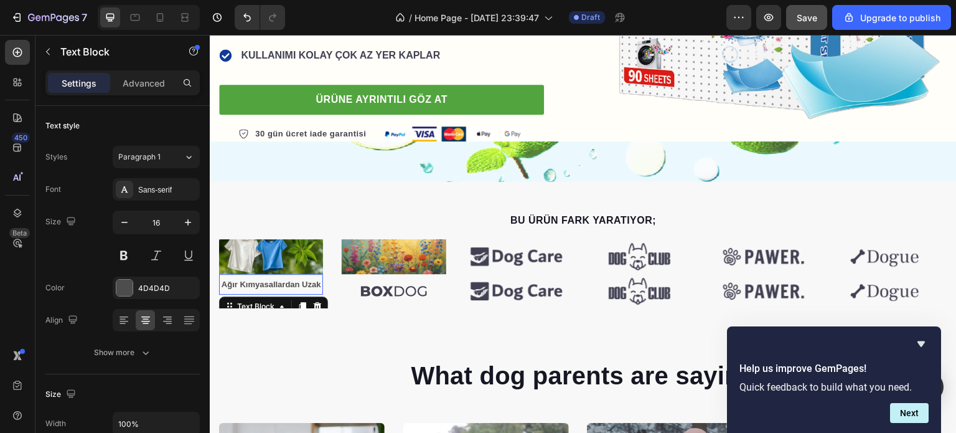
click at [299, 289] on p "Ağır Kımyasallardan Uzak" at bounding box center [270, 284] width 101 height 19
click at [273, 282] on strong "Ağır Kımyasallardan Uzak" at bounding box center [272, 283] width 100 height 9
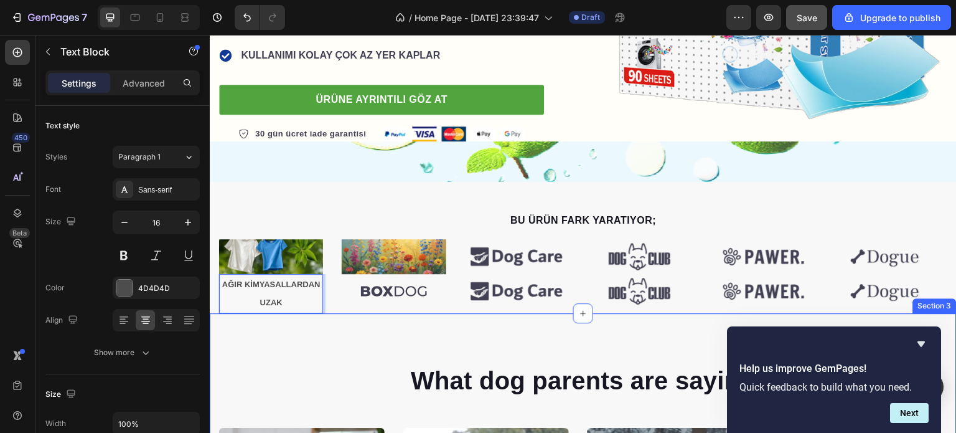
click at [307, 365] on p "What dog parents are saying" at bounding box center [583, 380] width 726 height 32
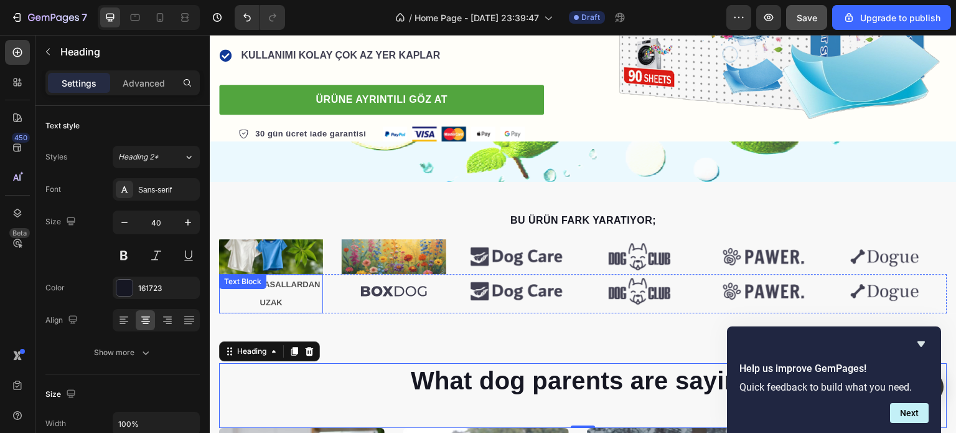
click at [311, 287] on div "AĞIR KİMYASALLARDAN UZAK Text Block" at bounding box center [271, 294] width 104 height 40
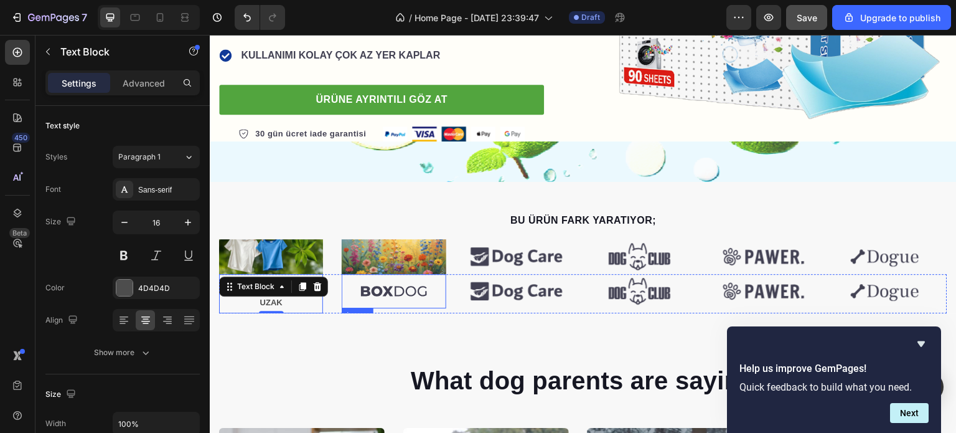
click at [395, 286] on img at bounding box center [394, 291] width 104 height 34
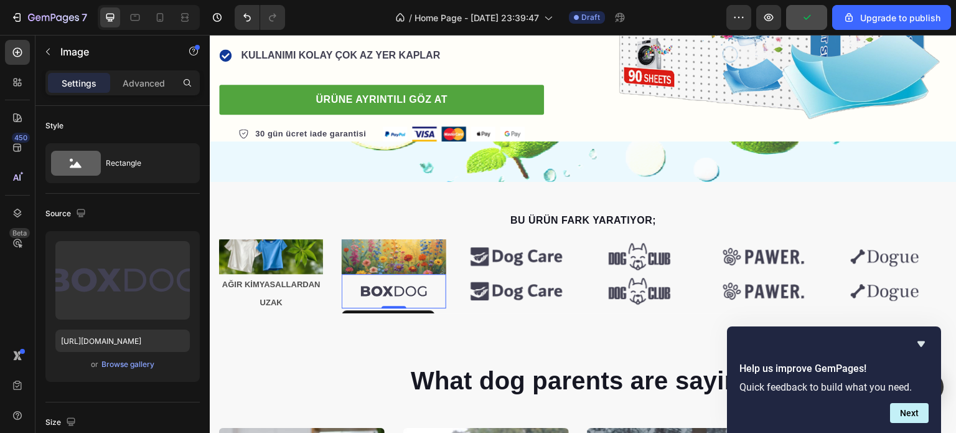
click at [412, 289] on img at bounding box center [394, 291] width 104 height 34
click at [388, 291] on img at bounding box center [394, 291] width 104 height 34
click at [389, 289] on img at bounding box center [394, 291] width 104 height 34
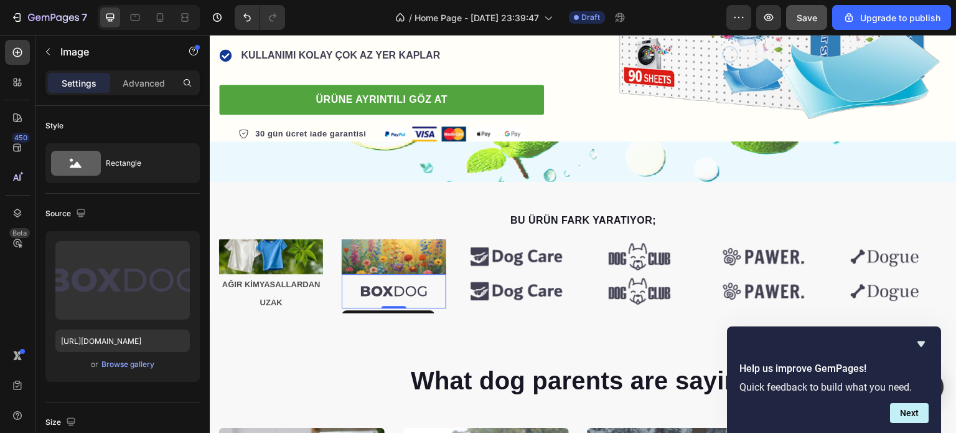
click at [389, 289] on img at bounding box center [394, 291] width 104 height 34
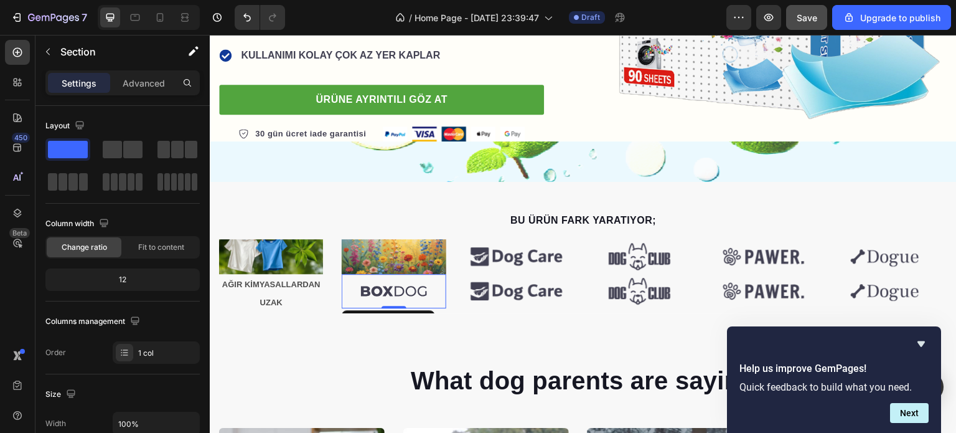
click at [394, 293] on img at bounding box center [394, 291] width 104 height 34
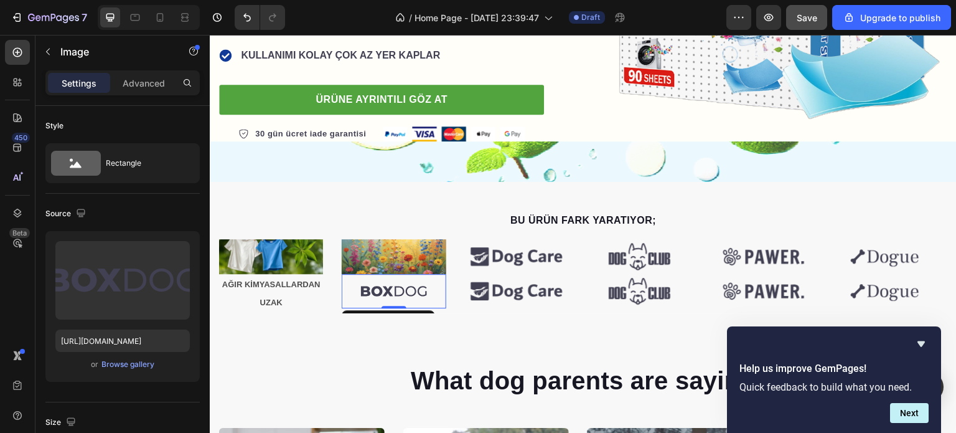
click at [394, 289] on img at bounding box center [394, 291] width 104 height 34
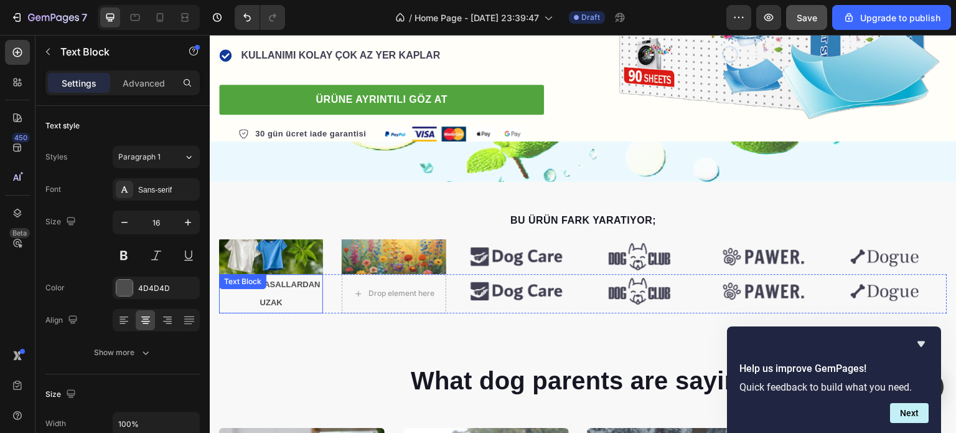
click at [271, 291] on div "AĞIR KİMYASALLARDAN UZAK Text Block" at bounding box center [271, 294] width 104 height 40
click at [286, 301] on p "AĞIR KİMYASALLARDAN UZAK" at bounding box center [270, 293] width 101 height 37
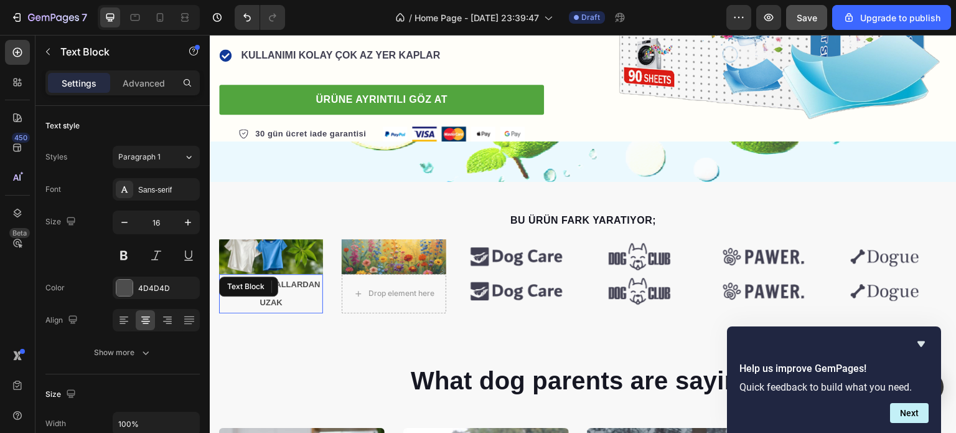
click at [299, 296] on p "AĞIR KİMYASALLARDAN UZAK" at bounding box center [270, 293] width 101 height 37
click at [300, 286] on icon at bounding box center [302, 286] width 10 height 10
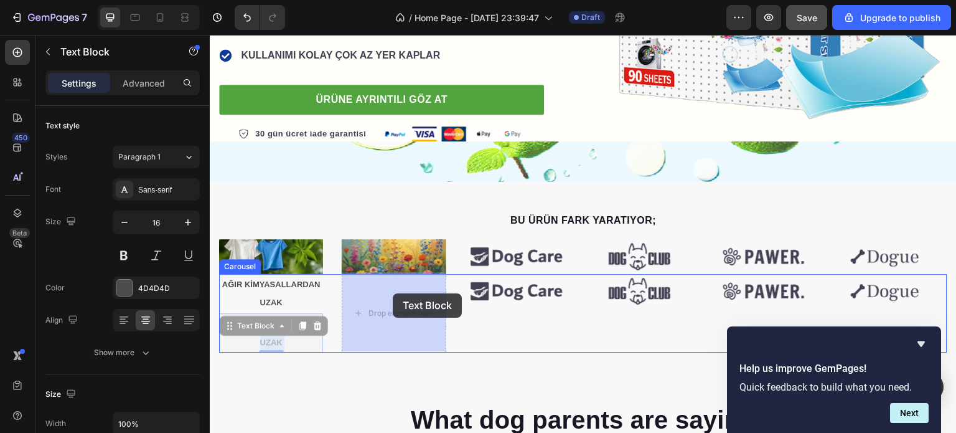
drag, startPoint x: 280, startPoint y: 344, endPoint x: 393, endPoint y: 293, distance: 123.7
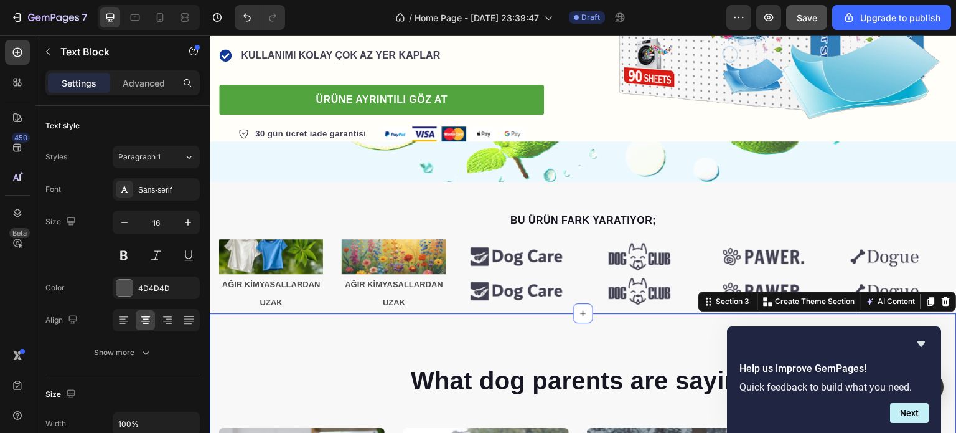
click at [374, 302] on p "AĞIR KİMYASALLARDAN UZAK" at bounding box center [393, 293] width 101 height 37
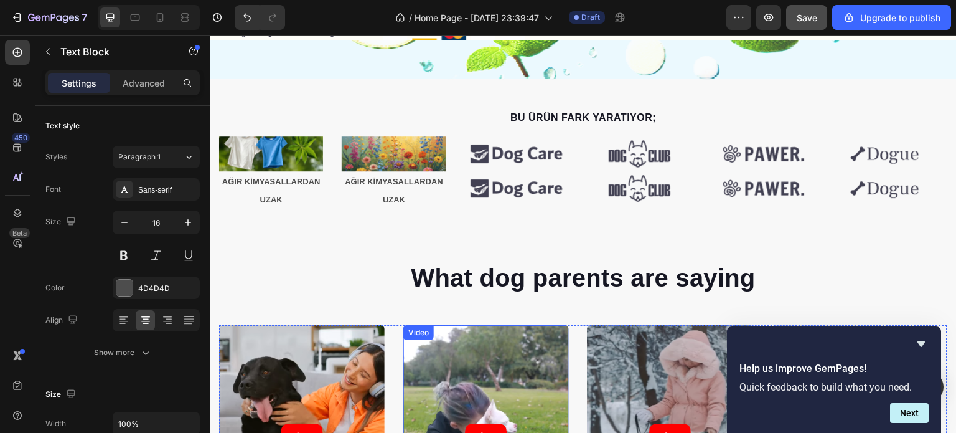
scroll to position [348, 0]
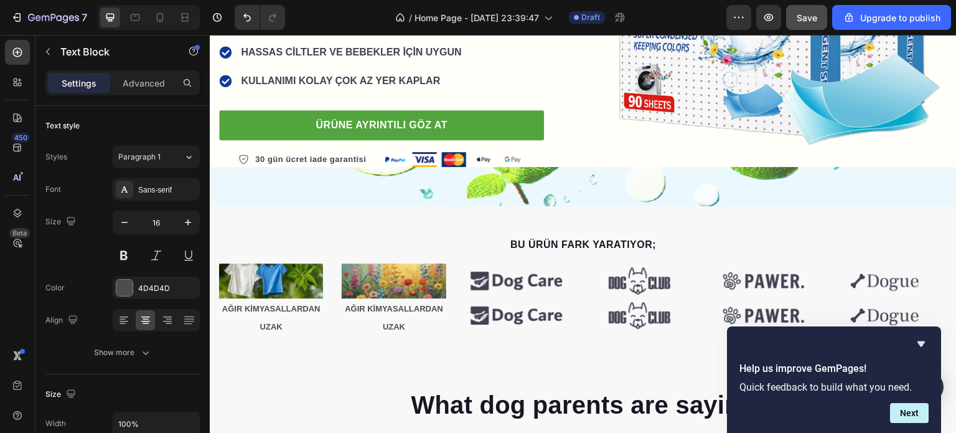
click at [391, 315] on p "AĞIR KİMYASALLARDAN UZAK" at bounding box center [393, 317] width 101 height 37
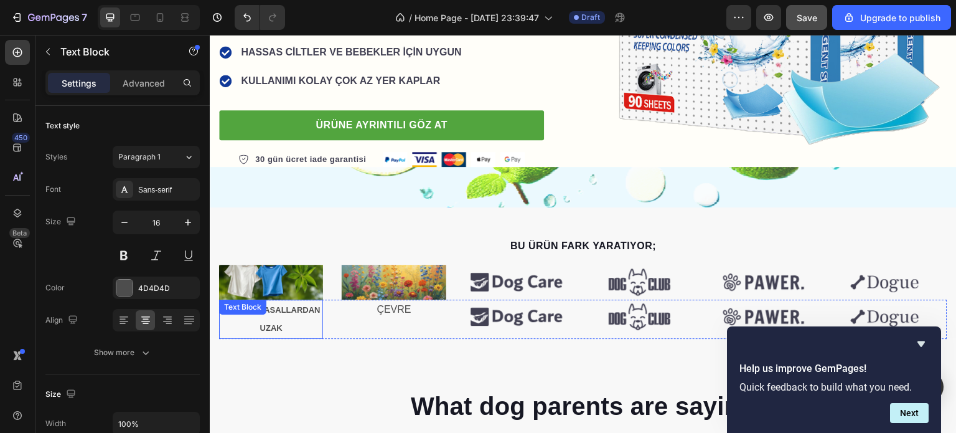
click at [274, 317] on div "AĞIR KİMYASALLARDAN UZAK Text Block" at bounding box center [271, 319] width 104 height 40
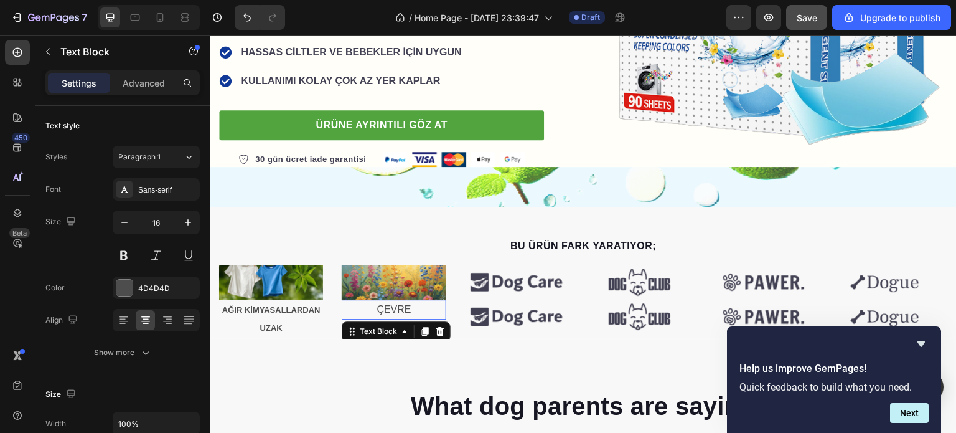
click at [412, 304] on p "ÇEVRE" at bounding box center [393, 310] width 101 height 18
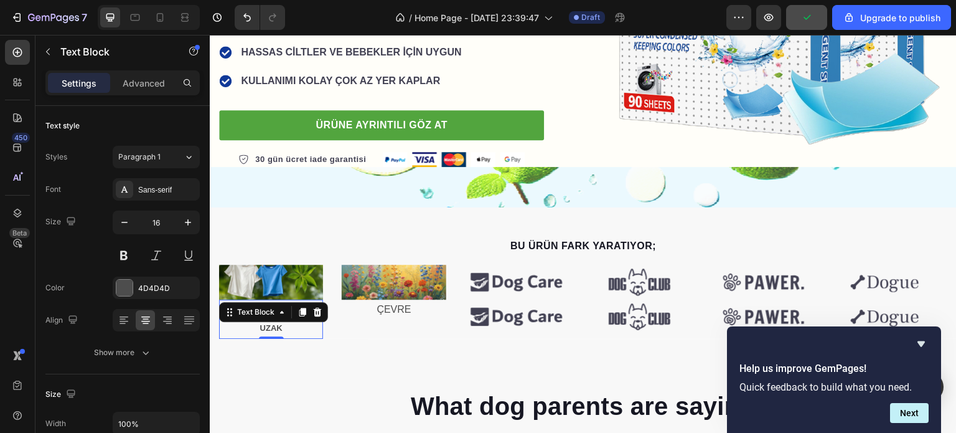
click at [292, 319] on div "AĞIR KİMYASALLARDAN UZAK Text Block 0" at bounding box center [271, 319] width 104 height 40
click at [301, 311] on icon at bounding box center [302, 311] width 7 height 9
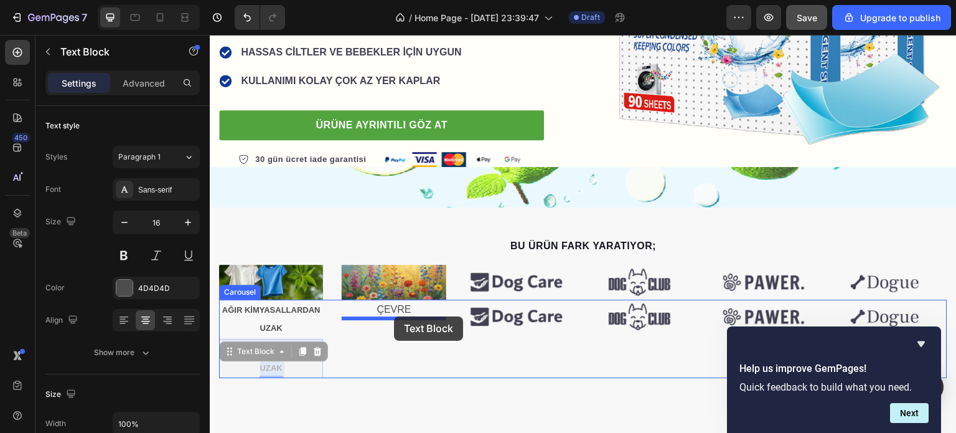
drag, startPoint x: 269, startPoint y: 366, endPoint x: 394, endPoint y: 316, distance: 134.1
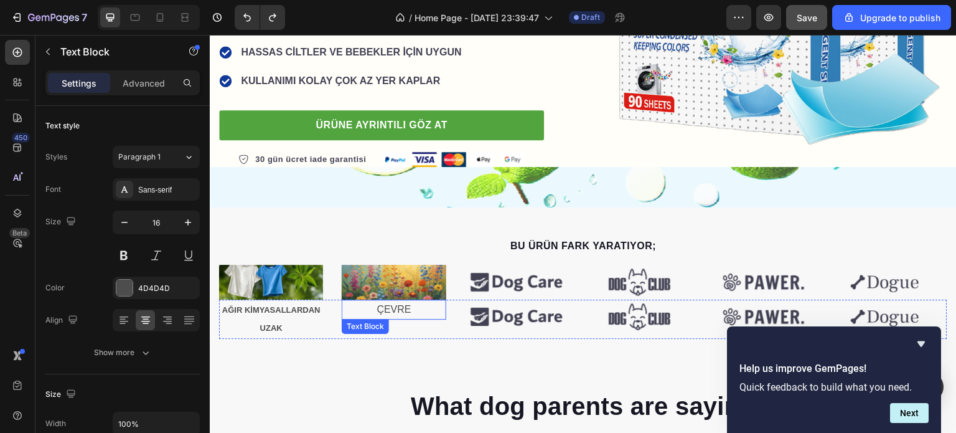
click at [391, 311] on p "ÇEVRE" at bounding box center [393, 310] width 101 height 18
click at [386, 311] on p "ÇEVRE" at bounding box center [393, 310] width 101 height 18
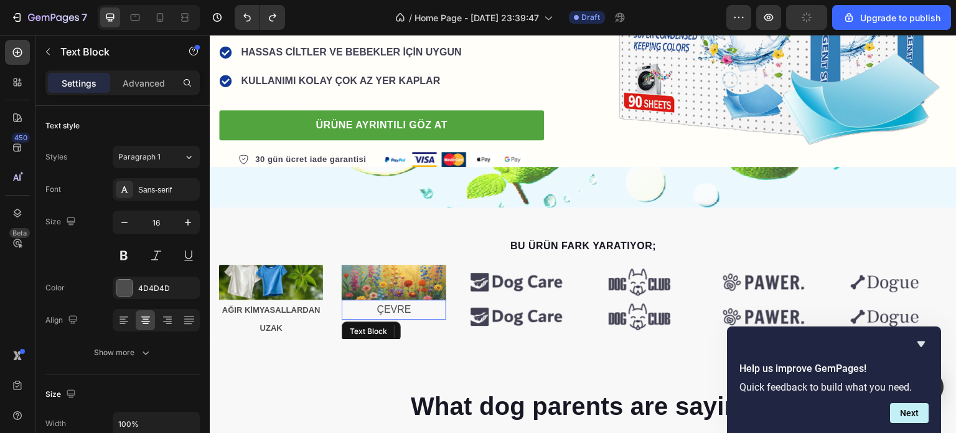
click at [403, 311] on p "ÇEVRE" at bounding box center [393, 310] width 101 height 18
click at [439, 332] on icon at bounding box center [440, 331] width 10 height 10
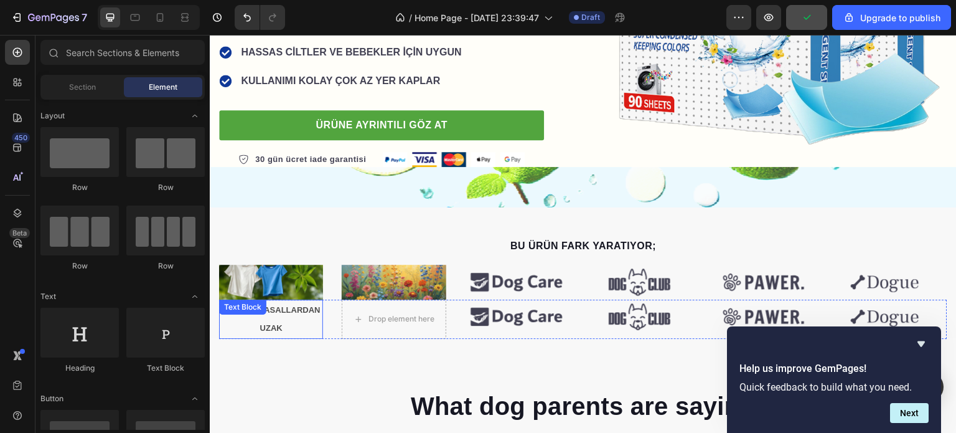
click at [276, 327] on strong "AĞIR KİMYASALLARDAN UZAK" at bounding box center [271, 319] width 98 height 28
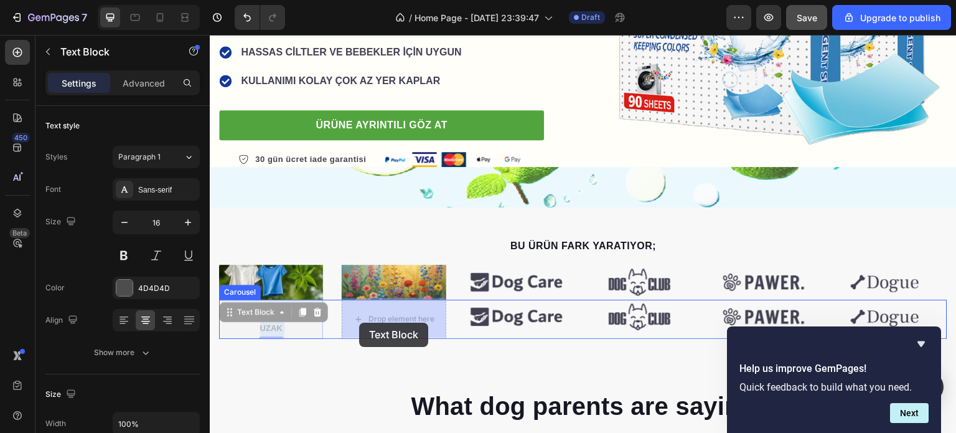
drag, startPoint x: 298, startPoint y: 327, endPoint x: 359, endPoint y: 322, distance: 61.1
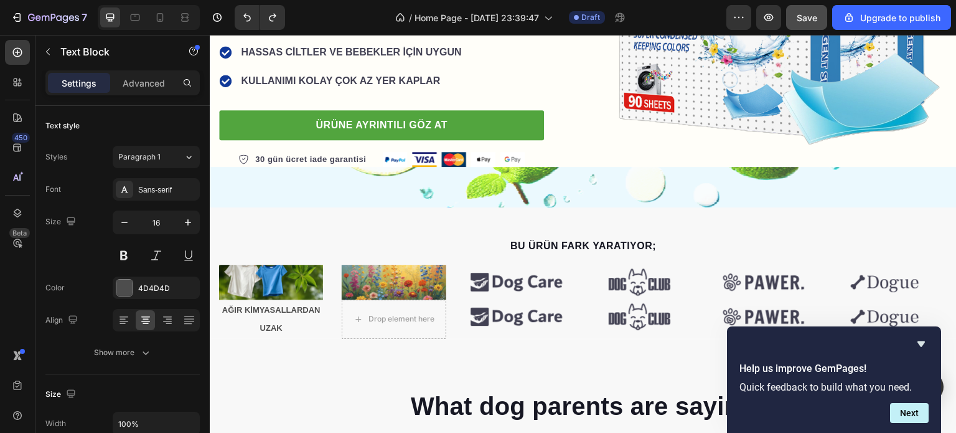
click at [266, 319] on p "AĞIR KİMYASALLARDAN UZAK" at bounding box center [270, 319] width 101 height 37
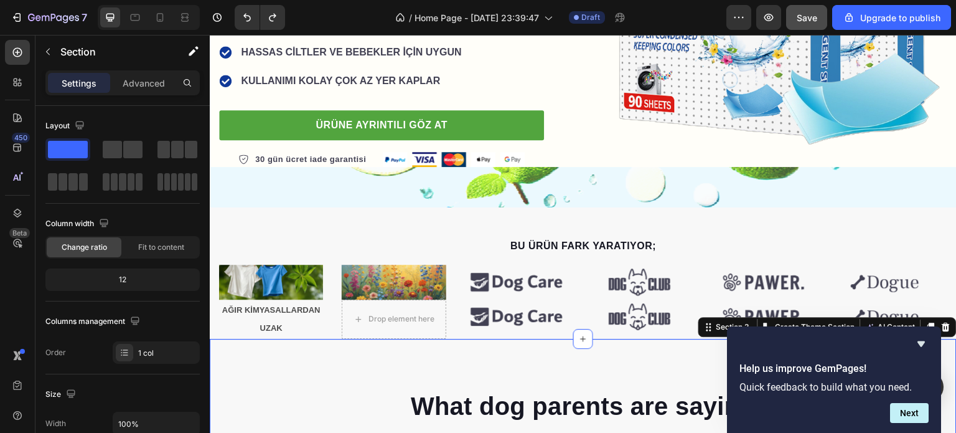
click at [286, 314] on p "AĞIR KİMYASALLARDAN UZAK" at bounding box center [270, 319] width 101 height 37
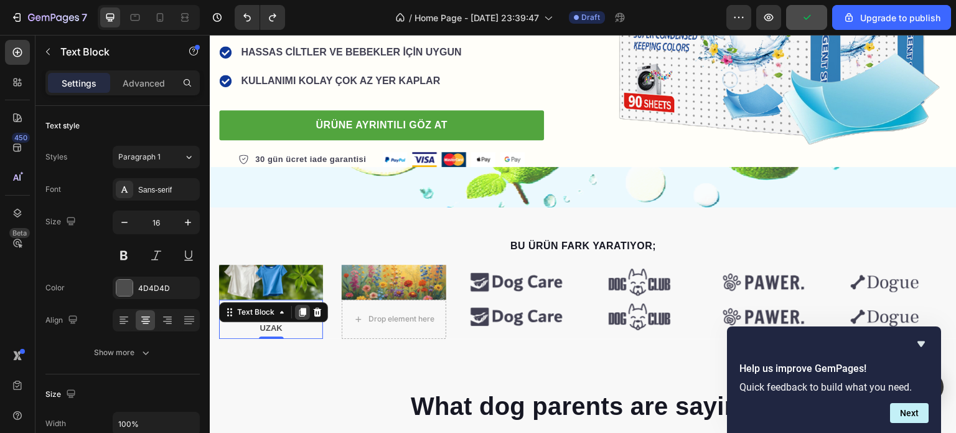
click at [307, 311] on div at bounding box center [302, 311] width 15 height 15
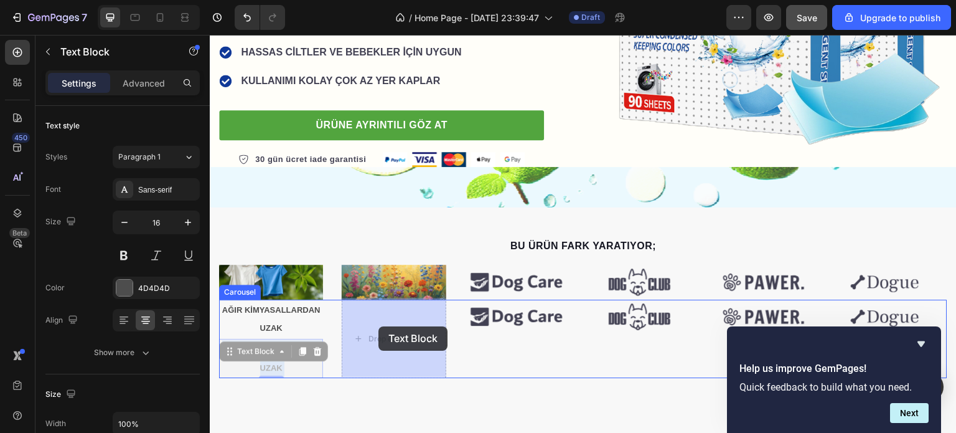
drag, startPoint x: 286, startPoint y: 363, endPoint x: 378, endPoint y: 326, distance: 99.4
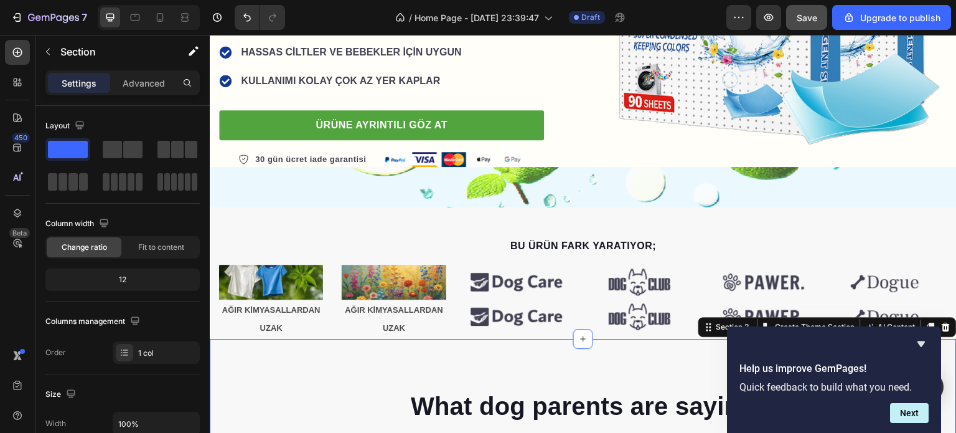
click at [391, 322] on strong "AĞIR KİMYASALLARDAN UZAK" at bounding box center [394, 319] width 98 height 28
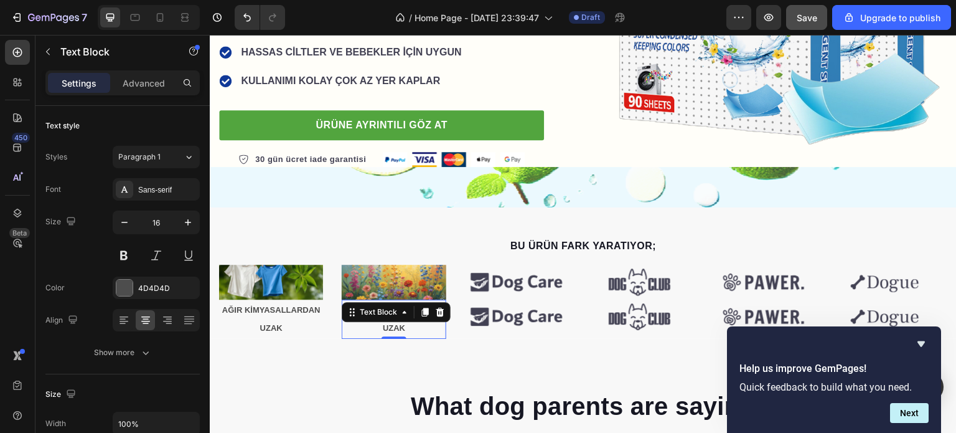
click at [391, 322] on strong "AĞIR KİMYASALLARDAN UZAK" at bounding box center [394, 319] width 98 height 28
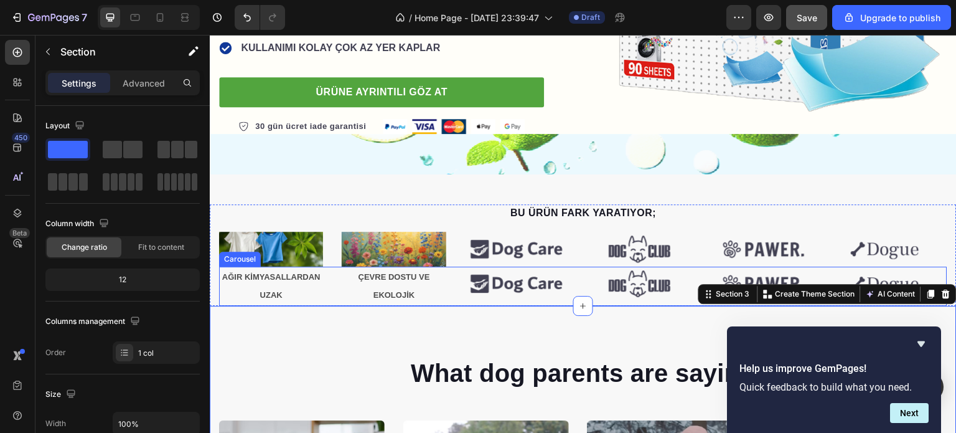
scroll to position [410, 0]
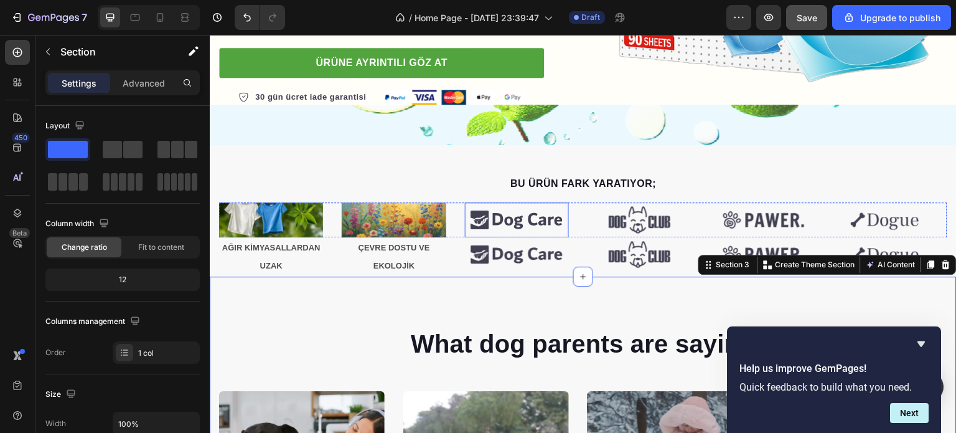
click at [520, 226] on img at bounding box center [517, 219] width 104 height 34
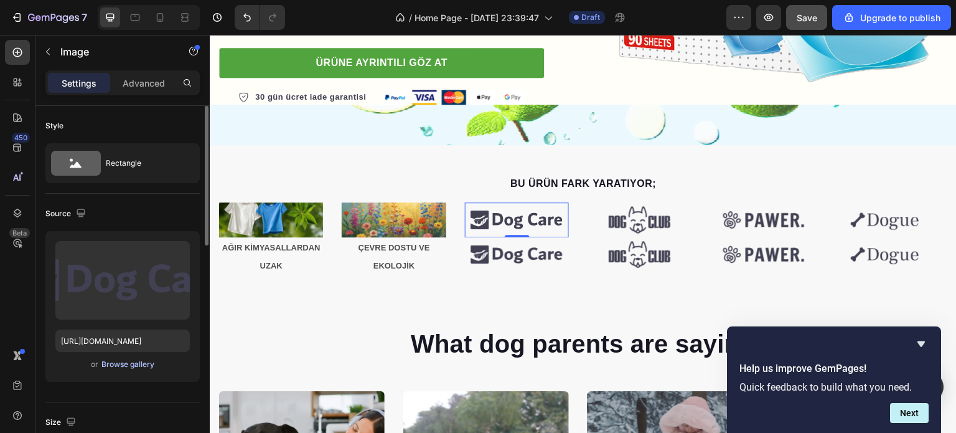
click at [124, 363] on div "Browse gallery" at bounding box center [127, 363] width 53 height 11
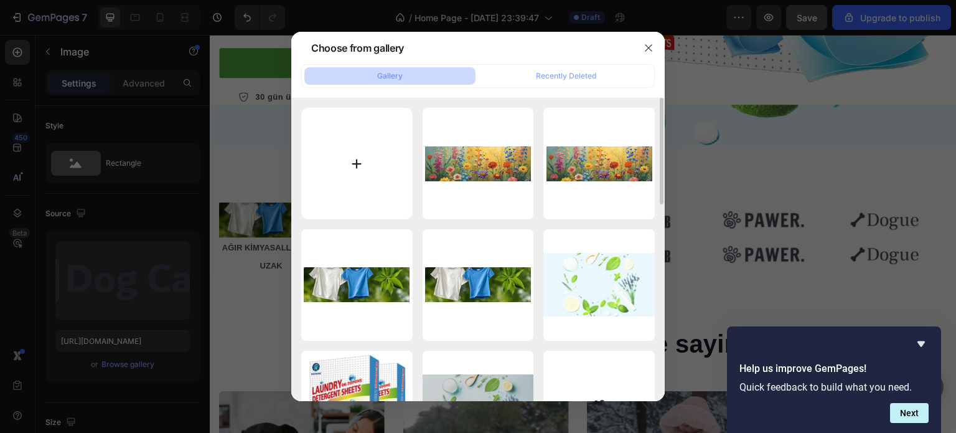
click at [371, 167] on input "file" at bounding box center [356, 163] width 111 height 111
type input "C:\fakepath\Paragraf metniniz (3).png"
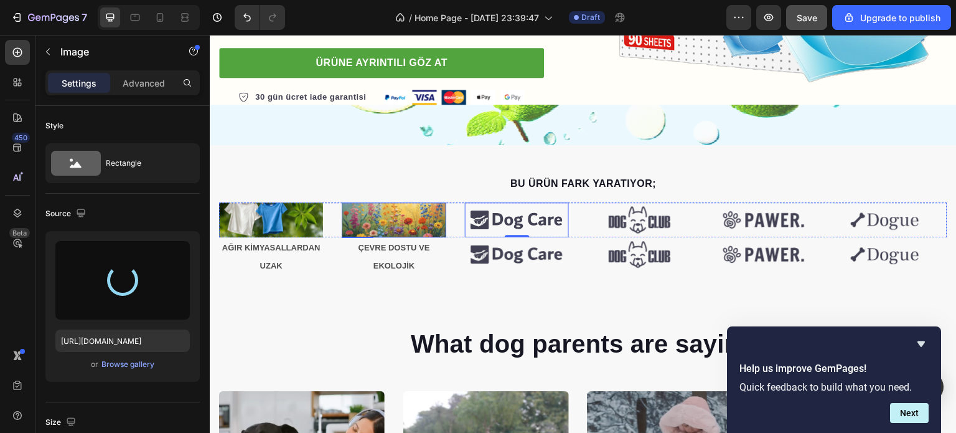
type input "https://cdn.shopify.com/s/files/1/0770/8832/5874/files/gempages_581691116517065…"
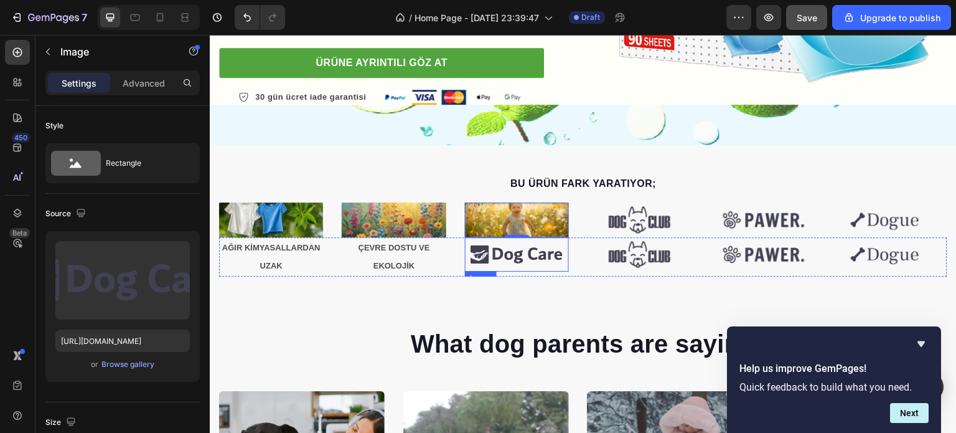
click at [532, 251] on img at bounding box center [517, 254] width 104 height 34
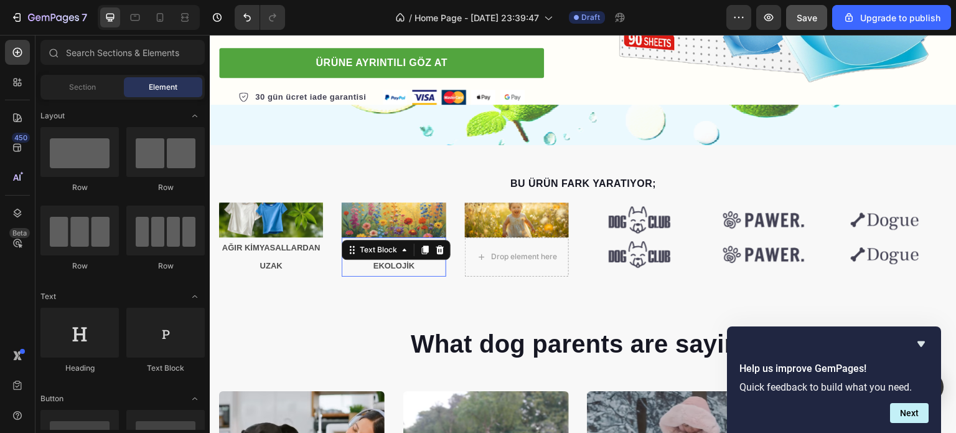
click at [401, 256] on div "ÇEVRE DOSTU VE EKOLOJİK Text Block 0" at bounding box center [394, 257] width 104 height 40
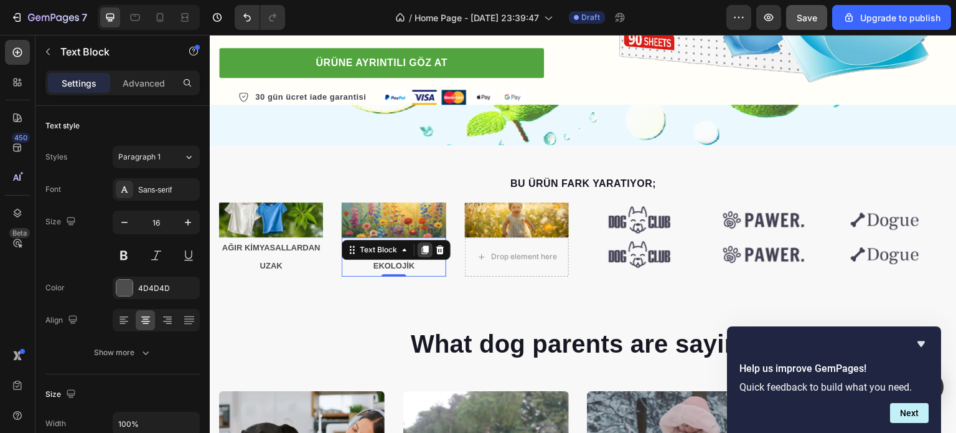
click at [421, 248] on icon at bounding box center [425, 250] width 10 height 10
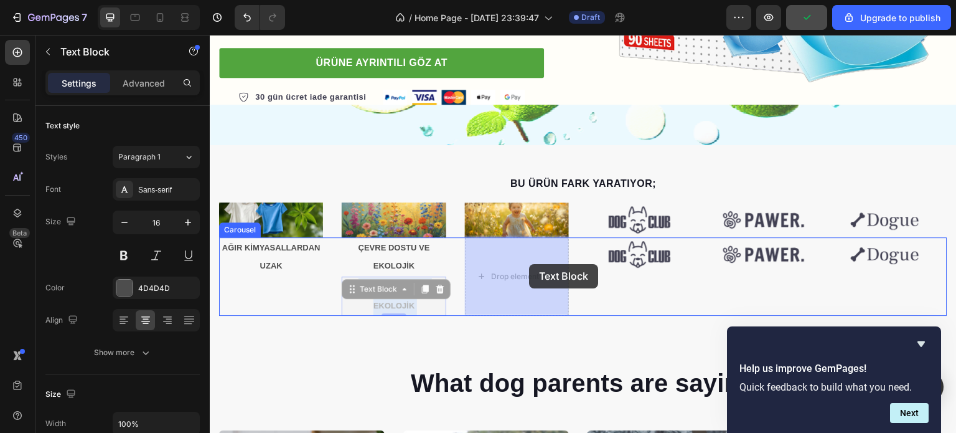
drag, startPoint x: 389, startPoint y: 306, endPoint x: 529, endPoint y: 264, distance: 146.1
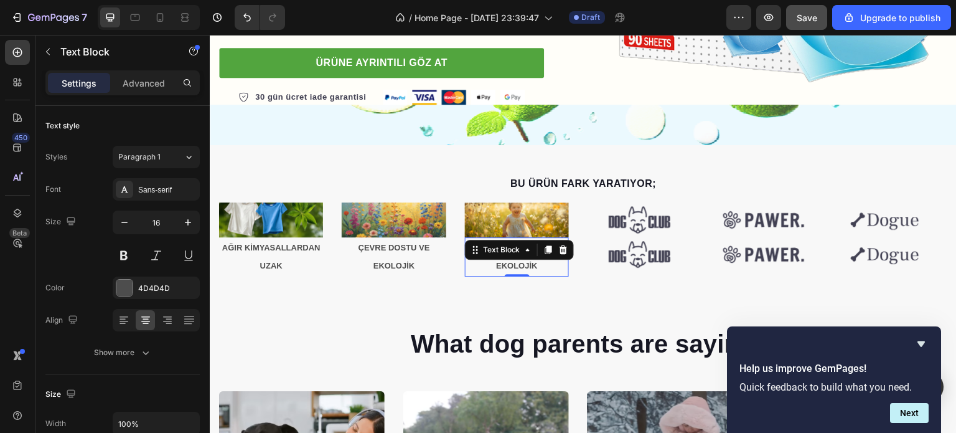
click at [524, 263] on strong "ÇEVRE DOSTU VE EKOLOJİK" at bounding box center [517, 257] width 72 height 28
click at [509, 246] on strong "ÇEVRE DOSTU VE EKOLOJİK" at bounding box center [517, 257] width 72 height 28
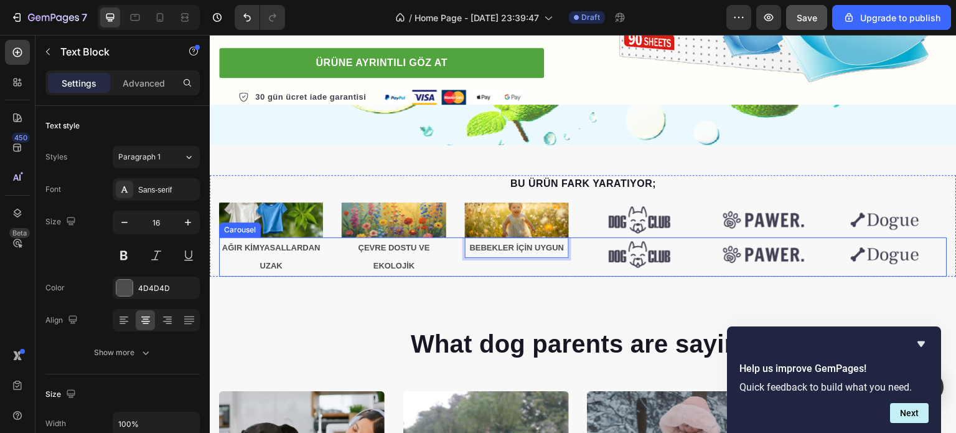
click at [503, 268] on div "BEBEKLER İÇİN UYGUN Text Block 0" at bounding box center [517, 257] width 104 height 40
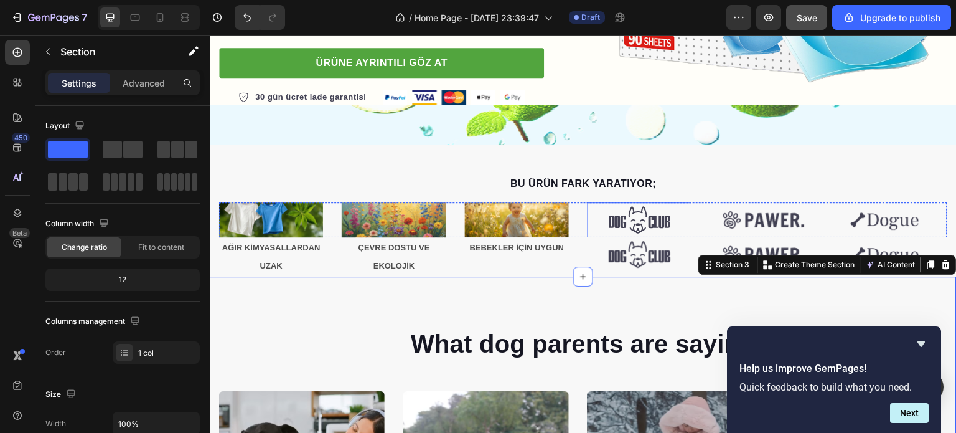
click at [654, 222] on img at bounding box center [640, 219] width 104 height 34
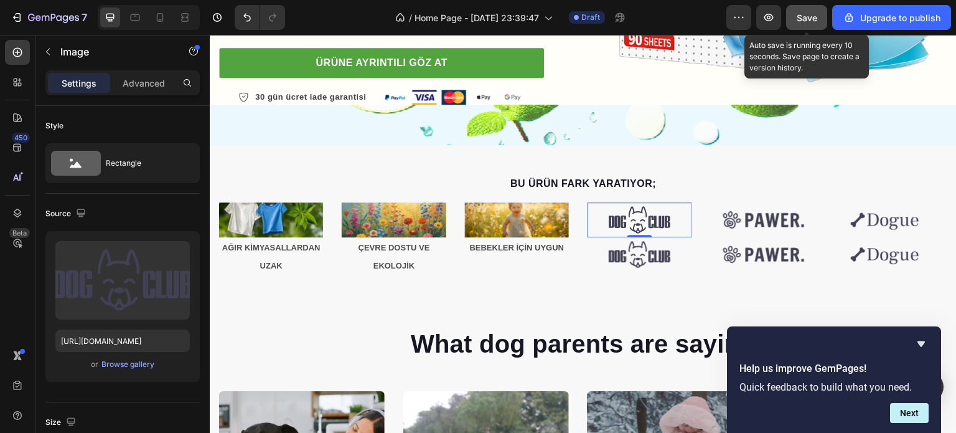
click at [800, 14] on span "Save" at bounding box center [807, 17] width 21 height 11
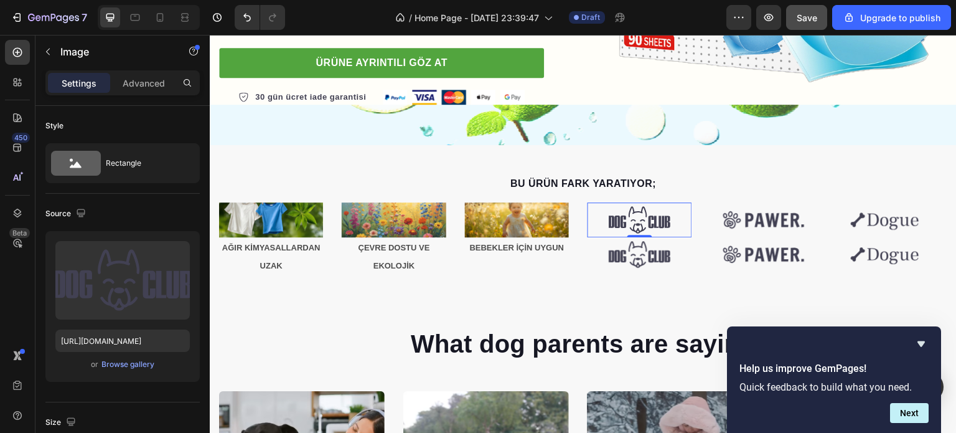
click at [631, 219] on img at bounding box center [640, 219] width 104 height 34
click at [113, 363] on div "Browse gallery" at bounding box center [127, 363] width 53 height 11
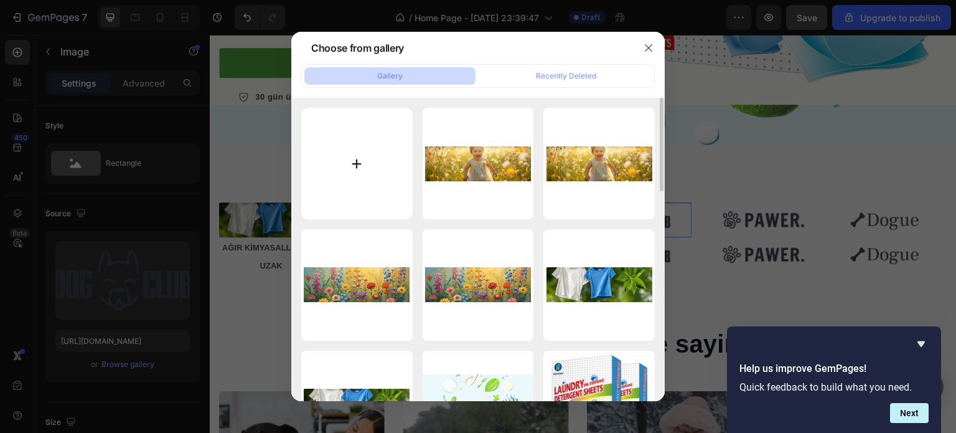
click at [322, 166] on input "file" at bounding box center [356, 163] width 111 height 111
type input "C:\fakepath\Paragraf metniniz (4).png"
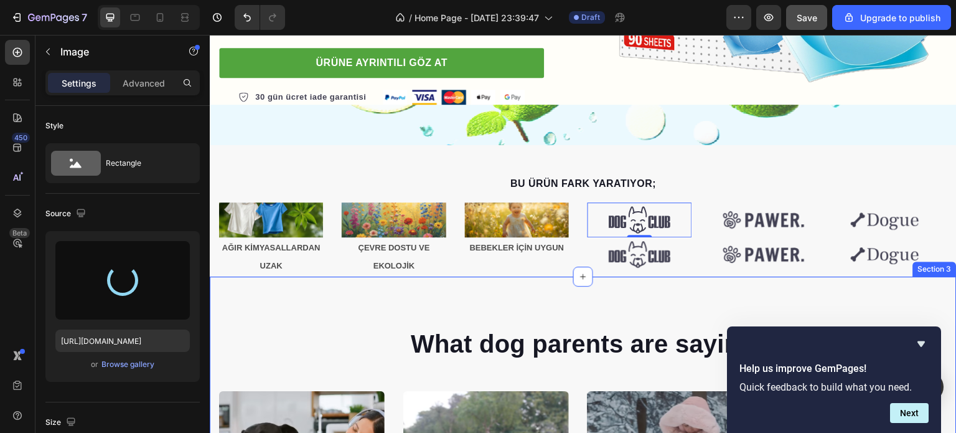
type input "https://cdn.shopify.com/s/files/1/0770/8832/5874/files/gempages_581691116517065…"
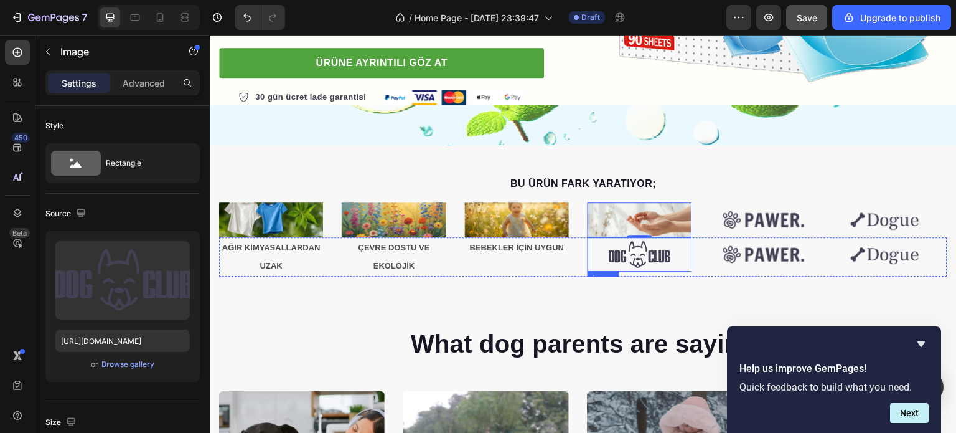
click at [647, 251] on img at bounding box center [640, 254] width 104 height 34
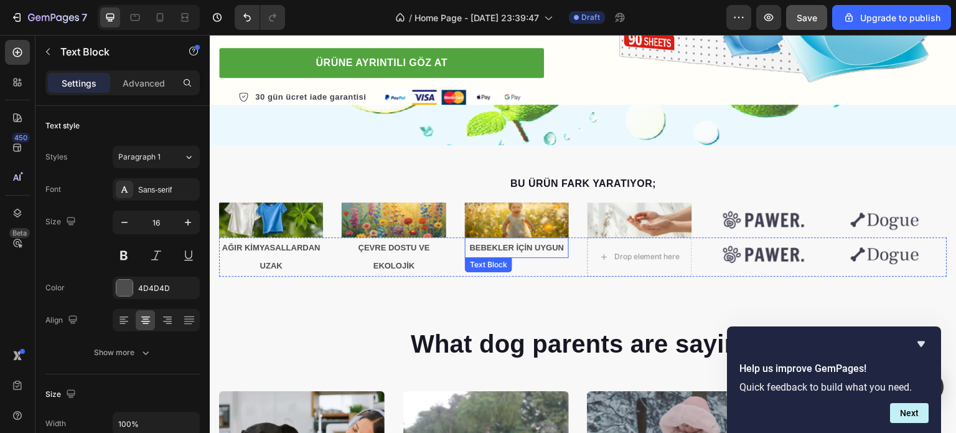
click at [518, 248] on strong "BEBEKLER İÇİN UYGUN" at bounding box center [517, 247] width 95 height 9
click at [545, 266] on icon at bounding box center [548, 270] width 7 height 9
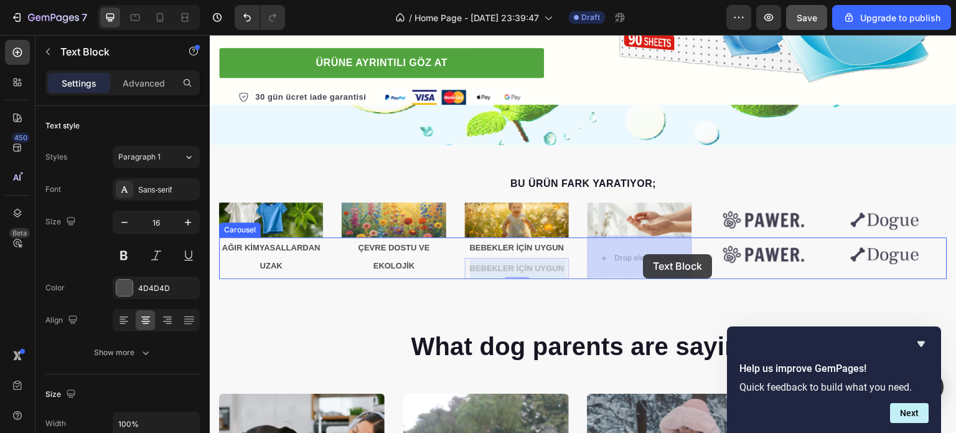
drag, startPoint x: 508, startPoint y: 263, endPoint x: 644, endPoint y: 254, distance: 136.0
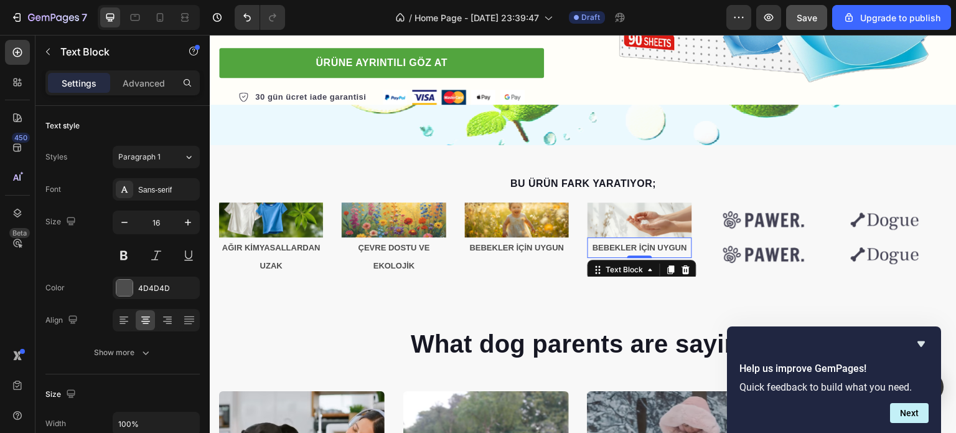
click at [629, 245] on strong "BEBEKLER İÇİN UYGUN" at bounding box center [639, 247] width 95 height 9
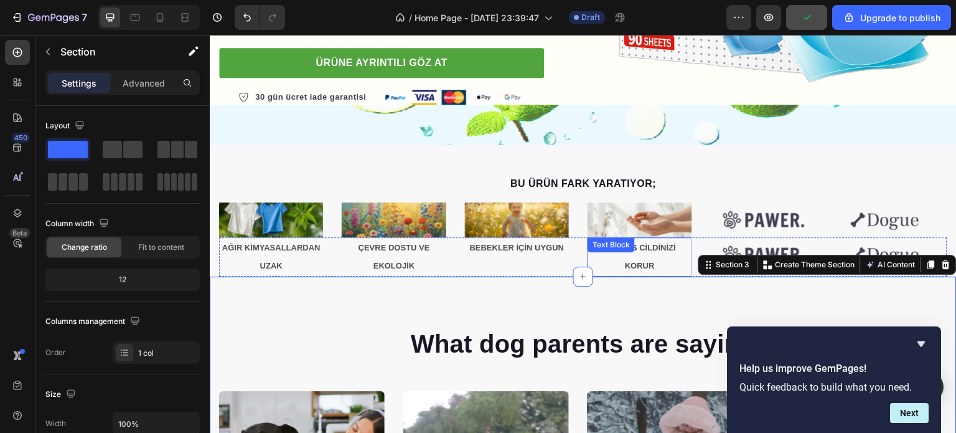
click at [644, 264] on strong "HASSAS CİLDİNİZİ KORUR" at bounding box center [640, 257] width 72 height 28
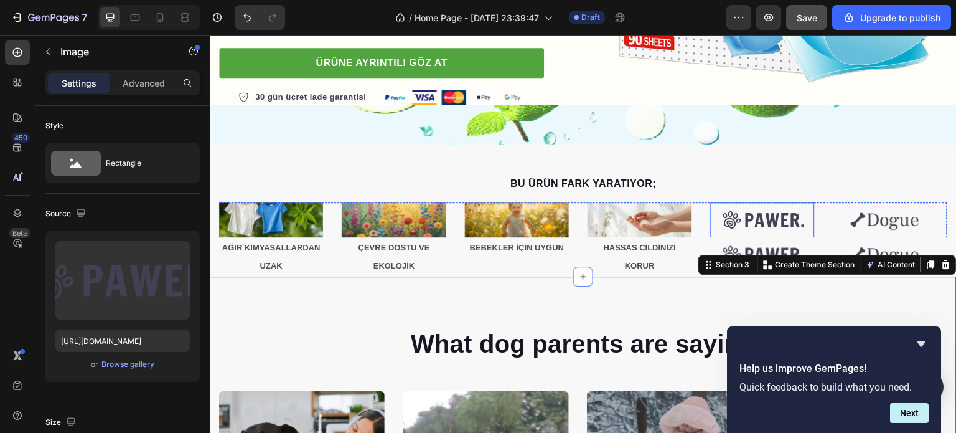
click at [767, 204] on img at bounding box center [763, 219] width 104 height 34
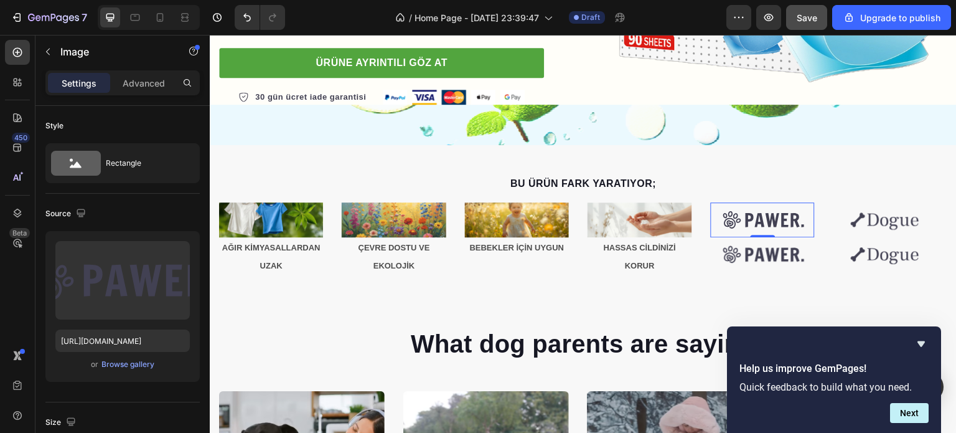
click at [742, 221] on img at bounding box center [763, 219] width 104 height 34
click at [130, 358] on button "Browse gallery" at bounding box center [128, 364] width 54 height 12
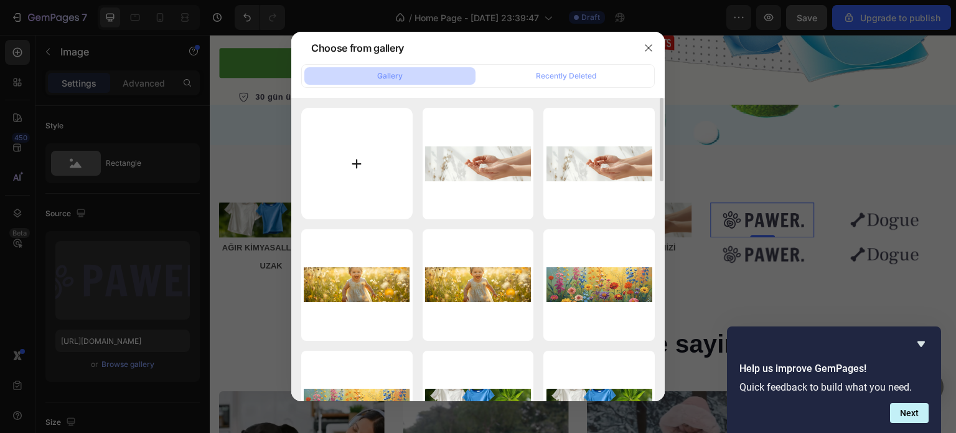
click at [361, 154] on input "file" at bounding box center [356, 163] width 111 height 111
type input "C:\fakepath\Paragraf metniniz (5).png"
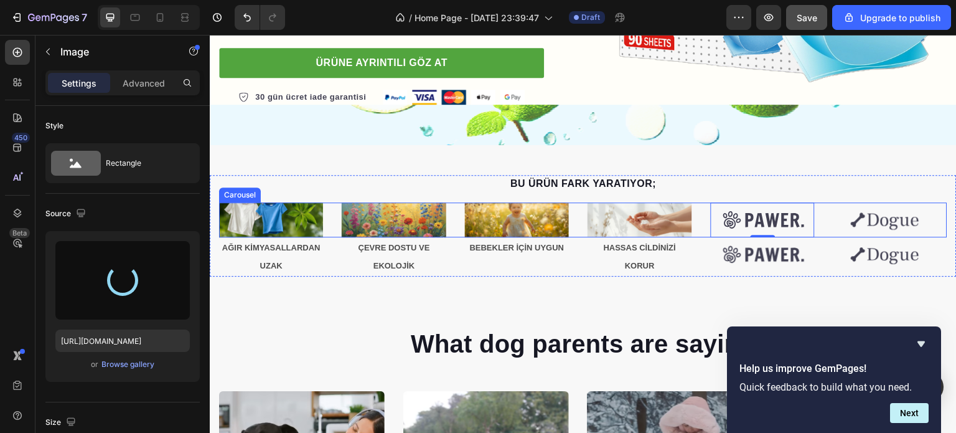
type input "https://cdn.shopify.com/s/files/1/0770/8832/5874/files/gempages_581691116517065…"
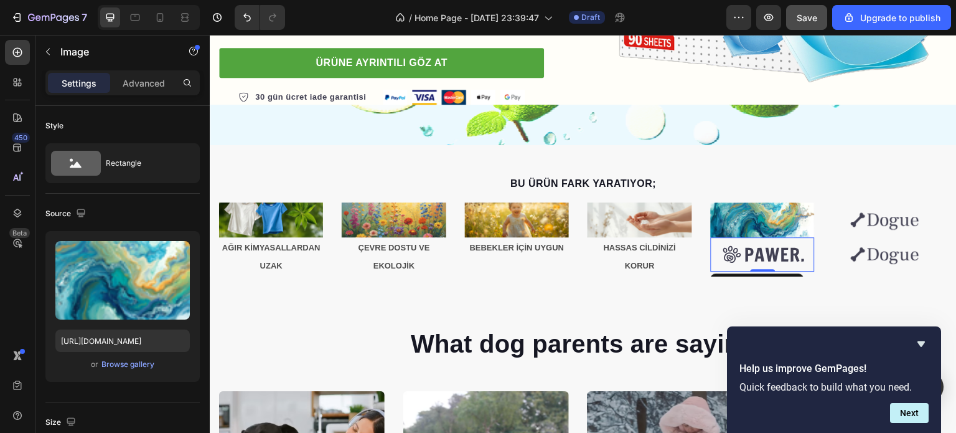
click at [766, 254] on img at bounding box center [763, 254] width 104 height 34
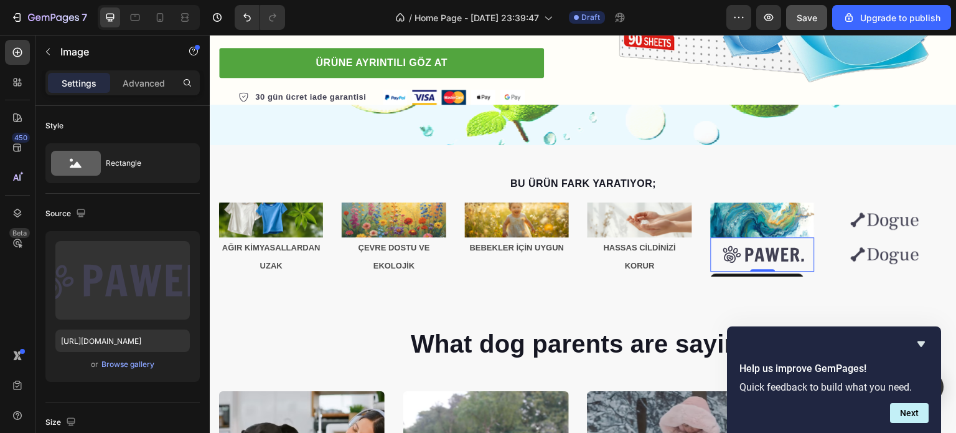
click at [761, 258] on img at bounding box center [763, 254] width 104 height 34
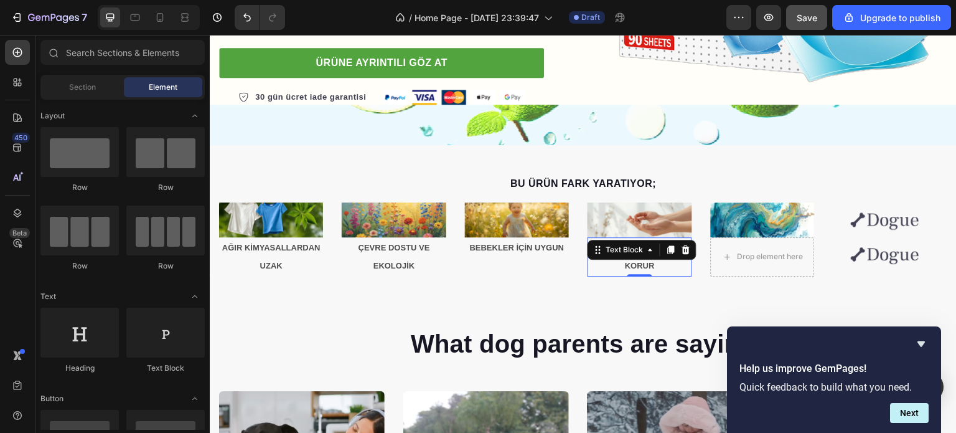
click at [650, 254] on div "HASSAS CİLDİNİZİ KORUR Text Block 0" at bounding box center [640, 257] width 104 height 40
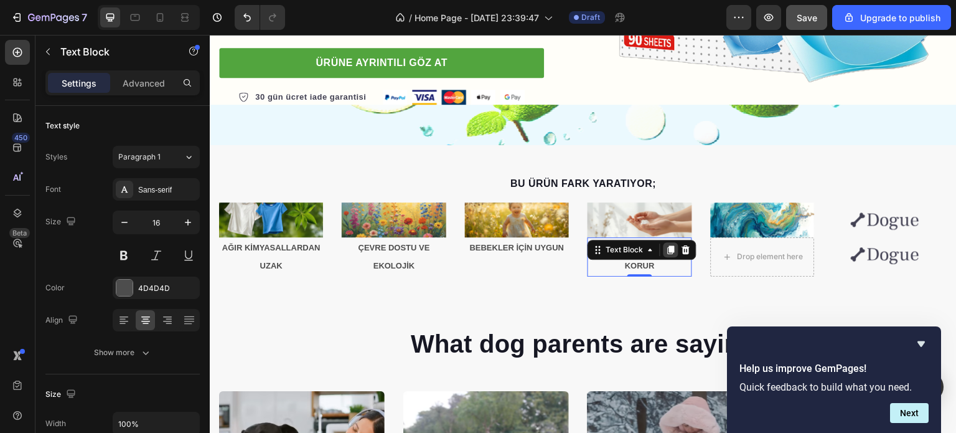
click at [669, 250] on icon at bounding box center [671, 250] width 10 height 10
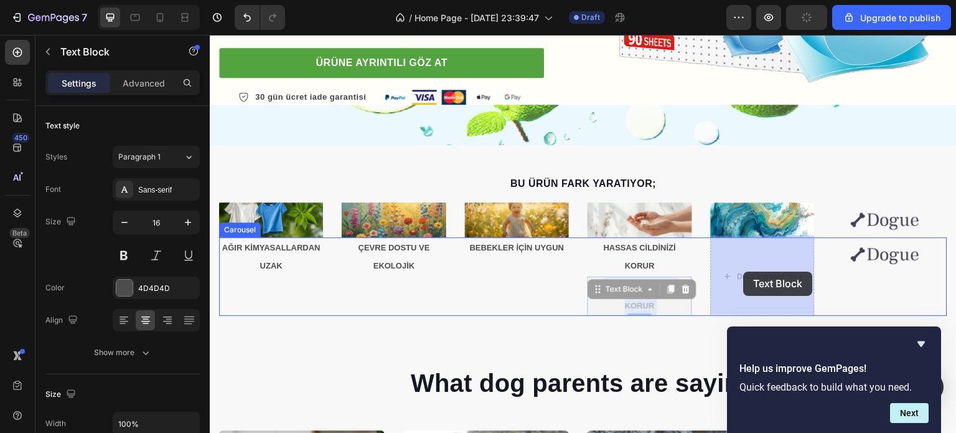
drag, startPoint x: 651, startPoint y: 304, endPoint x: 744, endPoint y: 271, distance: 98.2
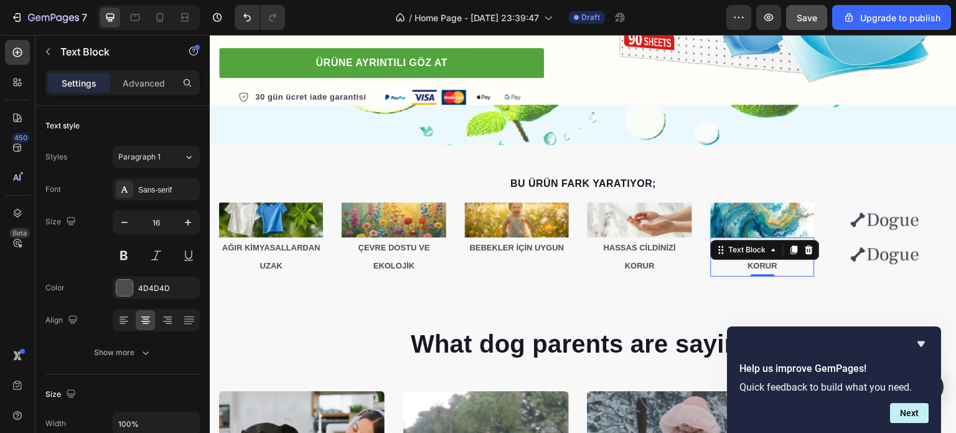
click at [744, 261] on p "HASSAS CİLDİNİZİ KORUR" at bounding box center [762, 256] width 101 height 37
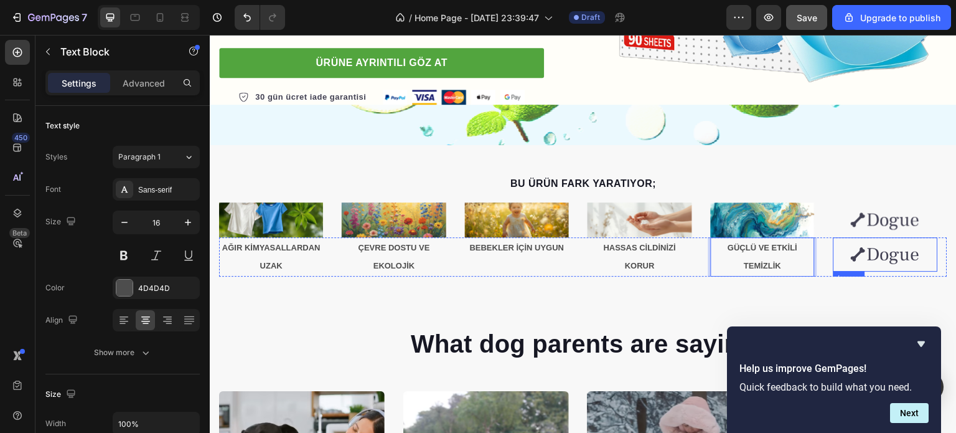
click at [842, 263] on img at bounding box center [885, 254] width 104 height 34
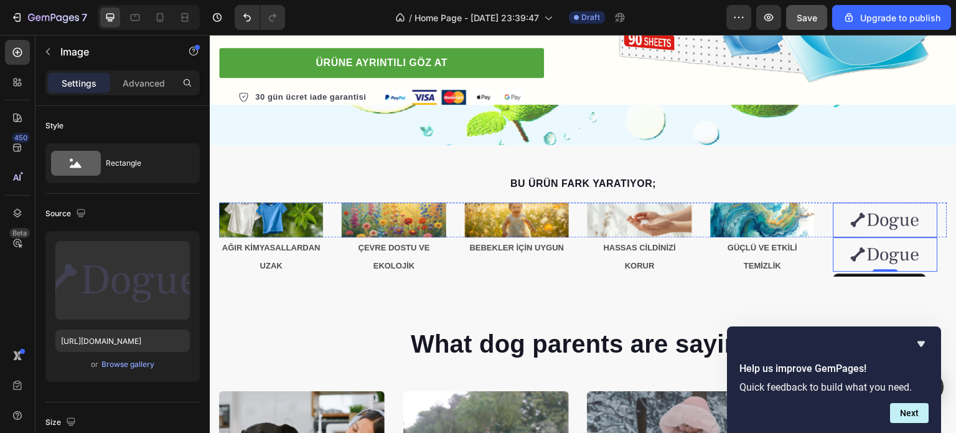
click at [879, 225] on img at bounding box center [885, 219] width 104 height 34
click at [861, 221] on img at bounding box center [885, 219] width 104 height 34
click at [131, 360] on div "Browse gallery" at bounding box center [127, 363] width 53 height 11
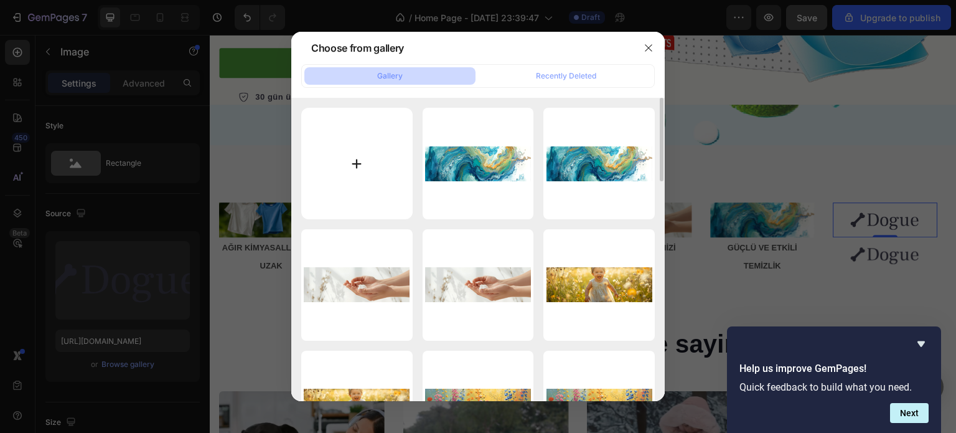
click at [382, 146] on input "file" at bounding box center [356, 163] width 111 height 111
type input "C:\fakepath\Paragraf metniniz (6).png"
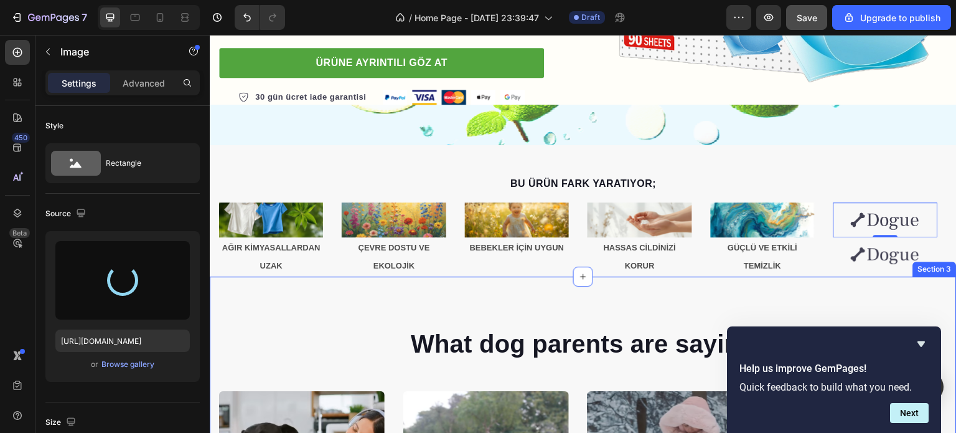
type input "[URL][DOMAIN_NAME]"
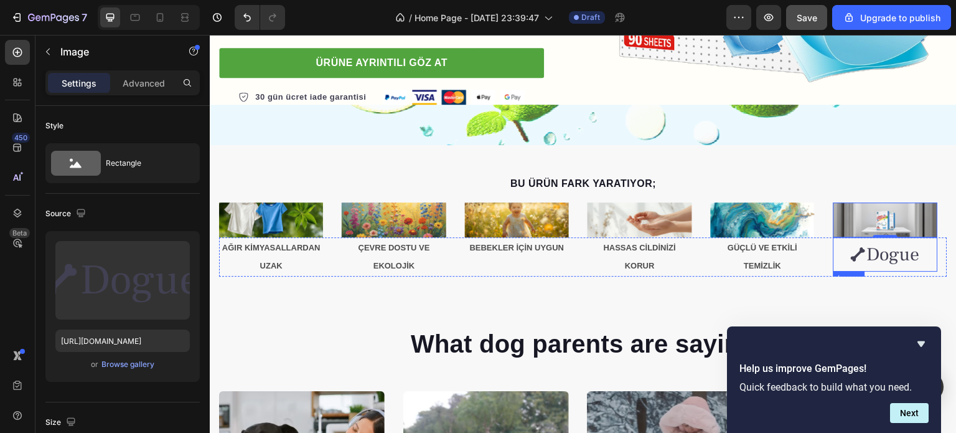
click at [869, 259] on img at bounding box center [885, 254] width 104 height 34
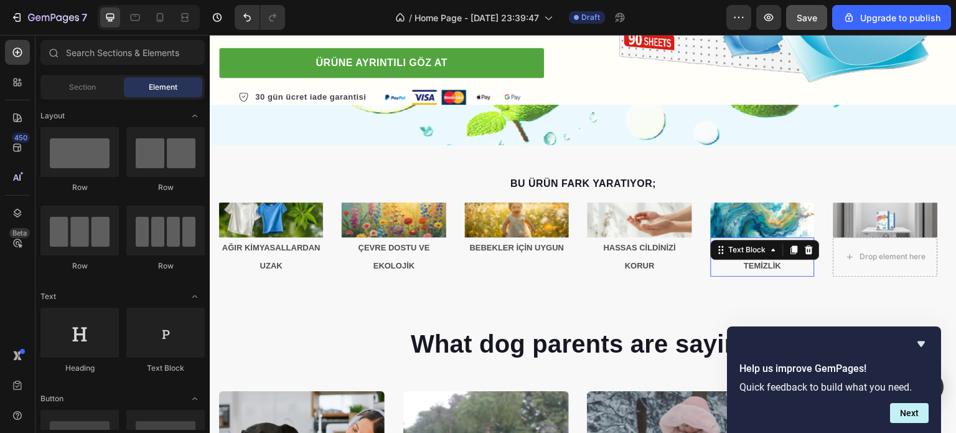
click at [766, 259] on p "GÜÇLÜ VE ETKİLİ TEMİZLİK" at bounding box center [762, 256] width 101 height 37
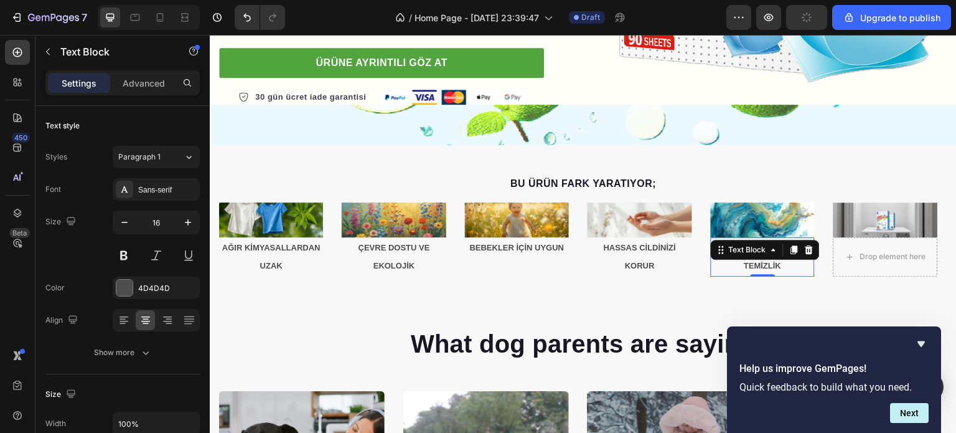
click at [791, 247] on icon at bounding box center [794, 250] width 10 height 10
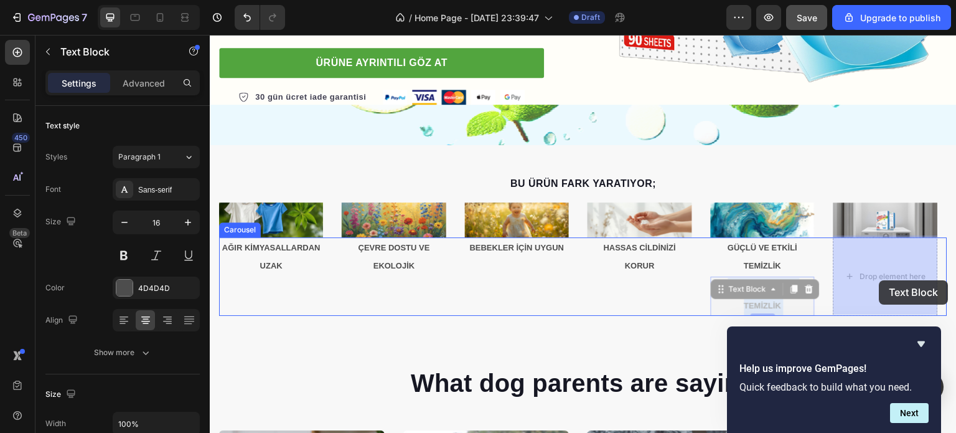
drag, startPoint x: 754, startPoint y: 299, endPoint x: 879, endPoint y: 280, distance: 127.2
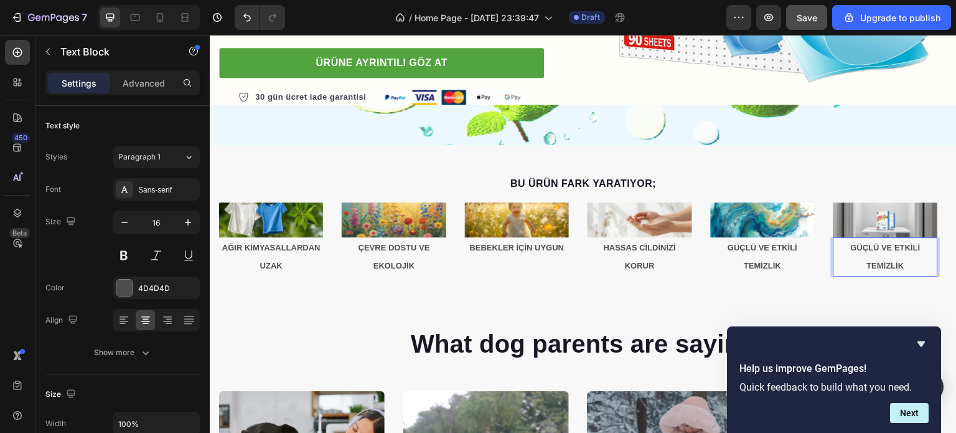
click at [878, 269] on strong "GÜÇLÜ VE ETKİLİ TEMİZLİK" at bounding box center [886, 257] width 70 height 28
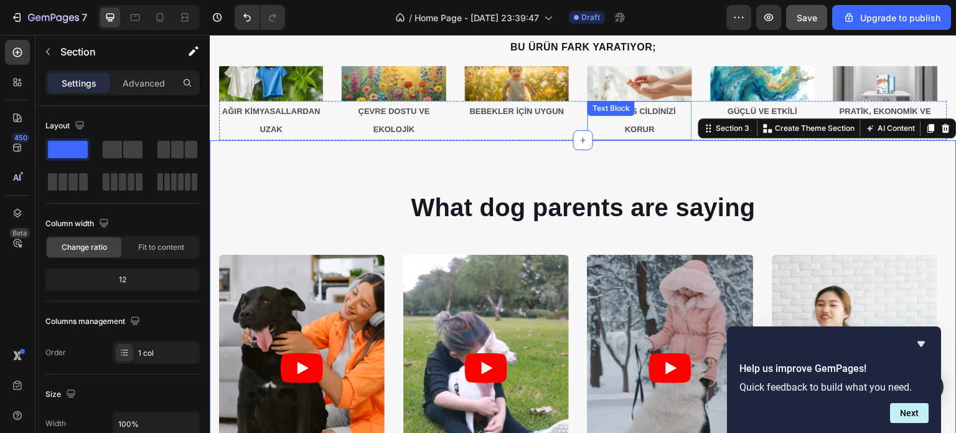
scroll to position [472, 0]
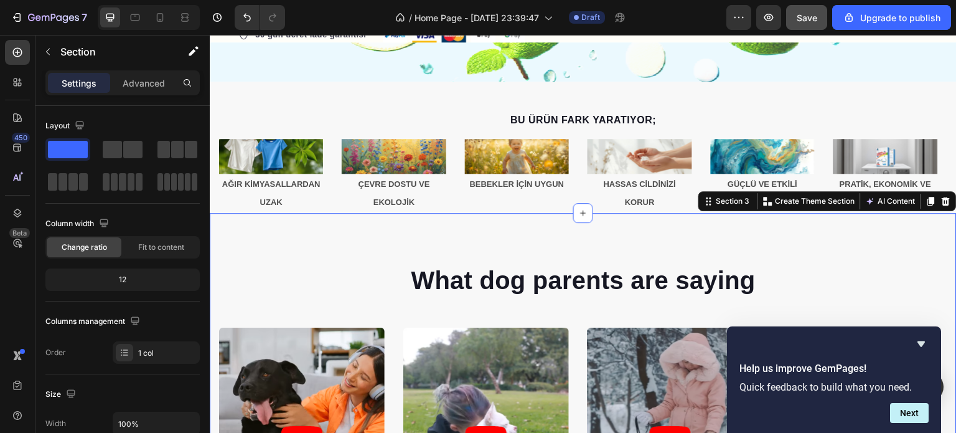
click at [545, 255] on div "What dog parents are saying Heading Video Video Video Video Video Carousel Row …" at bounding box center [583, 422] width 747 height 419
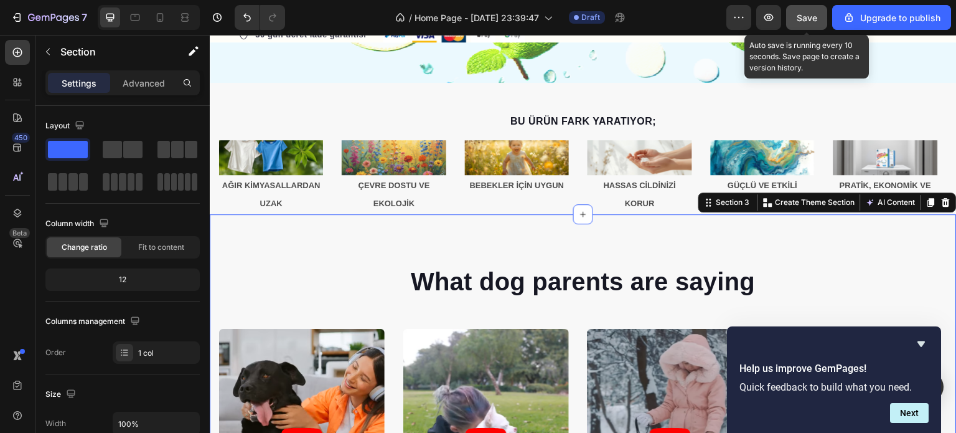
click at [815, 14] on span "Save" at bounding box center [807, 17] width 21 height 11
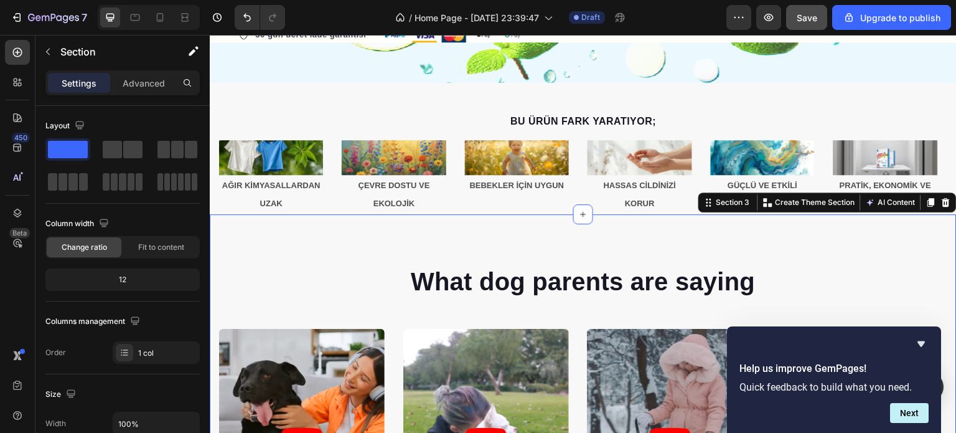
click at [836, 244] on div "What dog parents are saying Heading Video Video Video Video Video Carousel Row …" at bounding box center [583, 423] width 747 height 419
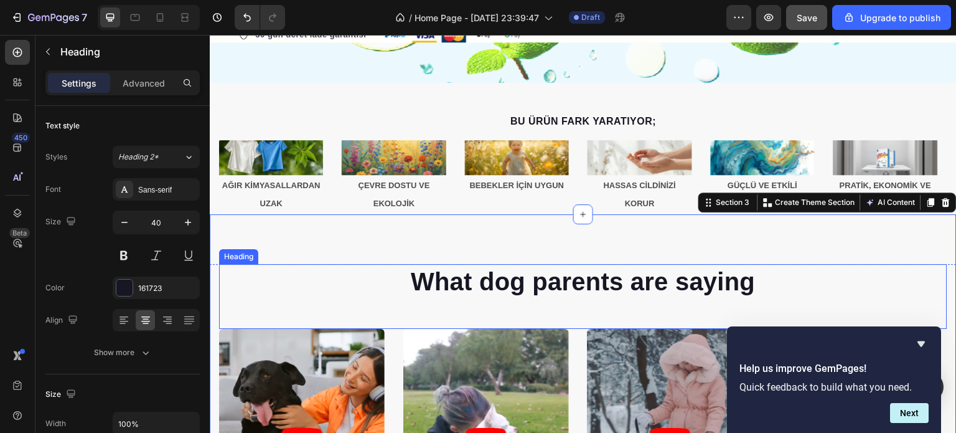
click at [890, 271] on p "What dog parents are saying" at bounding box center [583, 281] width 726 height 32
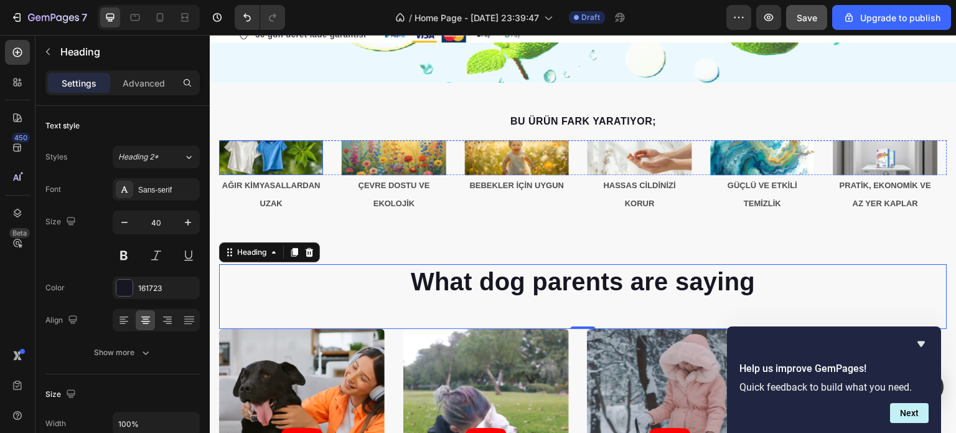
click at [284, 157] on img at bounding box center [271, 157] width 104 height 34
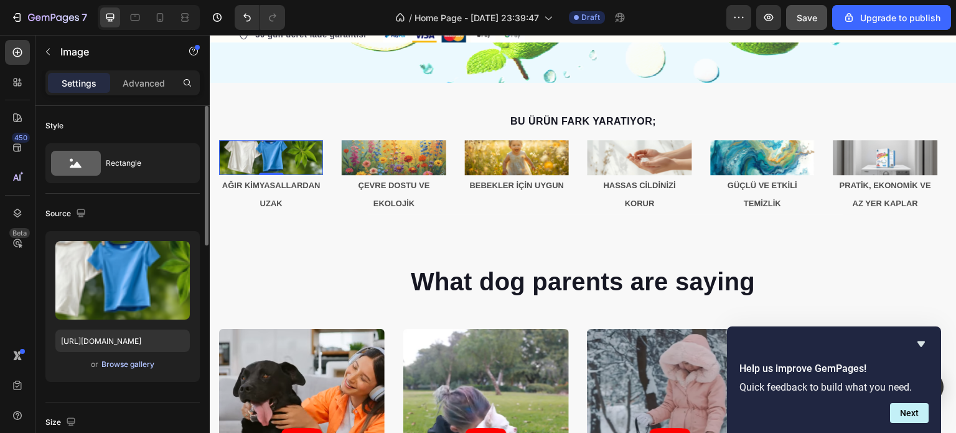
click at [124, 366] on div "Browse gallery" at bounding box center [127, 363] width 53 height 11
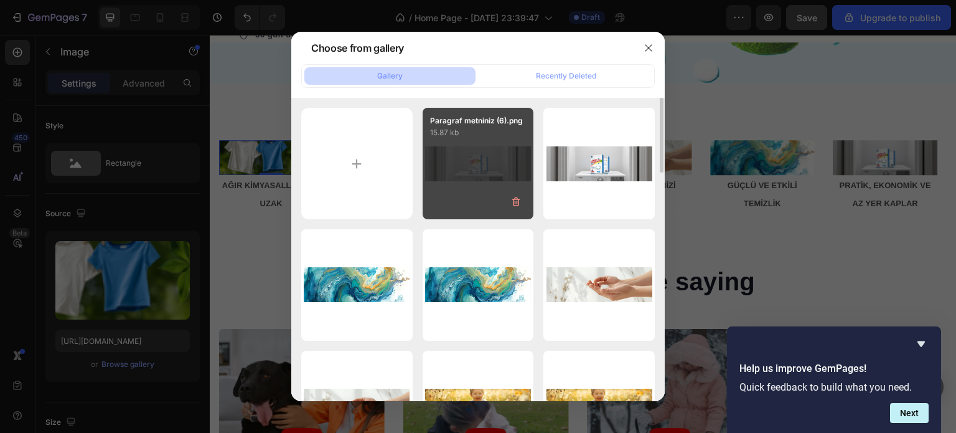
click at [492, 166] on div "Paragraf metniniz (6).png 15.87 kb" at bounding box center [478, 163] width 111 height 111
type input "[URL][DOMAIN_NAME]"
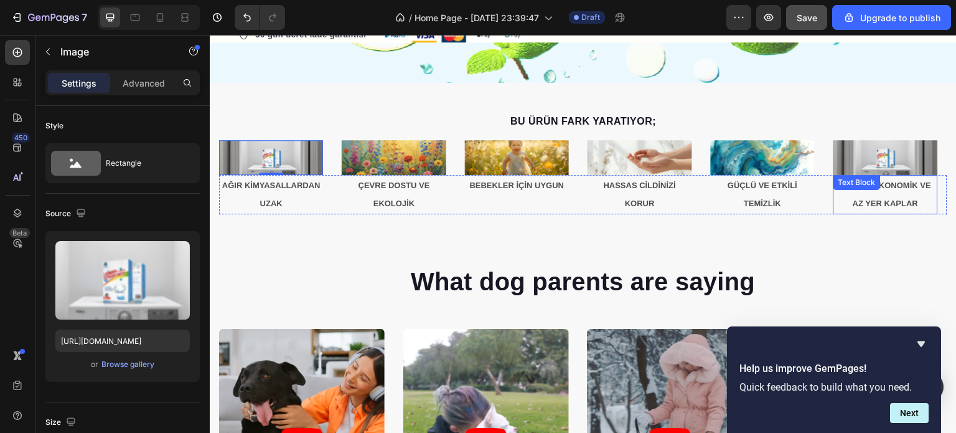
click at [861, 195] on div "PRATİK, EKONOMİK VE AZ YER KAPLAR Text Block" at bounding box center [885, 195] width 104 height 40
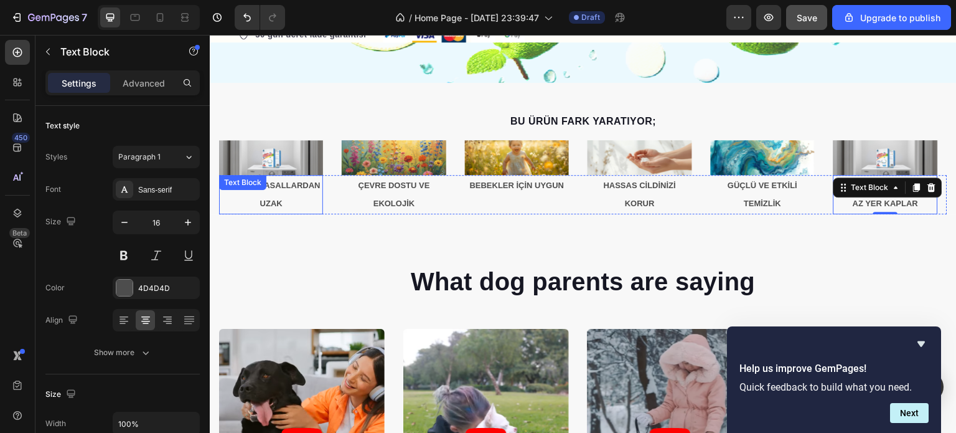
click at [294, 188] on div "AĞIR KİMYASALLARDAN UZAK Text Block" at bounding box center [271, 195] width 104 height 40
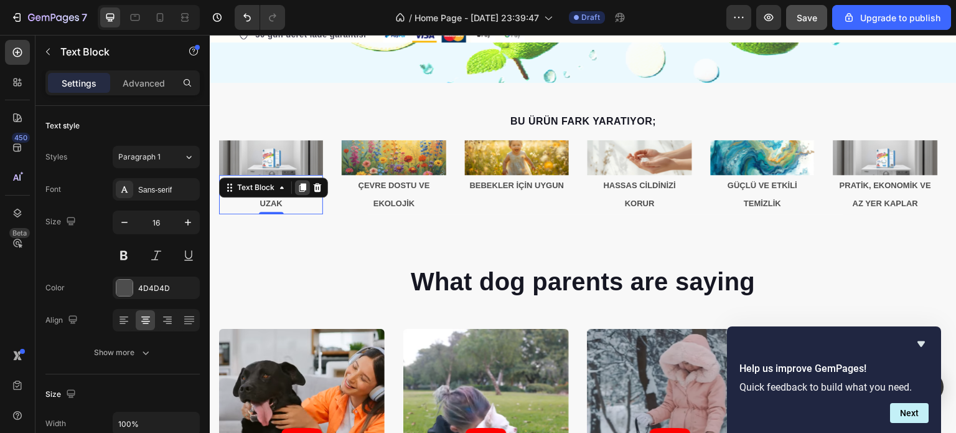
click at [299, 187] on icon at bounding box center [302, 187] width 7 height 9
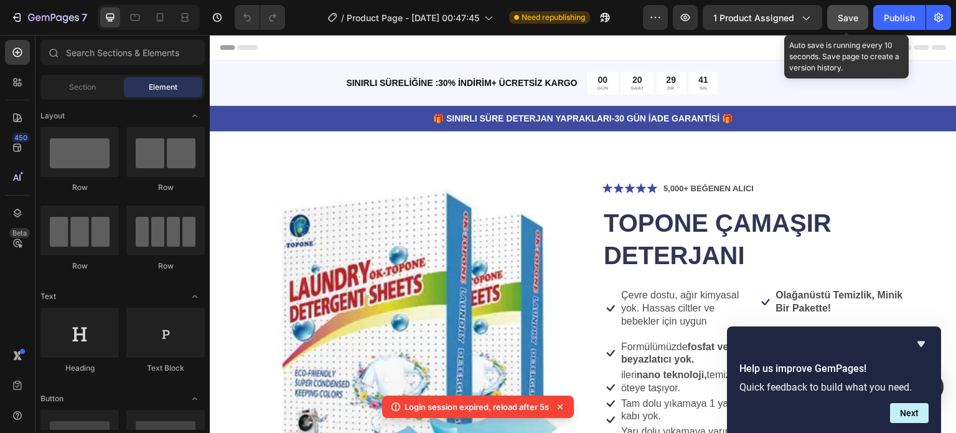
click at [836, 11] on button "Save" at bounding box center [847, 17] width 41 height 25
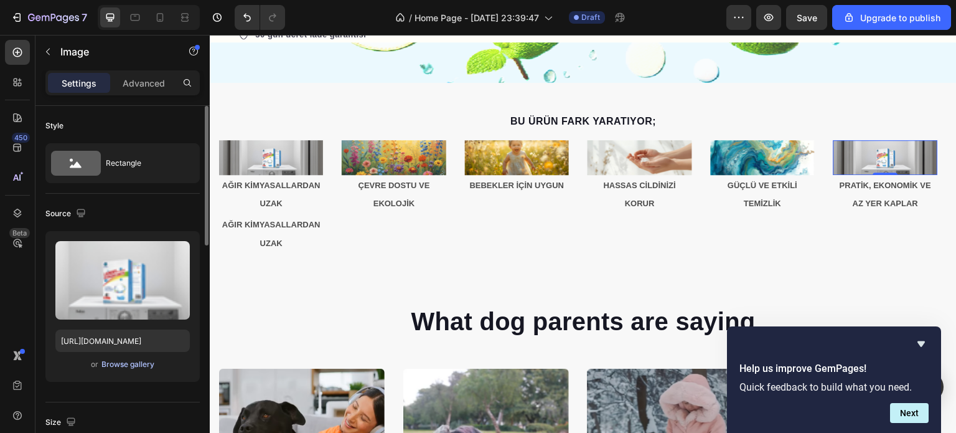
click at [127, 359] on div "Browse gallery" at bounding box center [127, 363] width 53 height 11
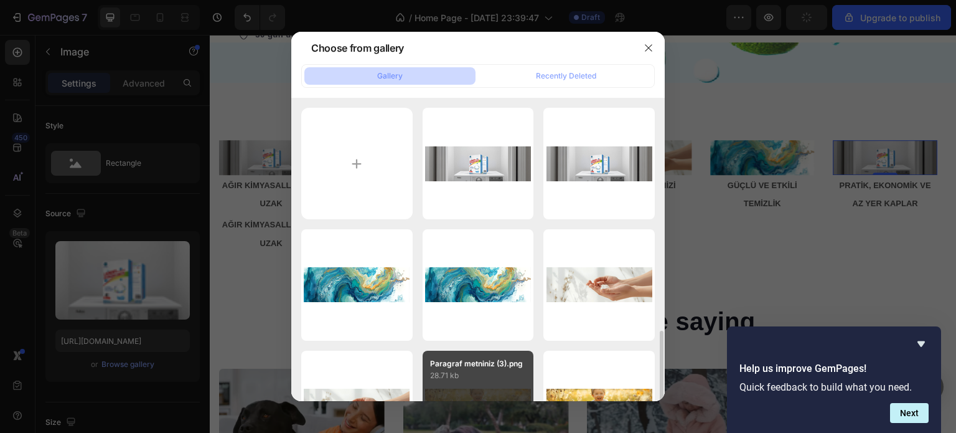
scroll to position [187, 0]
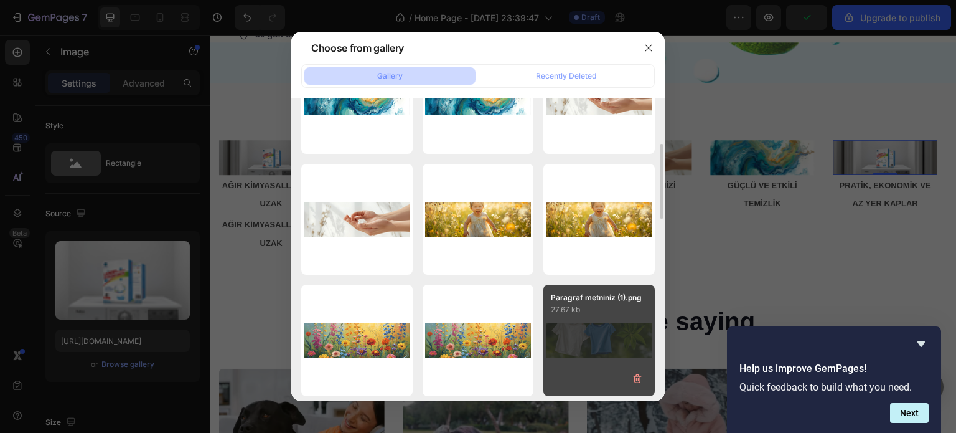
click at [591, 340] on div "Paragraf metniniz (1).png 27.67 kb" at bounding box center [598, 339] width 111 height 111
type input "[URL][DOMAIN_NAME]"
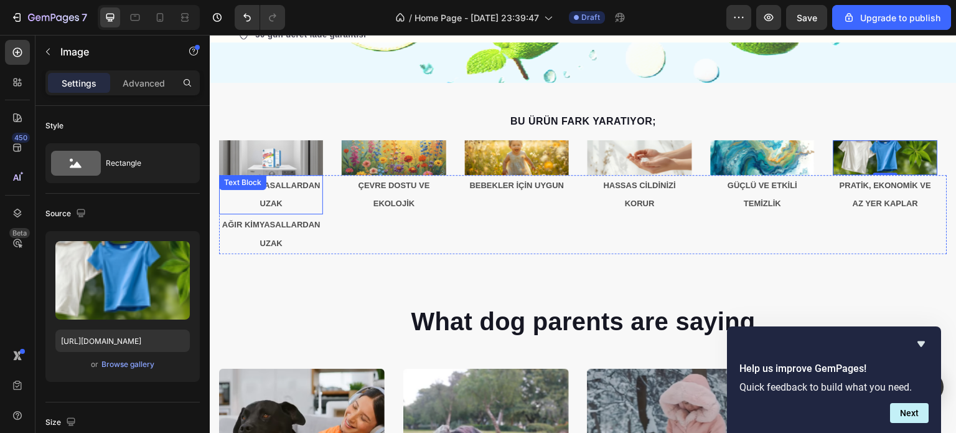
click at [289, 190] on div "AĞIR KİMYASALLARDAN UZAK Text Block" at bounding box center [271, 195] width 104 height 40
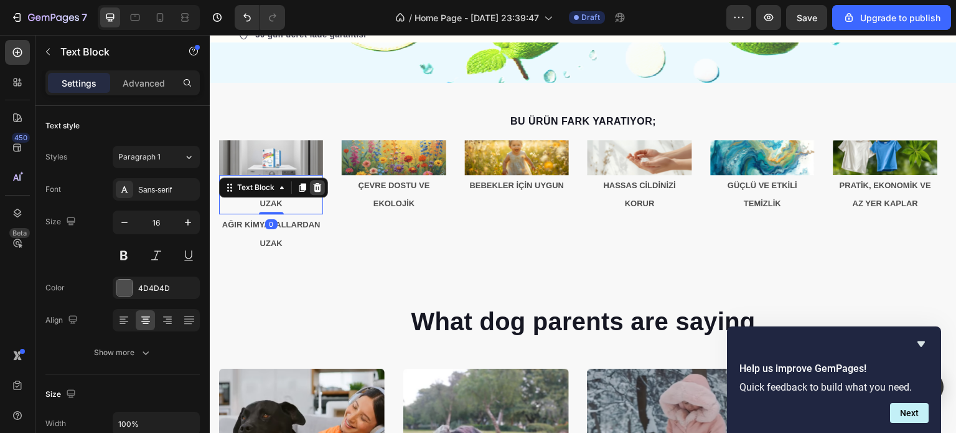
click at [316, 186] on icon at bounding box center [317, 187] width 10 height 10
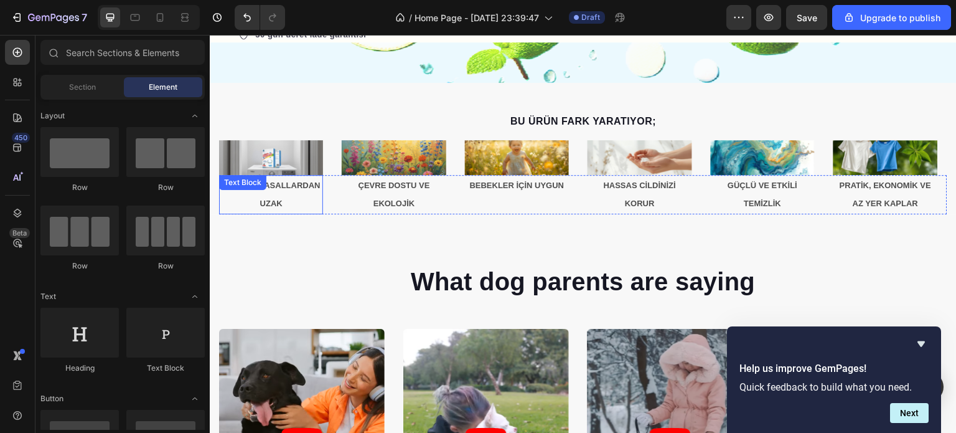
click at [278, 194] on div "AĞIR KİMYASALLARDAN UZAK Text Block" at bounding box center [271, 195] width 104 height 40
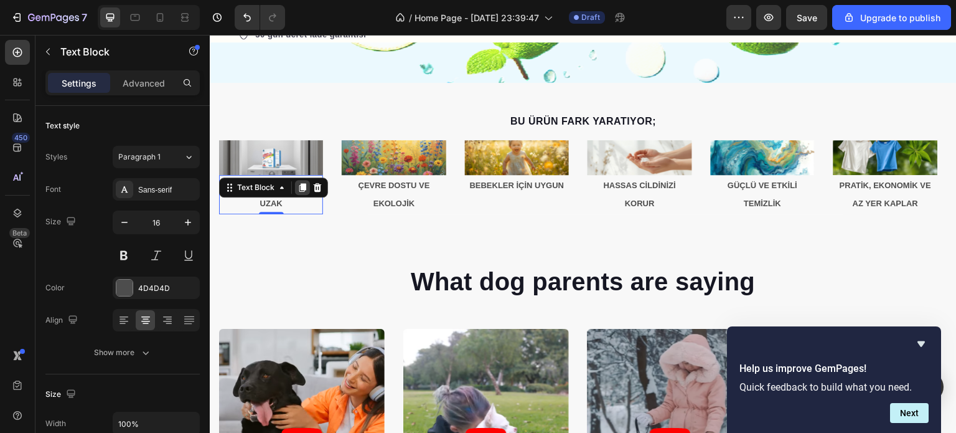
click at [303, 191] on div at bounding box center [302, 187] width 15 height 15
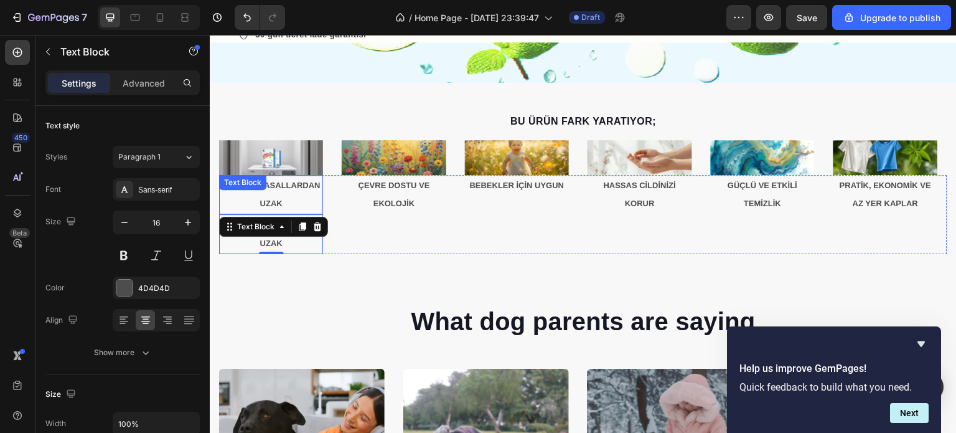
click at [282, 196] on p "AĞIR KİMYASALLARDAN UZAK" at bounding box center [270, 194] width 101 height 37
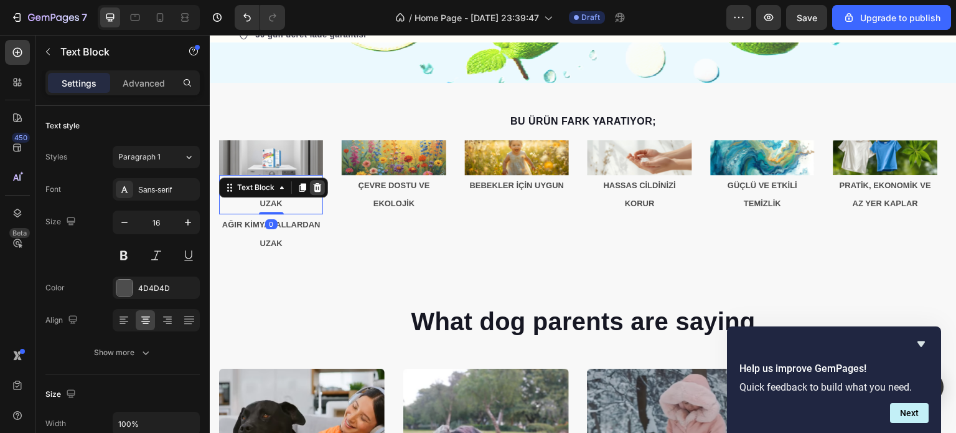
click at [315, 188] on icon at bounding box center [318, 186] width 8 height 9
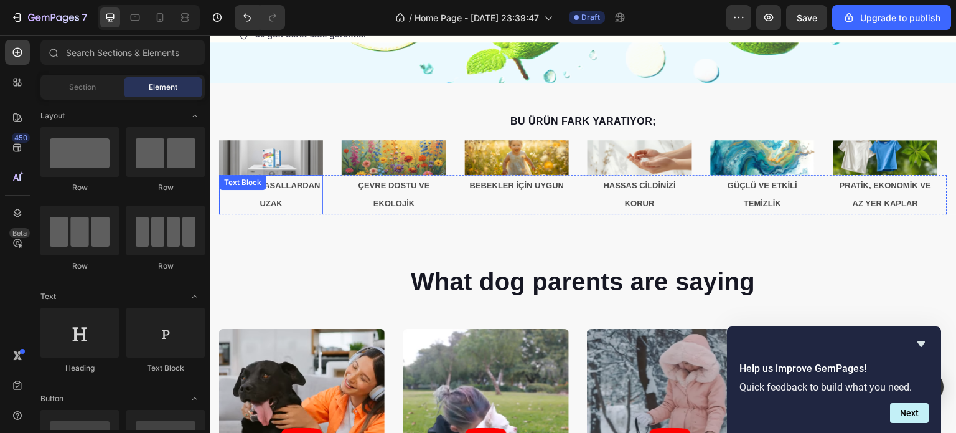
click at [284, 198] on p "AĞIR KİMYASALLARDAN UZAK" at bounding box center [270, 194] width 101 height 37
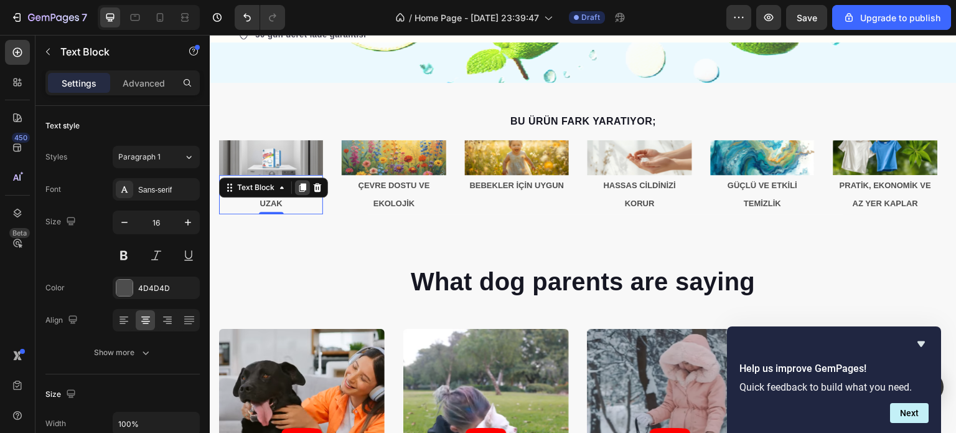
click at [301, 187] on icon at bounding box center [302, 187] width 7 height 9
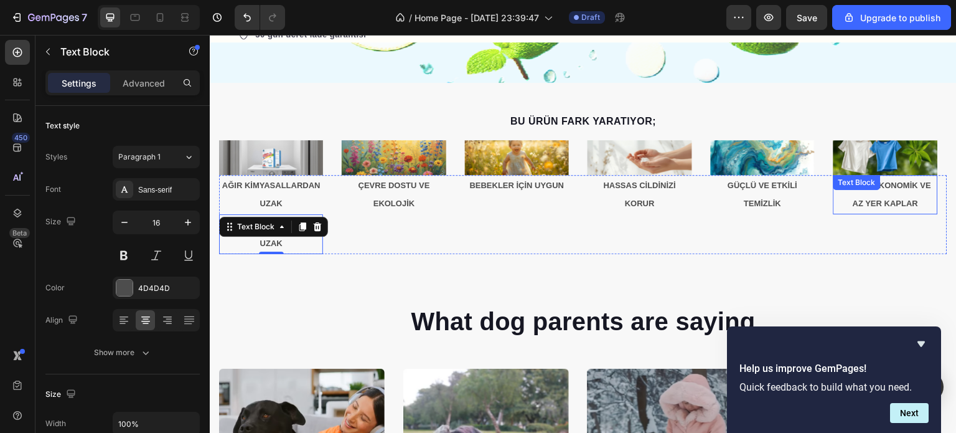
click at [866, 199] on strong "PRATİK, EKONOMİK VE AZ YER KAPLAR" at bounding box center [885, 194] width 91 height 28
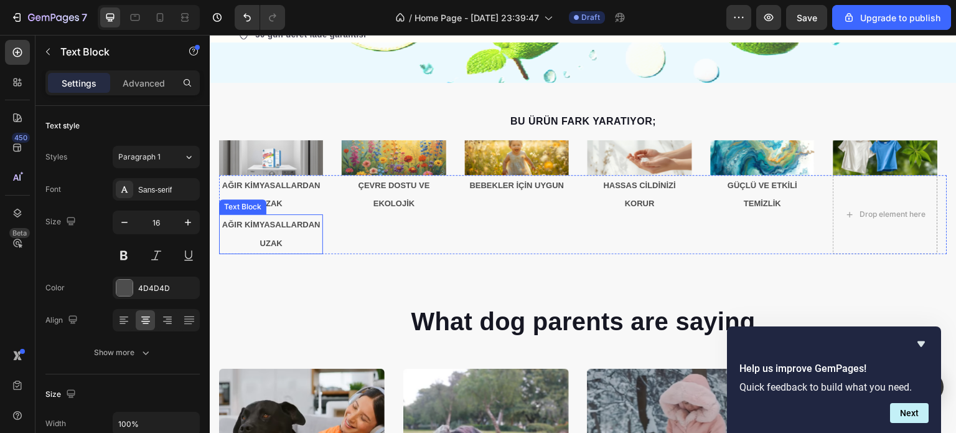
click at [266, 226] on div "AĞIR KİMYASALLARDAN UZAK Text Block" at bounding box center [271, 234] width 104 height 40
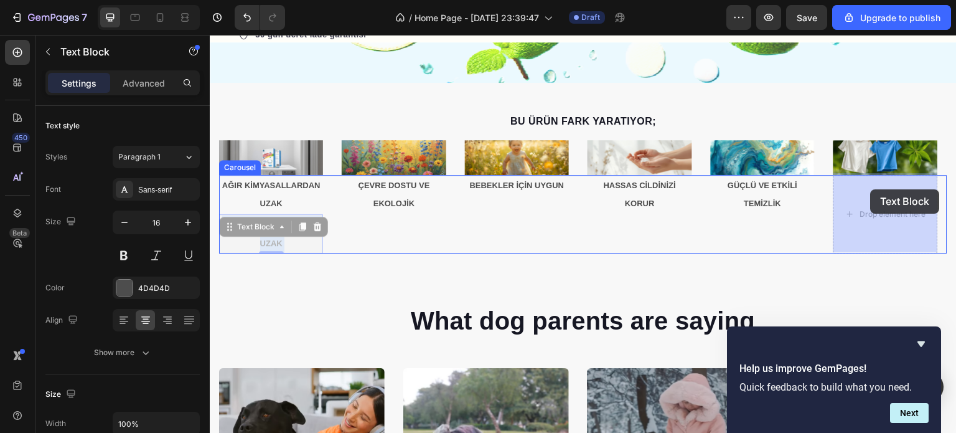
drag, startPoint x: 290, startPoint y: 243, endPoint x: 871, endPoint y: 189, distance: 583.1
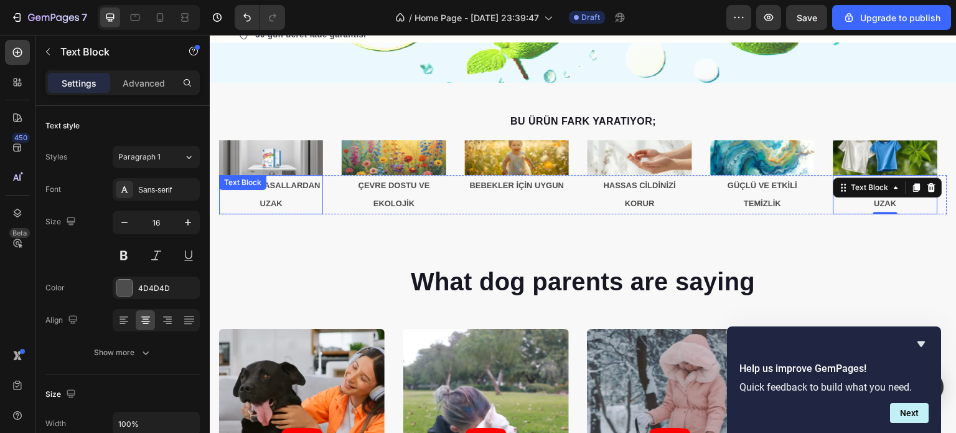
click at [279, 199] on strong "AĞIR KİMYASALLARDAN UZAK" at bounding box center [271, 194] width 98 height 28
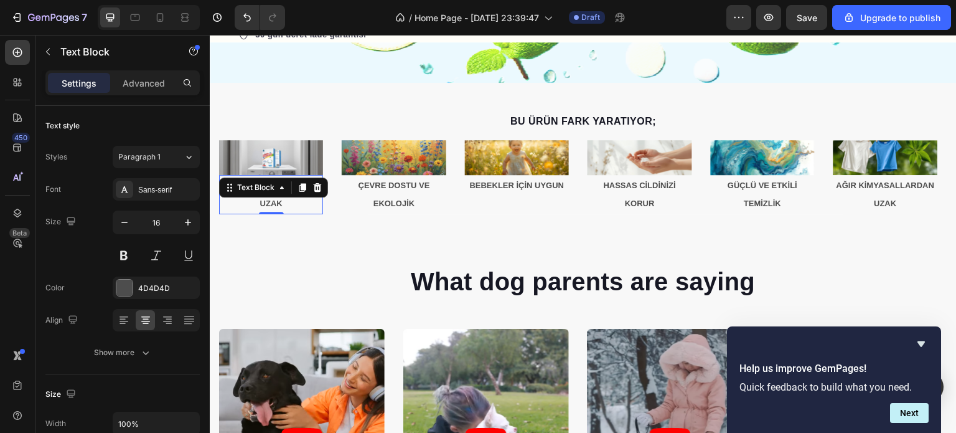
click at [274, 206] on strong "AĞIR KİMYASALLARDAN UZAK" at bounding box center [271, 194] width 98 height 28
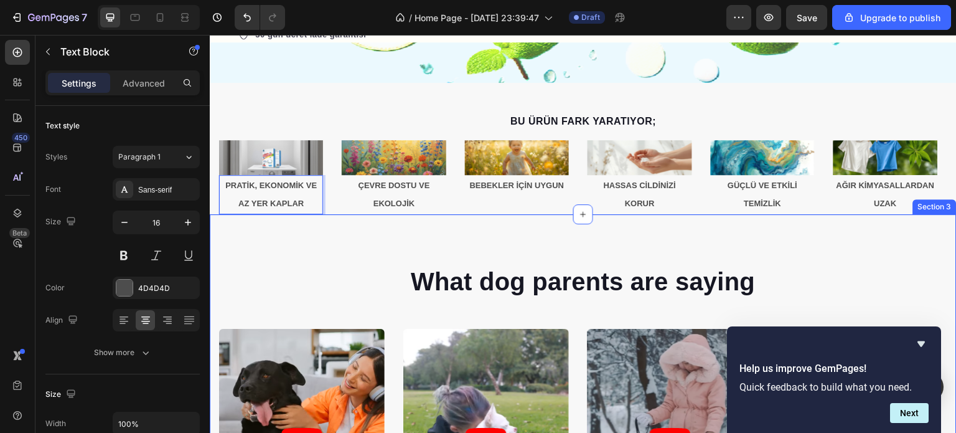
click at [313, 244] on div "What dog parents are saying Heading Video Video Video Video Video Carousel Row …" at bounding box center [583, 423] width 747 height 419
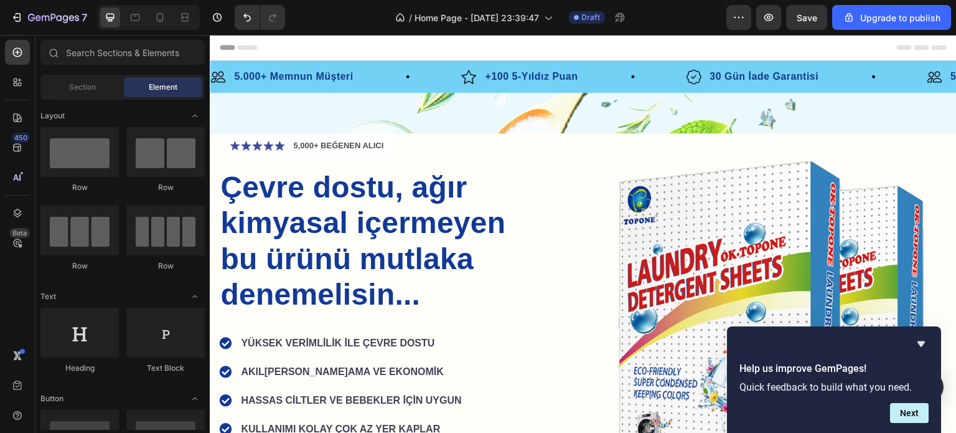
scroll to position [348, 0]
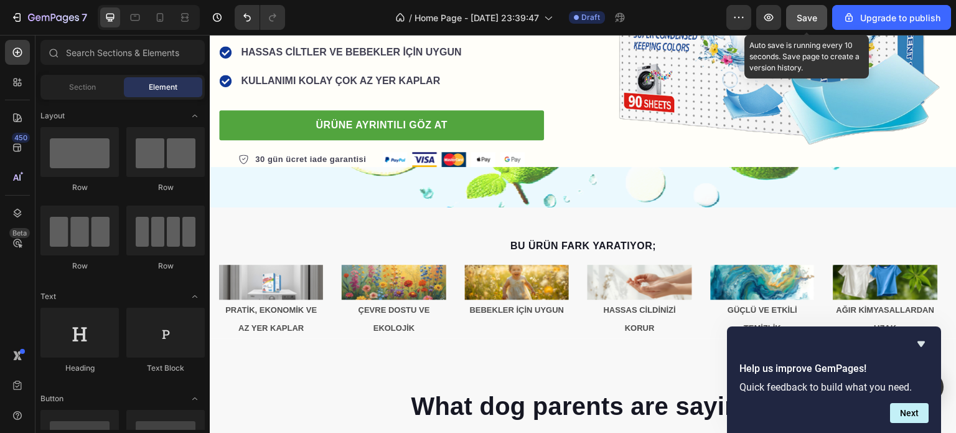
click at [808, 24] on div "Save" at bounding box center [807, 17] width 21 height 13
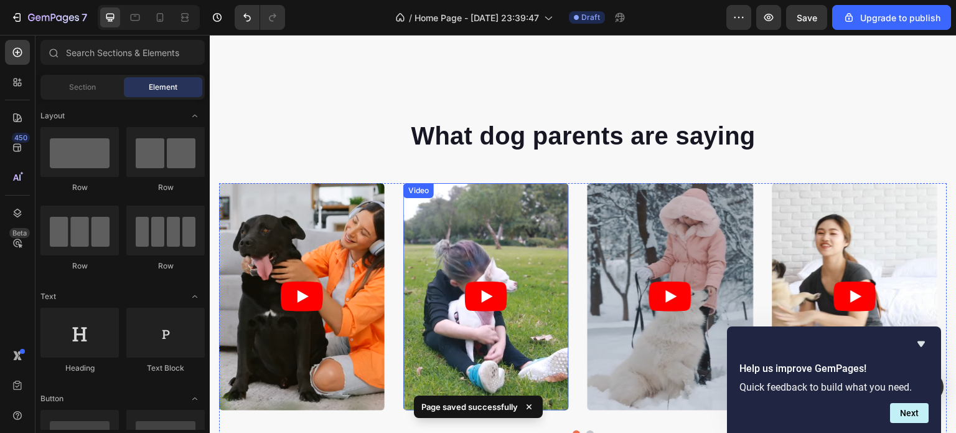
scroll to position [659, 0]
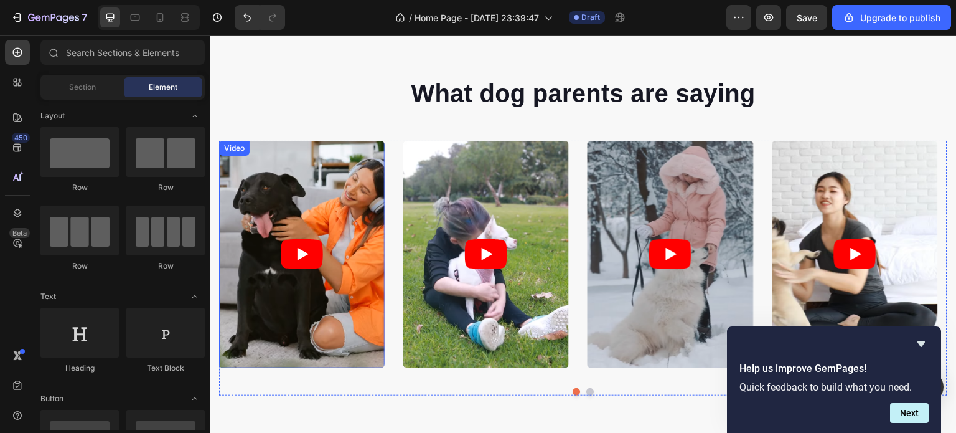
click at [286, 241] on icon "Play" at bounding box center [302, 254] width 42 height 30
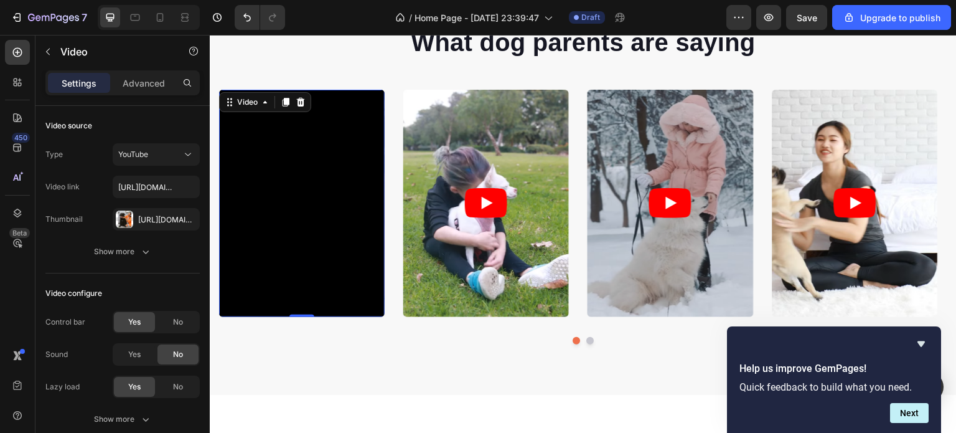
scroll to position [721, 0]
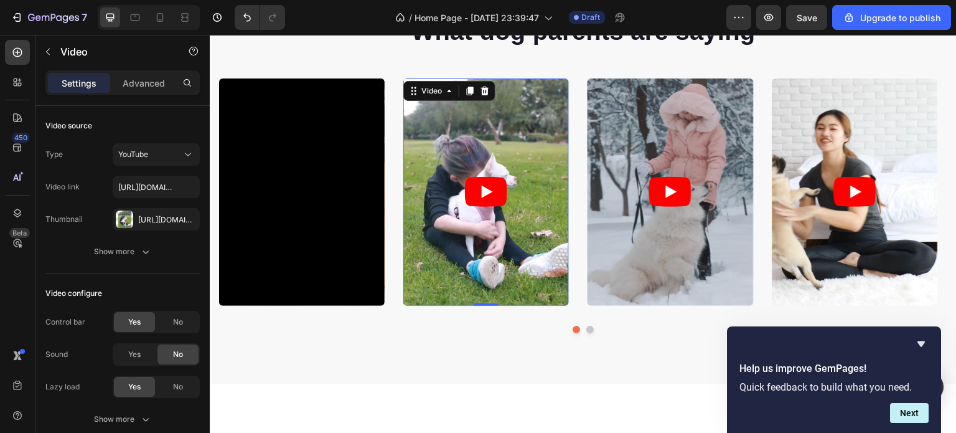
click at [489, 190] on icon "Play" at bounding box center [487, 191] width 11 height 12
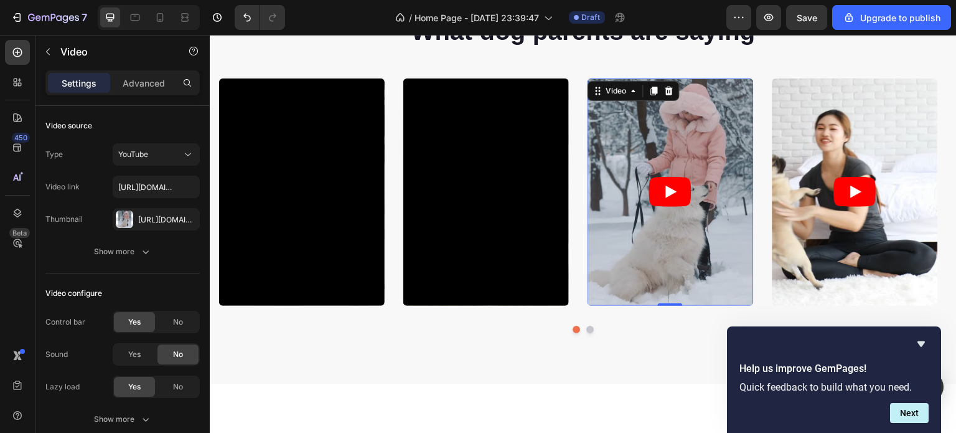
click at [685, 184] on icon "Play" at bounding box center [670, 192] width 42 height 30
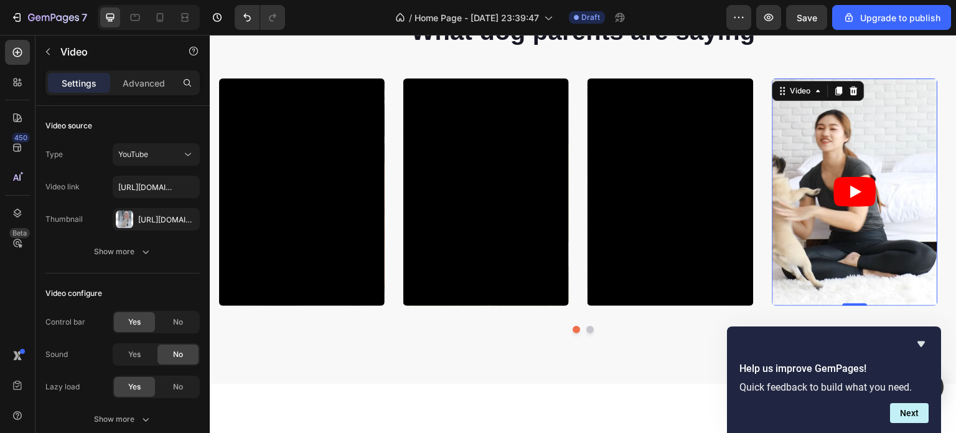
click at [855, 194] on icon "Play" at bounding box center [856, 191] width 11 height 12
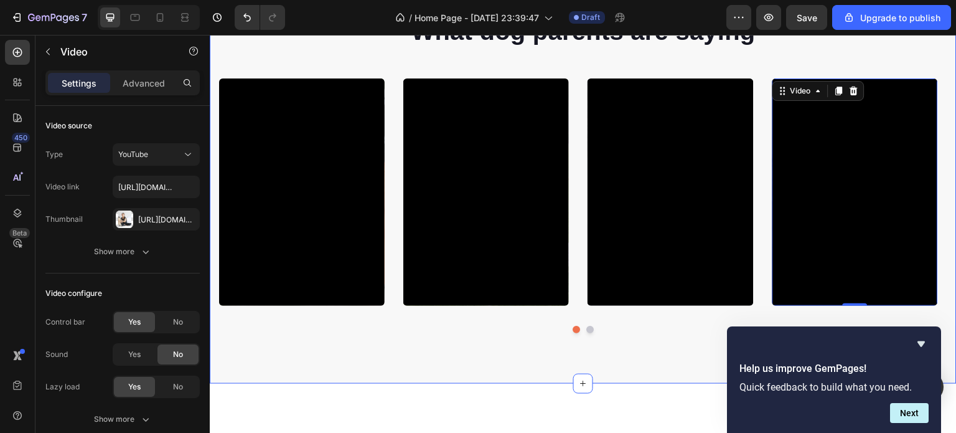
click at [691, 379] on div "What dog parents are saying Heading Video Video Video Video 0 Video Carousel Ro…" at bounding box center [583, 173] width 747 height 419
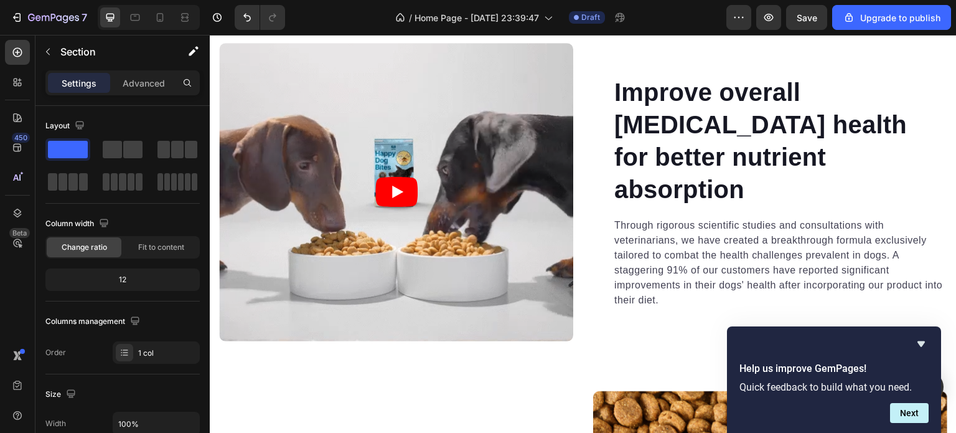
scroll to position [2215, 0]
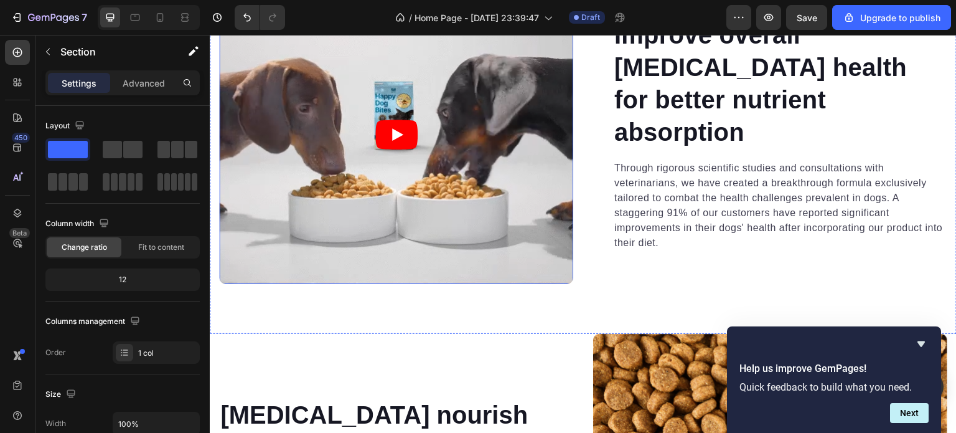
click at [405, 137] on icon "Play" at bounding box center [396, 134] width 42 height 30
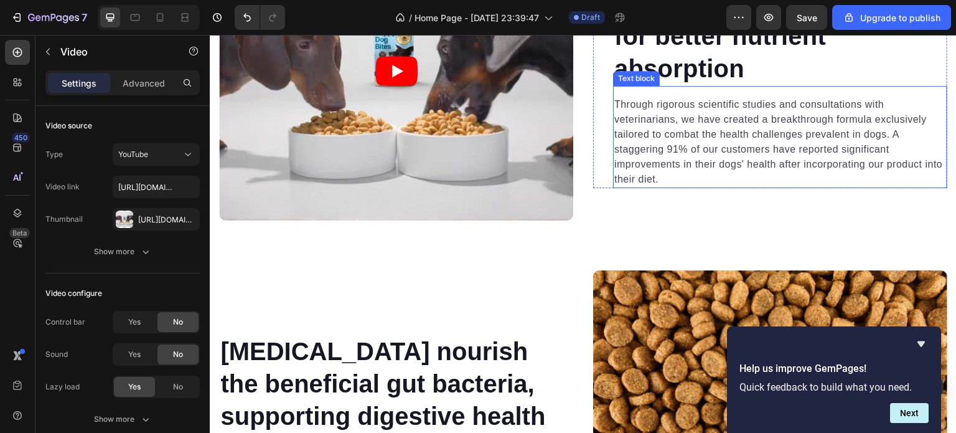
scroll to position [2292, 0]
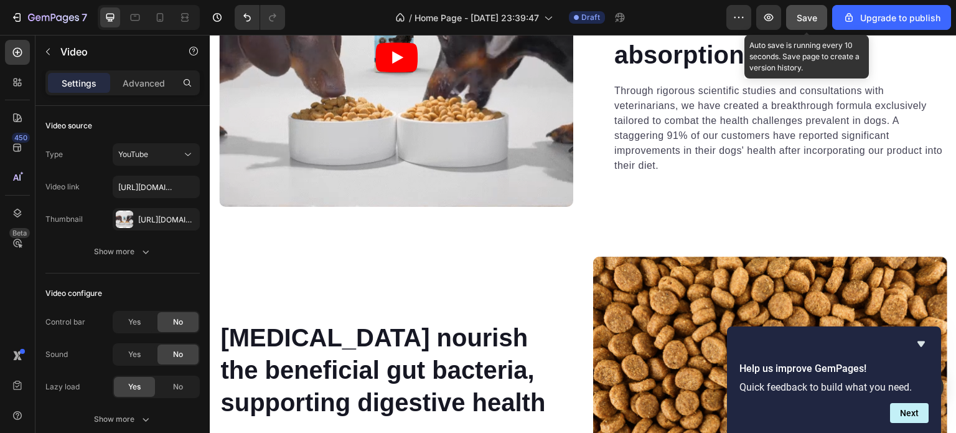
click at [808, 19] on span "Save" at bounding box center [807, 17] width 21 height 11
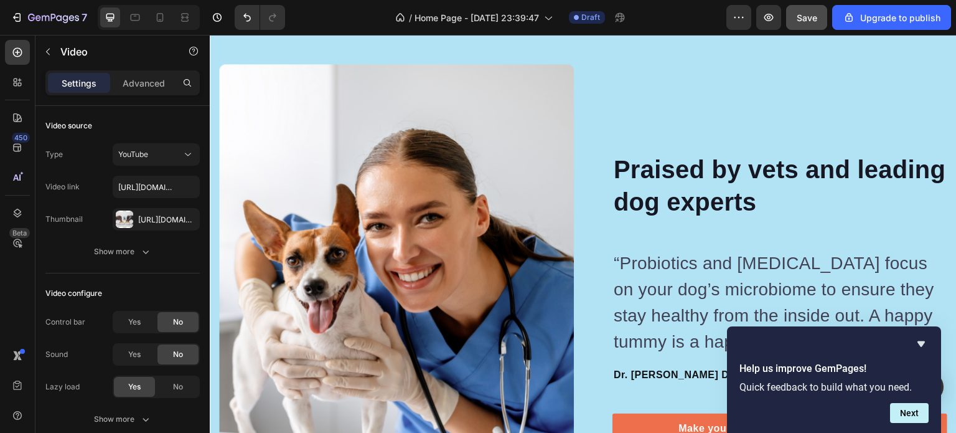
scroll to position [3124, 0]
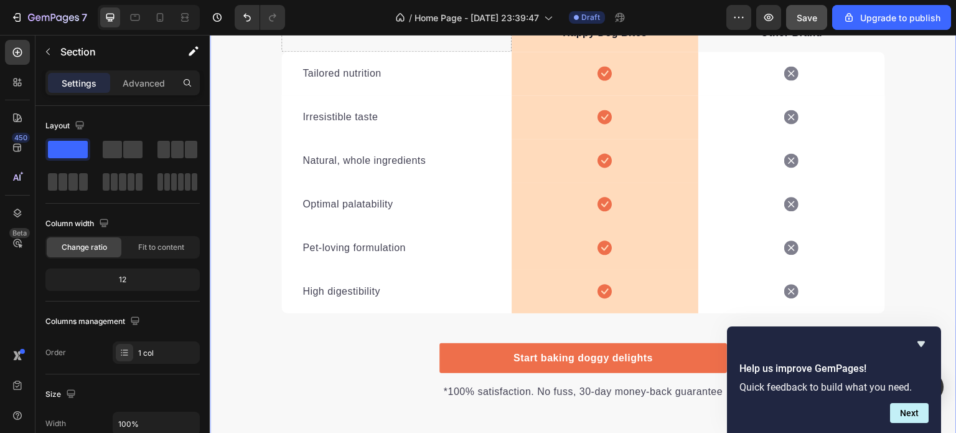
click at [904, 222] on div "We’re a whole different breed. Heading It’s easy to see why Super Tummy Daily i…" at bounding box center [583, 108] width 747 height 586
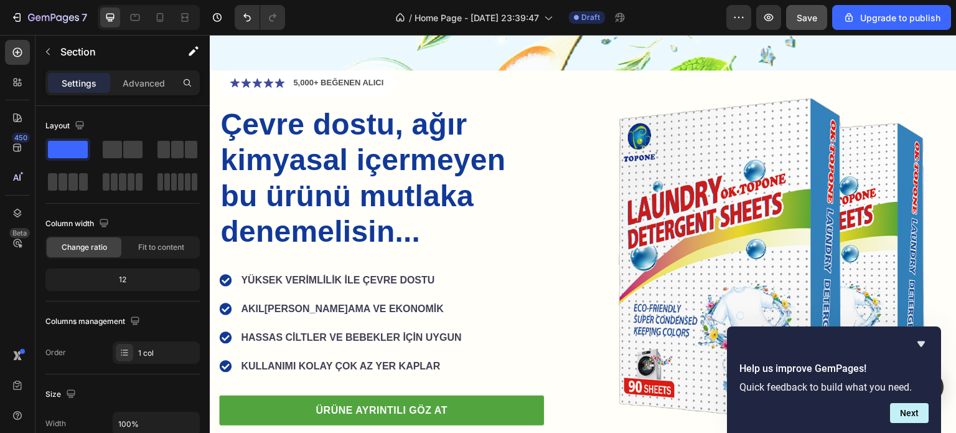
scroll to position [0, 0]
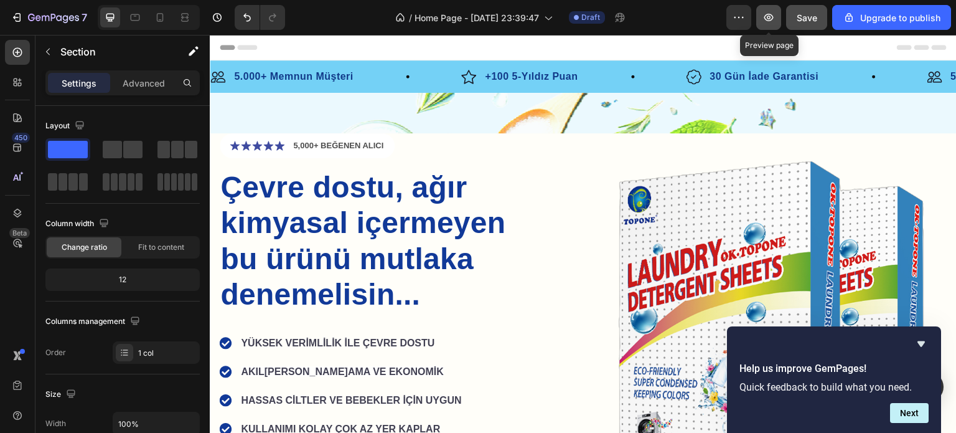
click at [781, 14] on button "button" at bounding box center [768, 17] width 25 height 25
click at [505, 78] on p "+100 5-Yıldız Puan" at bounding box center [531, 76] width 93 height 15
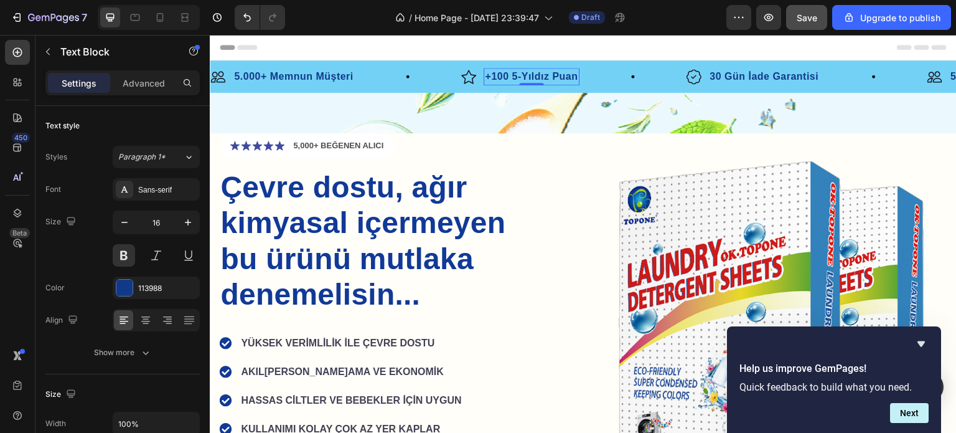
click at [507, 78] on p "+100 5-Yıldız Puan" at bounding box center [531, 76] width 93 height 15
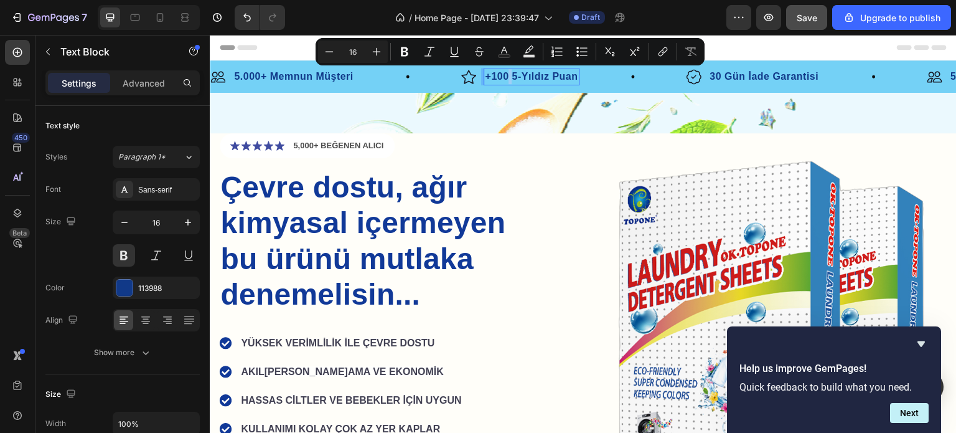
click at [508, 78] on p "+100 5-Yıldız Puan" at bounding box center [531, 76] width 93 height 15
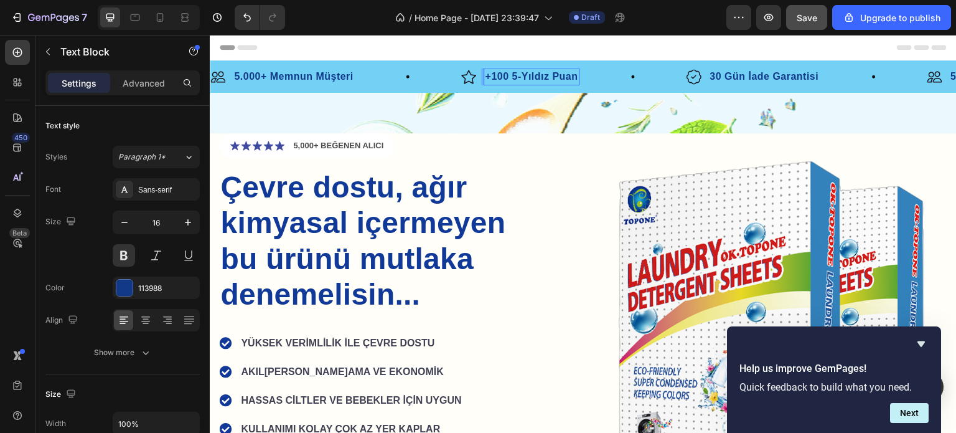
click at [508, 78] on p "+100 5-Yıldız Puan" at bounding box center [531, 76] width 93 height 15
click at [514, 78] on p "+100 5-Yıldız Puan" at bounding box center [531, 76] width 93 height 15
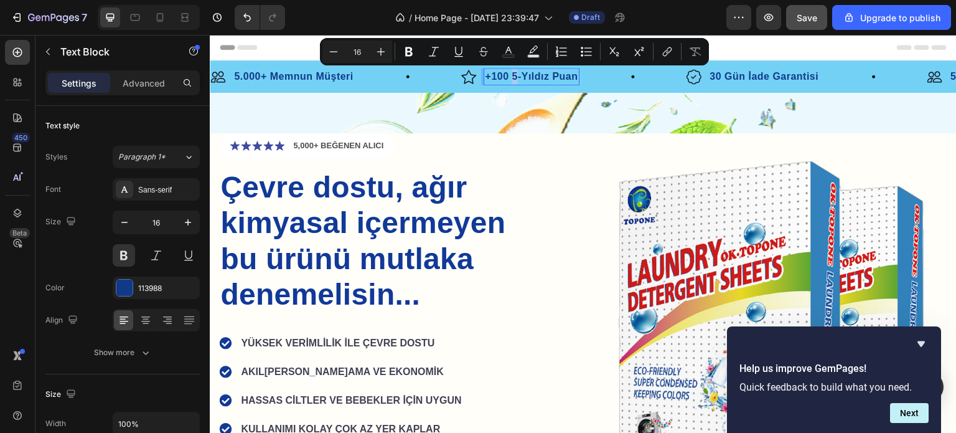
click at [517, 78] on p "+100 5-Yıldız Puan" at bounding box center [531, 76] width 93 height 15
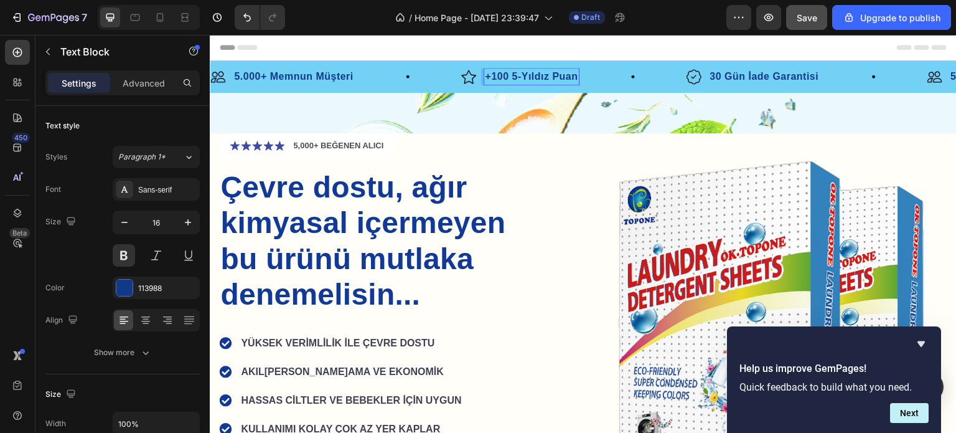
click at [520, 78] on p "+100 5-Yıldız Puan" at bounding box center [531, 76] width 93 height 15
click at [509, 77] on p "+100 5 Yıldız Puan" at bounding box center [531, 76] width 92 height 15
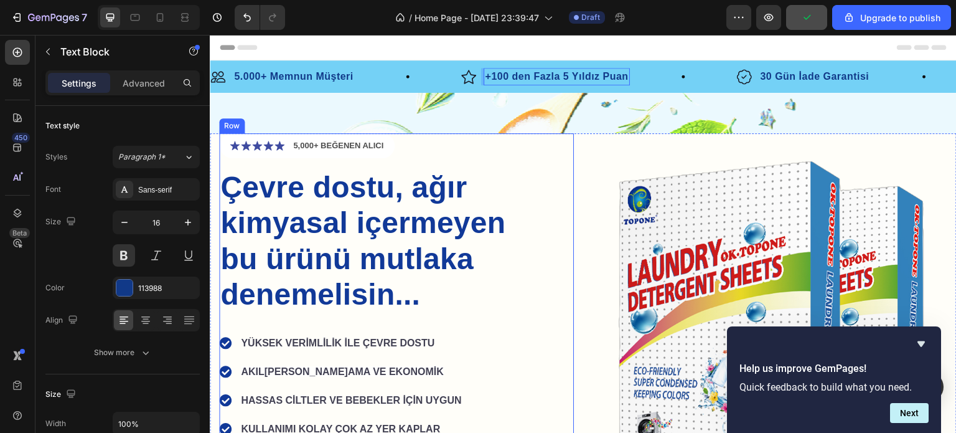
click at [549, 221] on div "Icon Icon Icon Icon Icon Icon List 5,000+ BEĞENEN ALICI Text Block Row Çevre do…" at bounding box center [396, 324] width 355 height 382
